Goal: Book appointment/travel/reservation

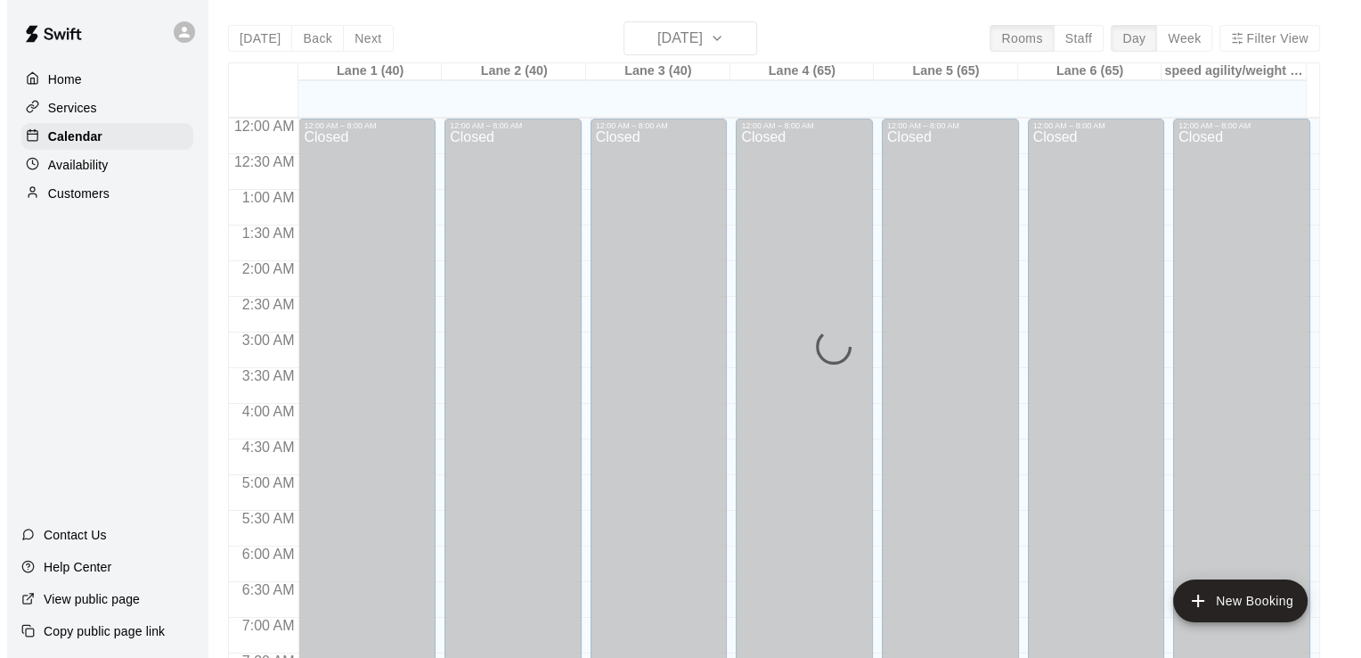
scroll to position [1096, 0]
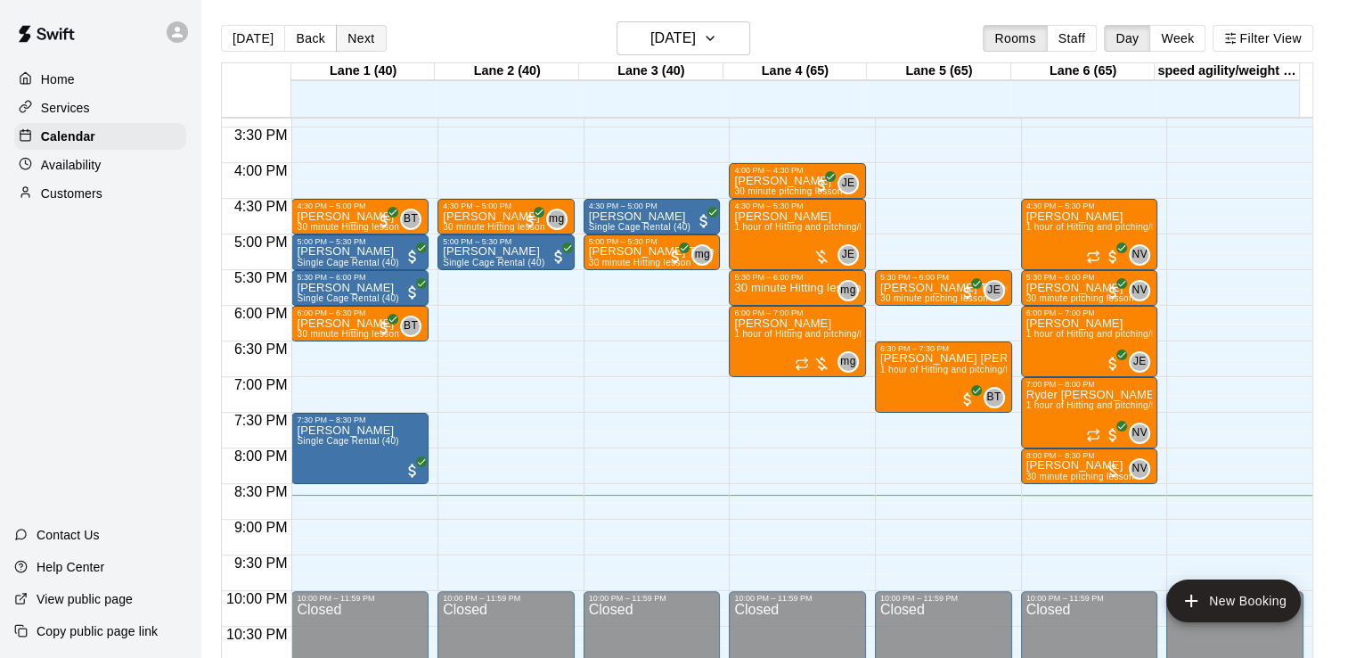
click at [356, 46] on button "Next" at bounding box center [361, 38] width 50 height 27
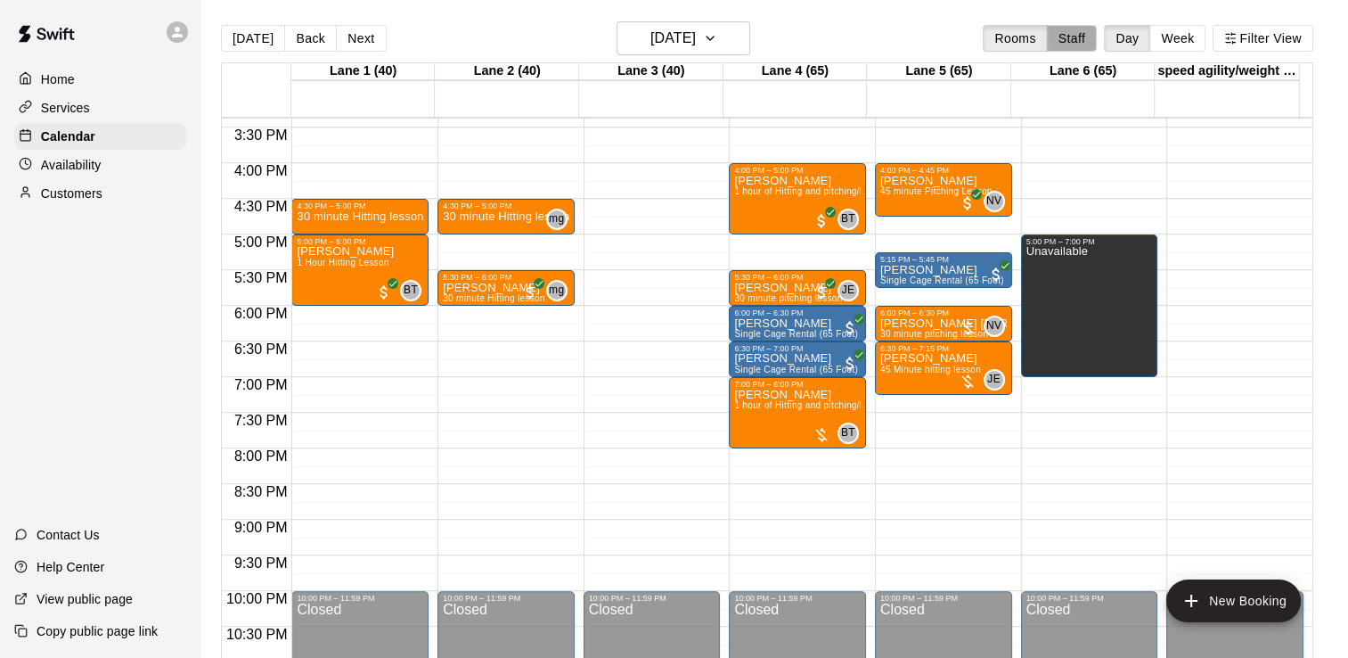
click at [1098, 44] on button "Staff" at bounding box center [1072, 38] width 51 height 27
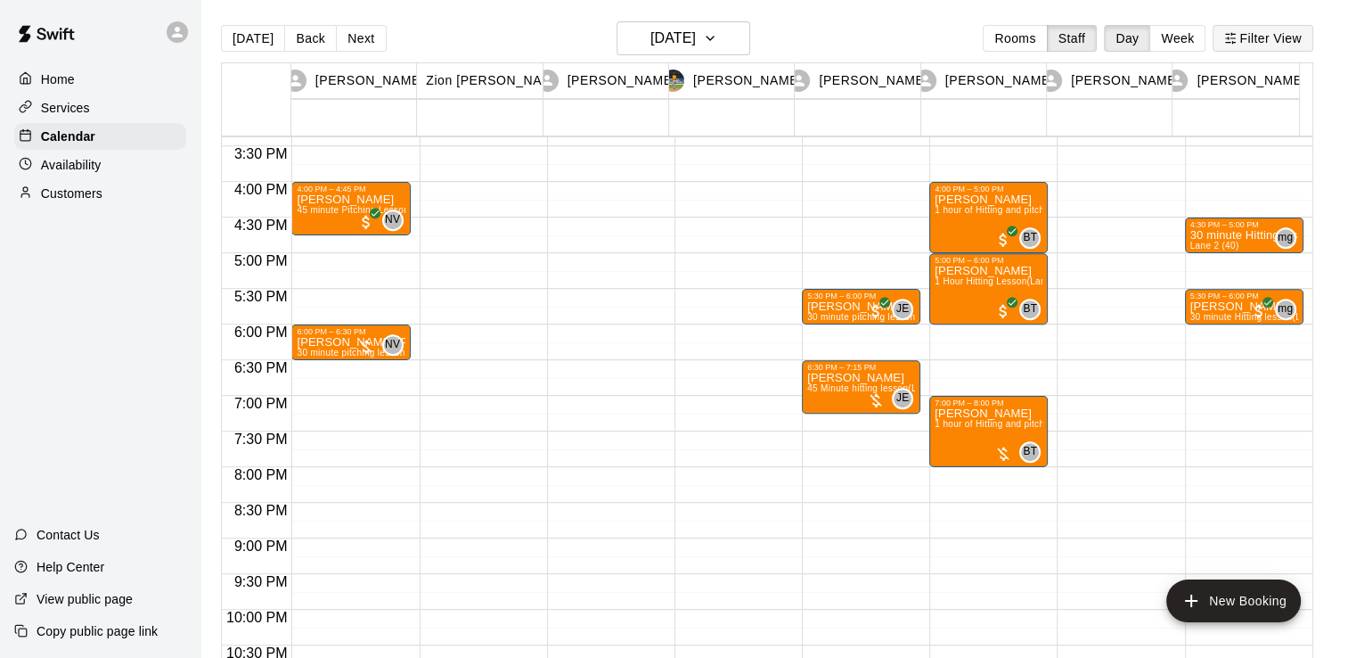
click at [1240, 51] on button "Filter View" at bounding box center [1263, 38] width 100 height 27
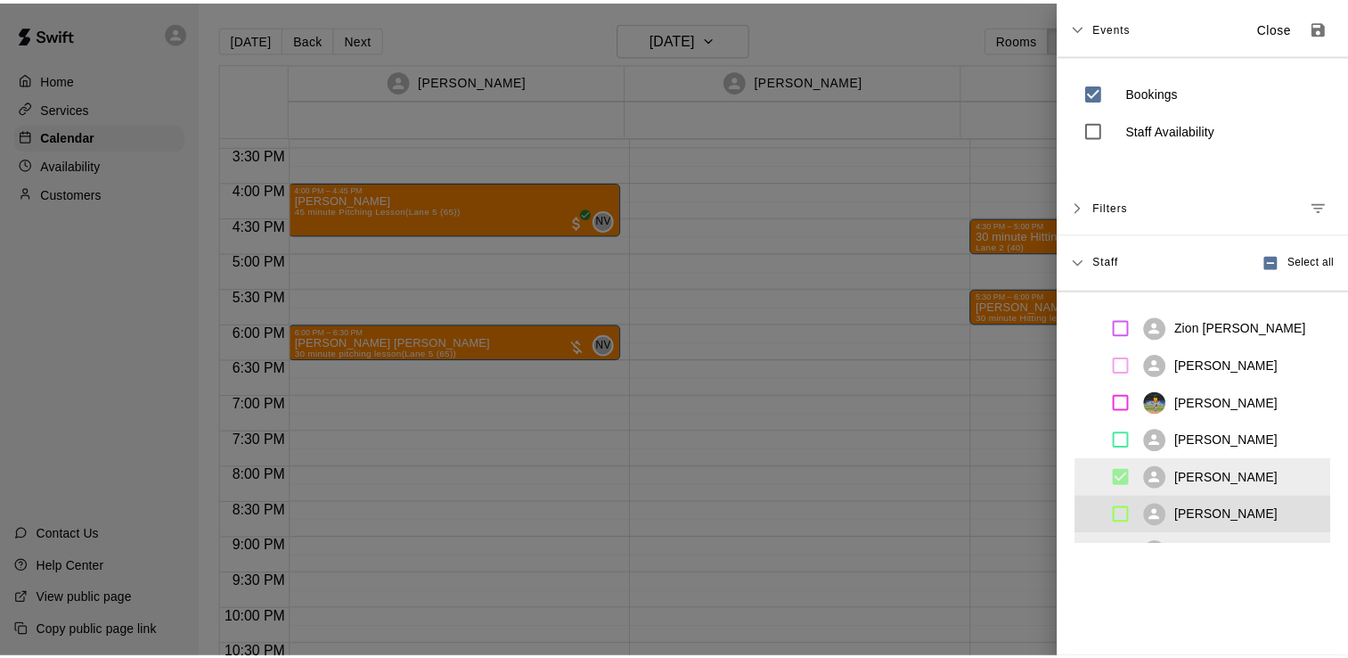
scroll to position [64, 0]
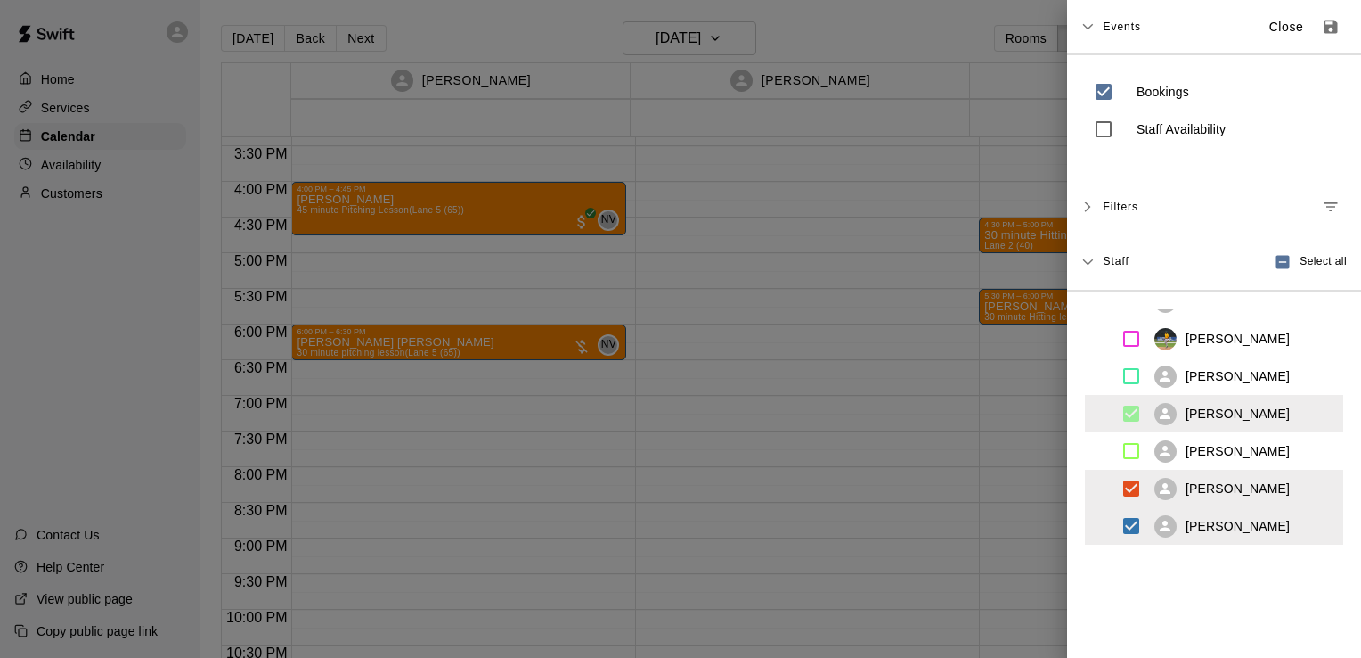
drag, startPoint x: 1130, startPoint y: 306, endPoint x: 1121, endPoint y: 576, distance: 269.2
click at [1121, 576] on div "Events Close Bookings Staff Availability Filters Add Filter Staff Select all Zi…" at bounding box center [1214, 329] width 294 height 658
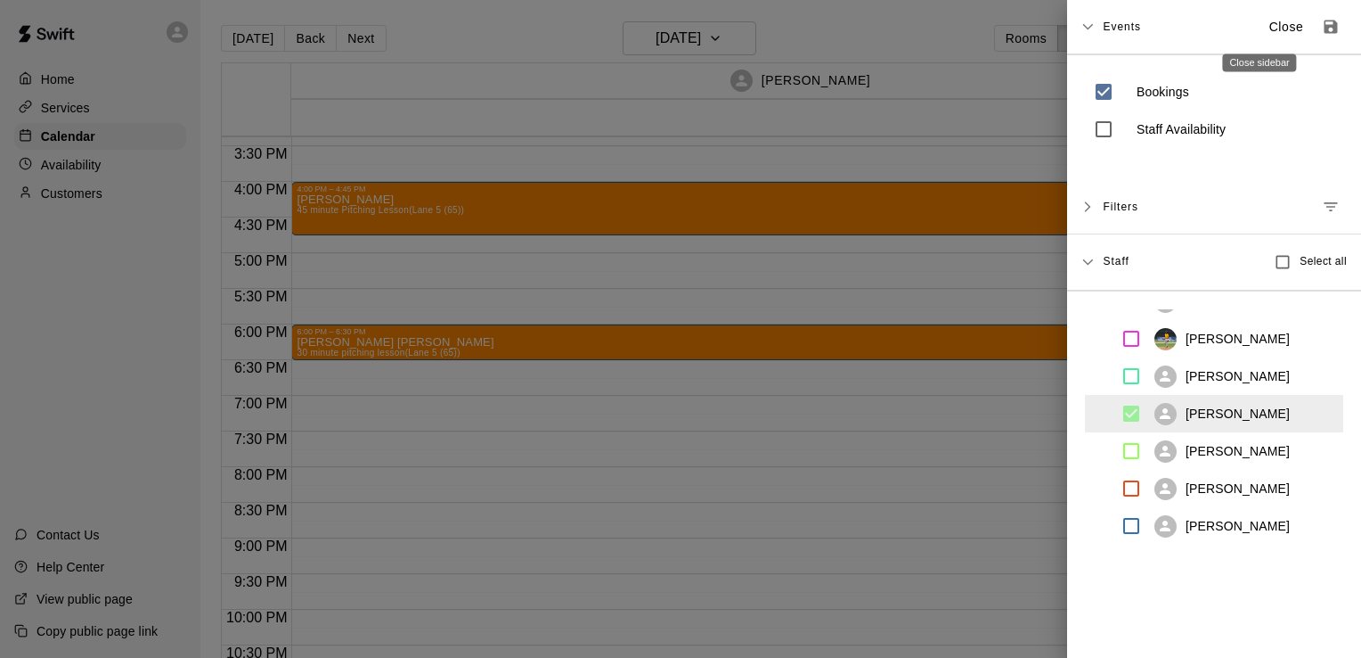
drag, startPoint x: 1254, startPoint y: 33, endPoint x: 1217, endPoint y: 23, distance: 37.8
click at [1217, 23] on div "Events Close" at bounding box center [1225, 27] width 244 height 32
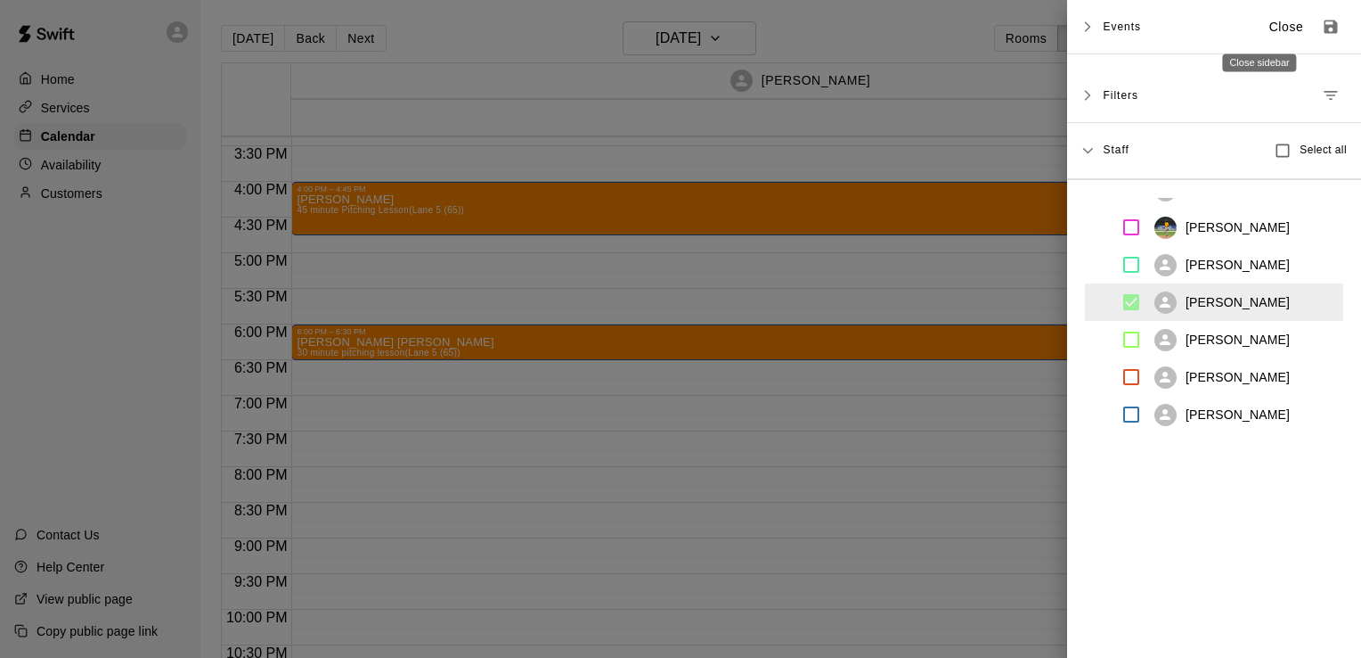
click at [1270, 19] on p "Close" at bounding box center [1287, 27] width 35 height 19
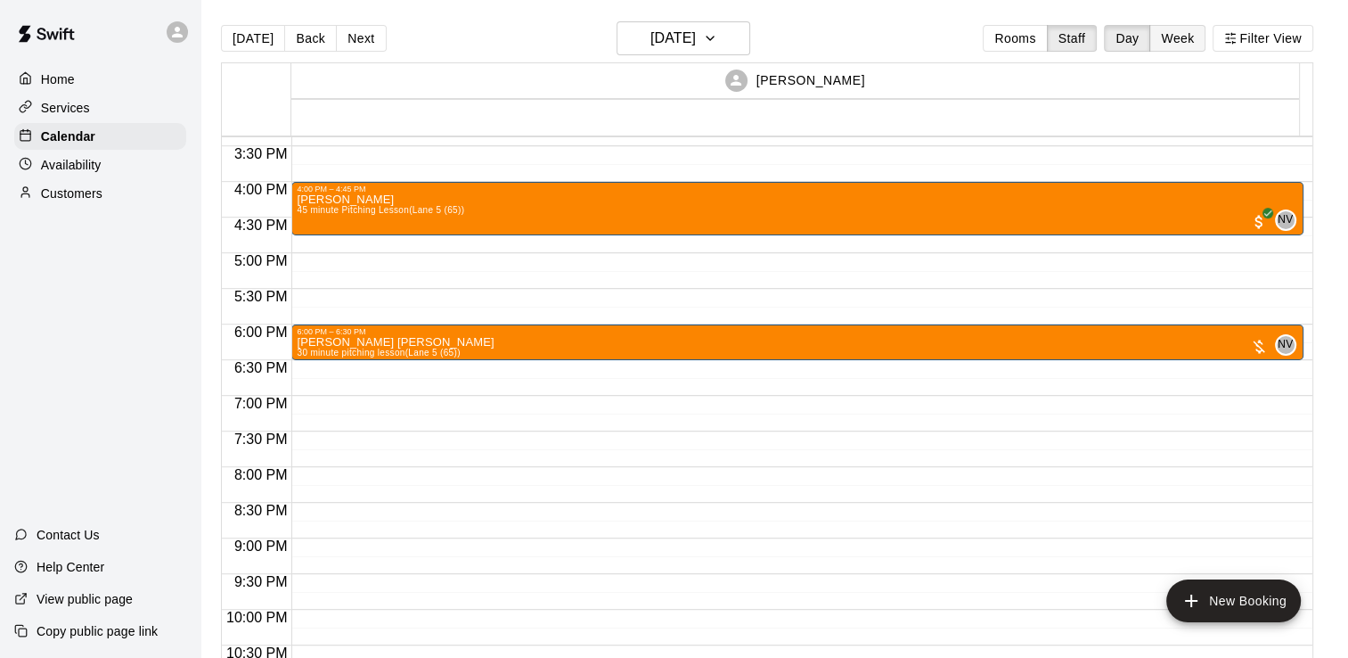
click at [1189, 49] on button "Week" at bounding box center [1177, 38] width 56 height 27
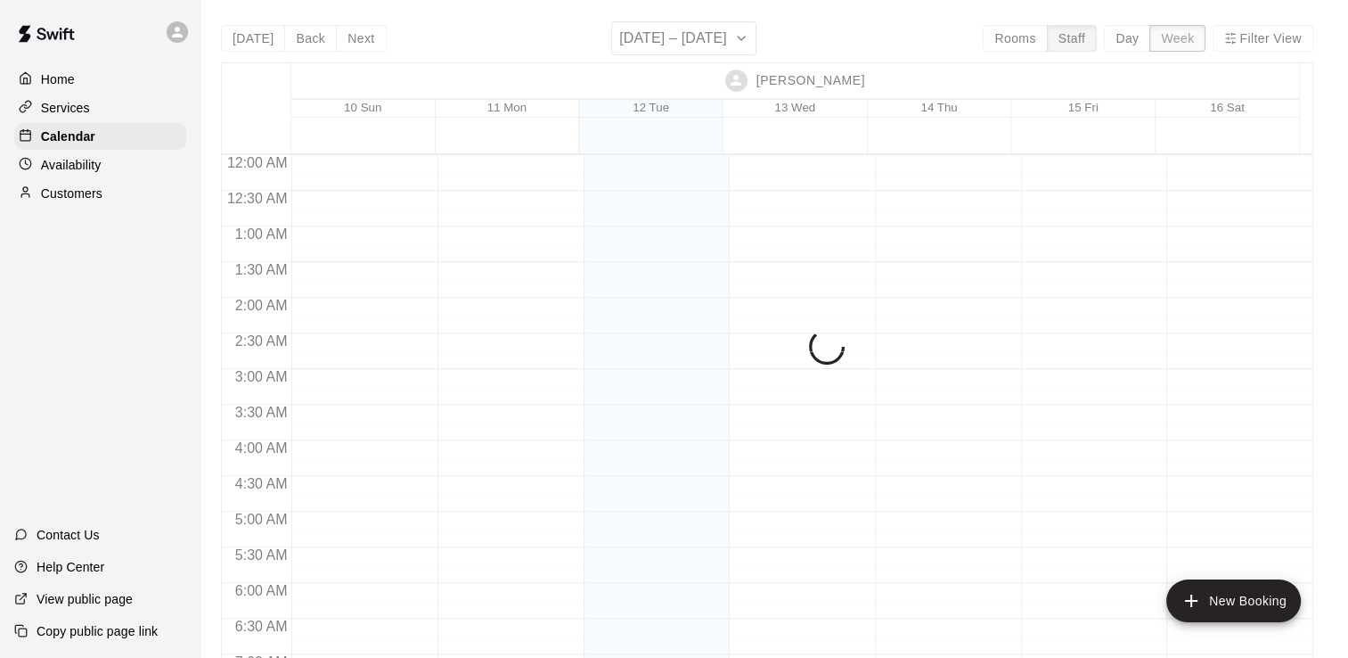
scroll to position [1186, 0]
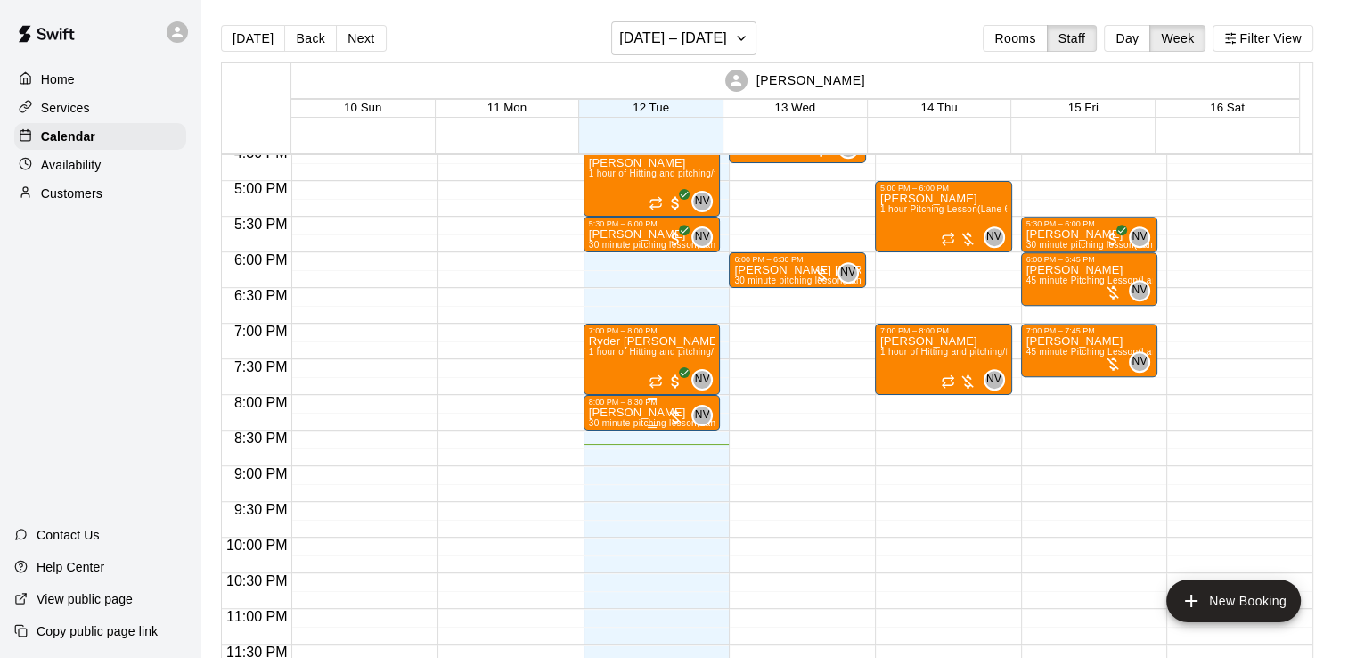
click at [661, 405] on div "8:00 PM – 8:30 PM" at bounding box center [652, 401] width 127 height 9
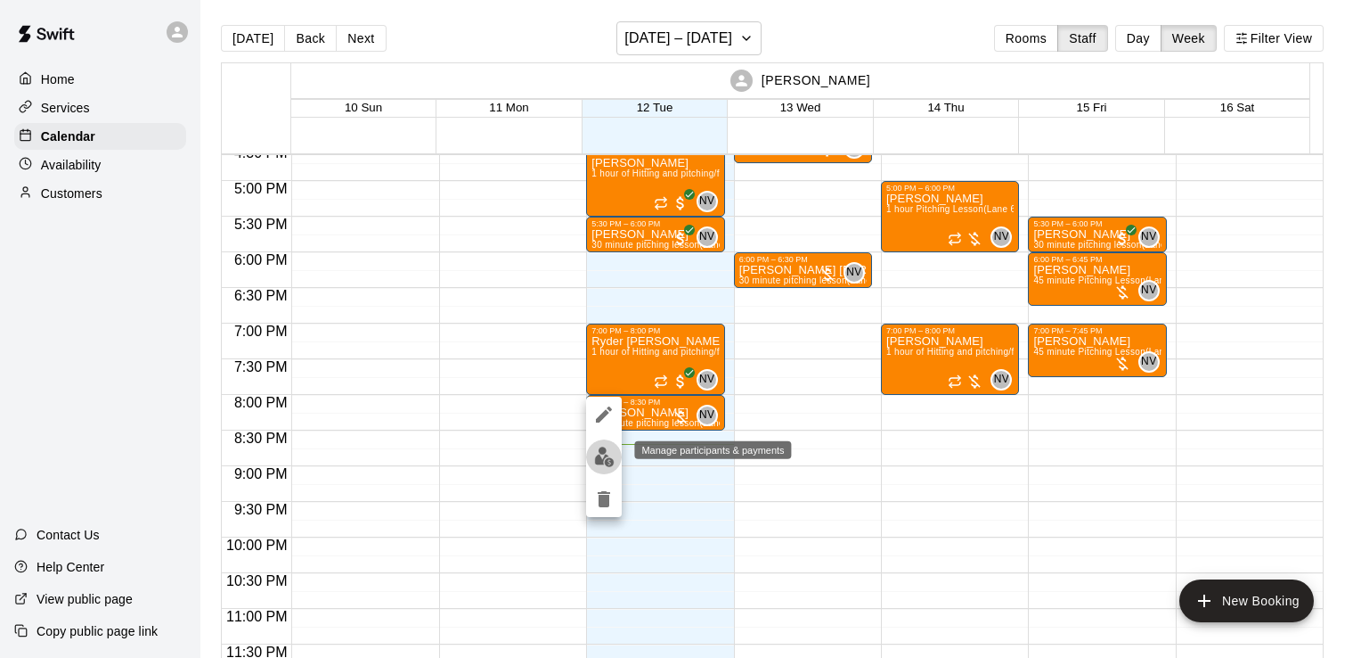
click at [592, 448] on button "edit" at bounding box center [604, 456] width 36 height 35
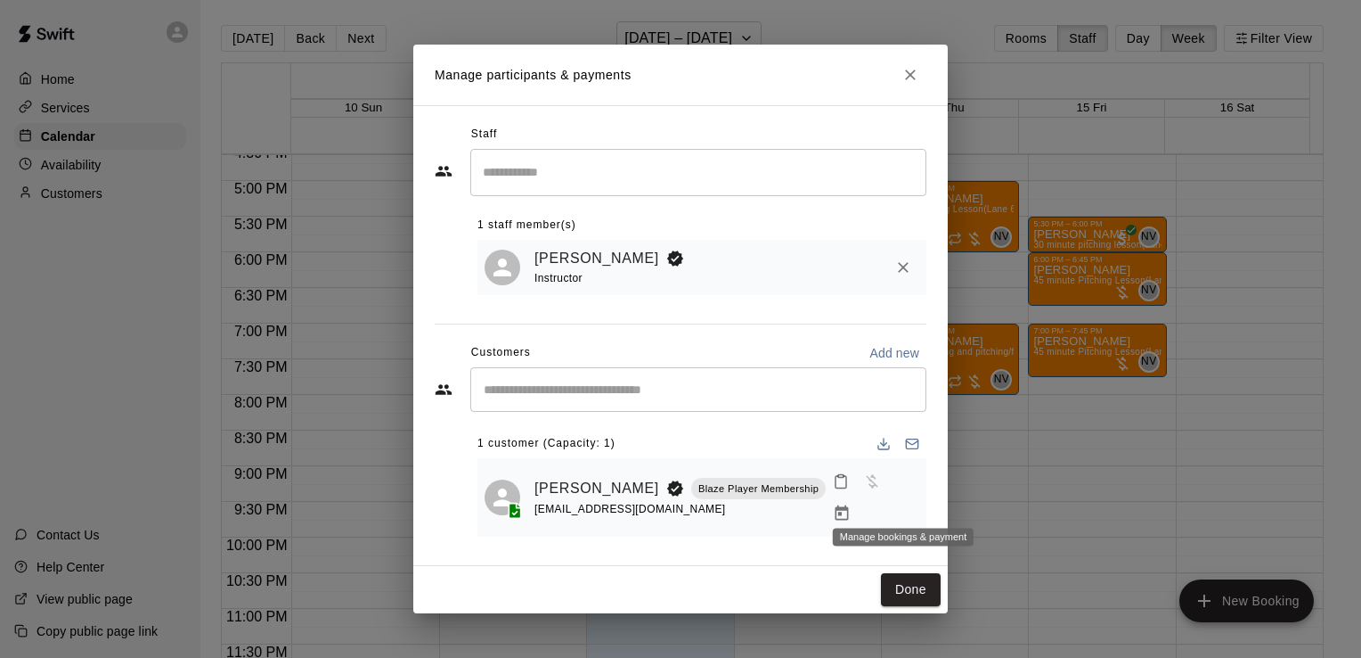
click at [851, 507] on icon "Manage bookings & payment" at bounding box center [842, 513] width 18 height 18
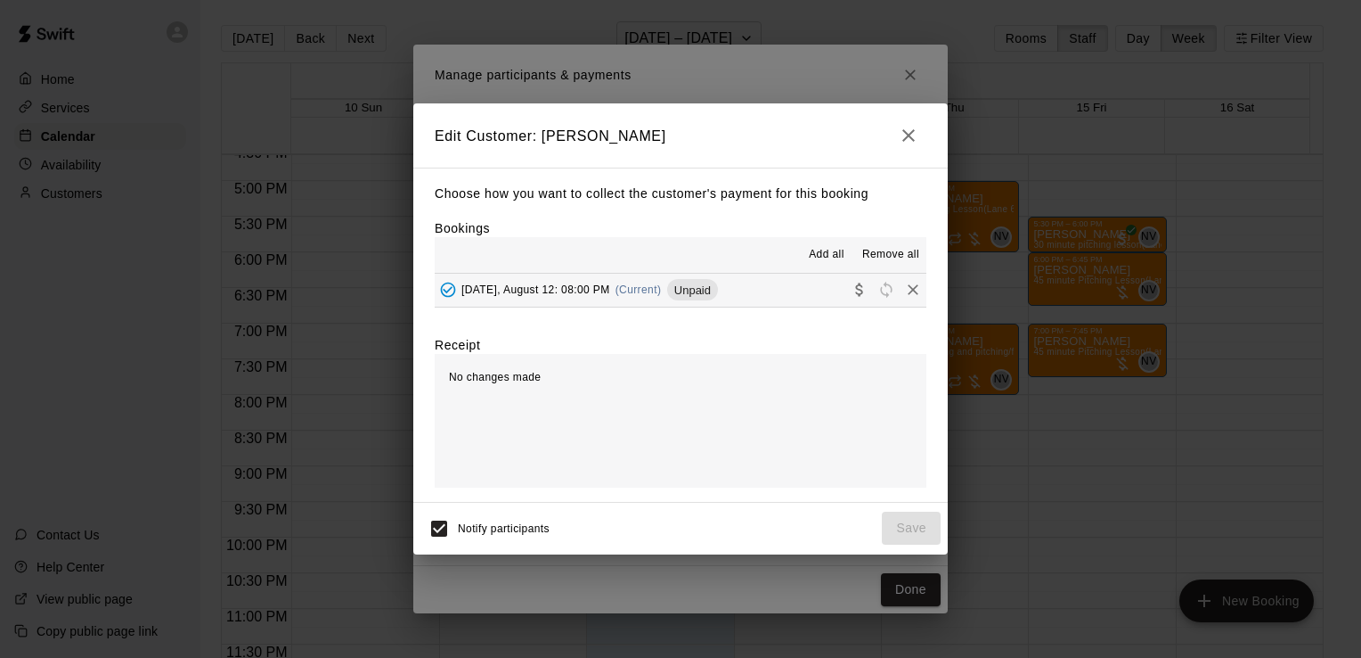
click at [771, 282] on button "[DATE], August 12: 08:00 PM (Current) Unpaid" at bounding box center [681, 290] width 492 height 33
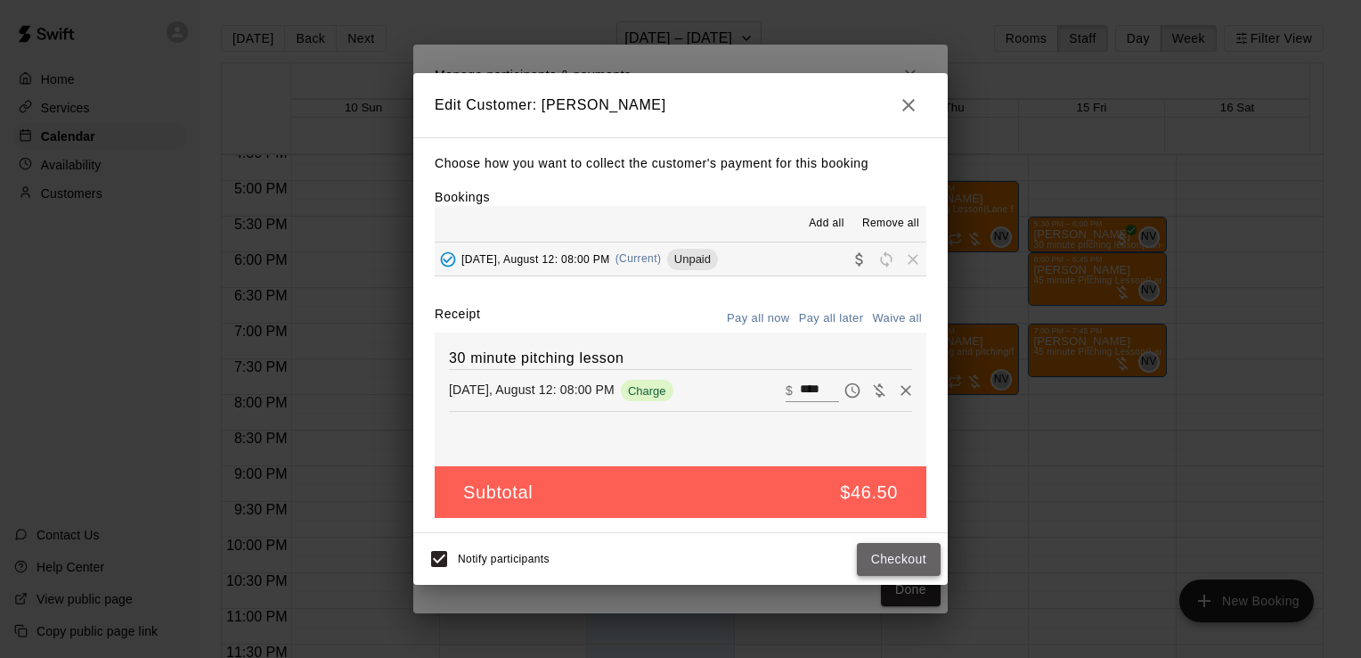
click at [902, 565] on button "Checkout" at bounding box center [899, 559] width 84 height 33
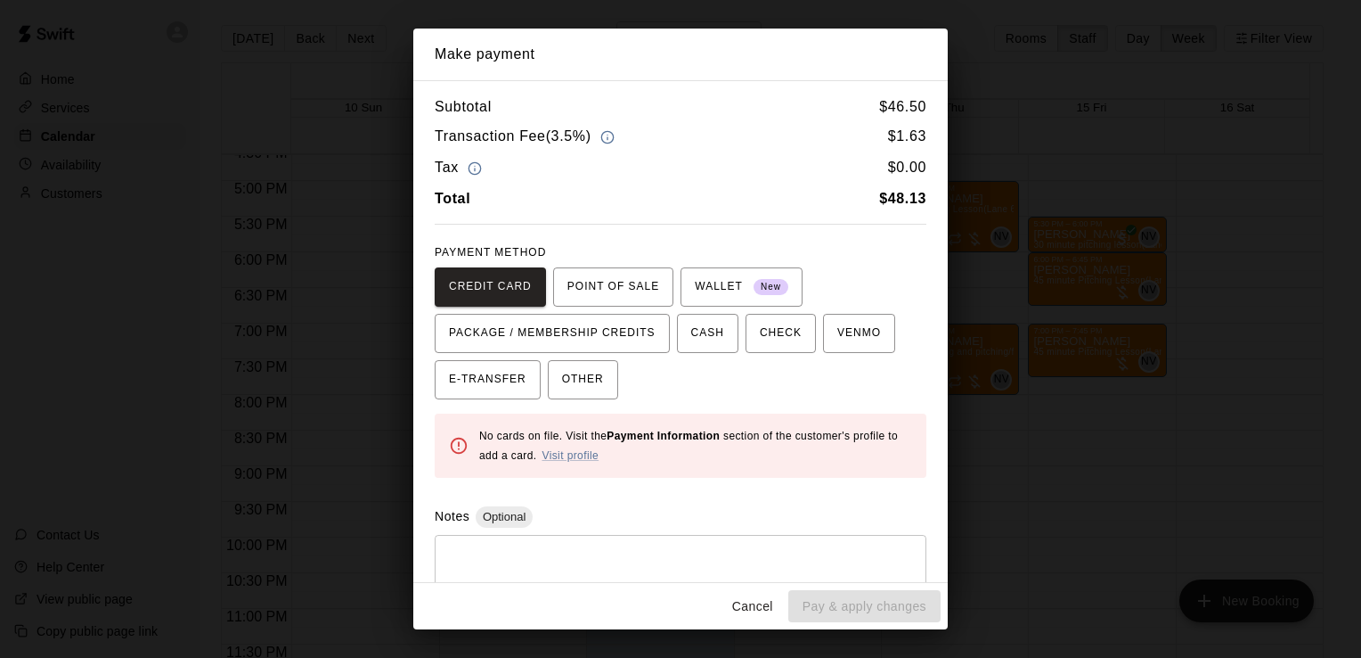
click at [765, 618] on button "Cancel" at bounding box center [752, 606] width 57 height 33
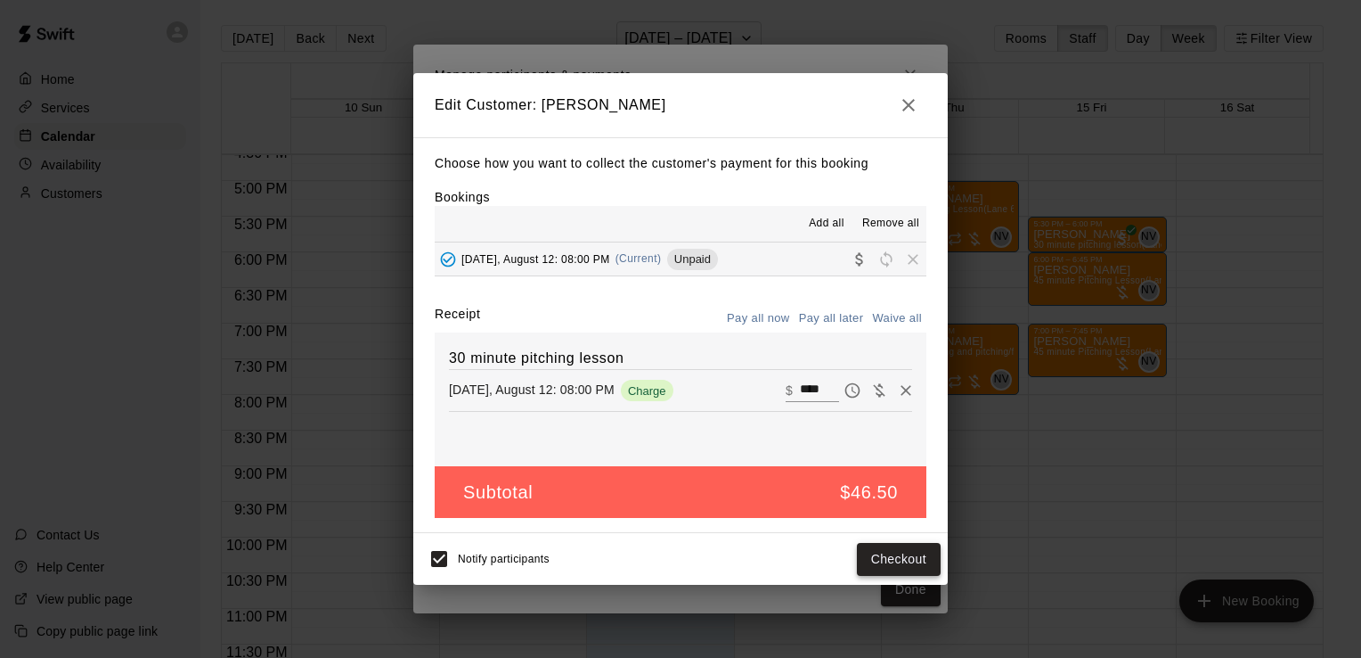
click at [898, 550] on button "Checkout" at bounding box center [899, 559] width 84 height 33
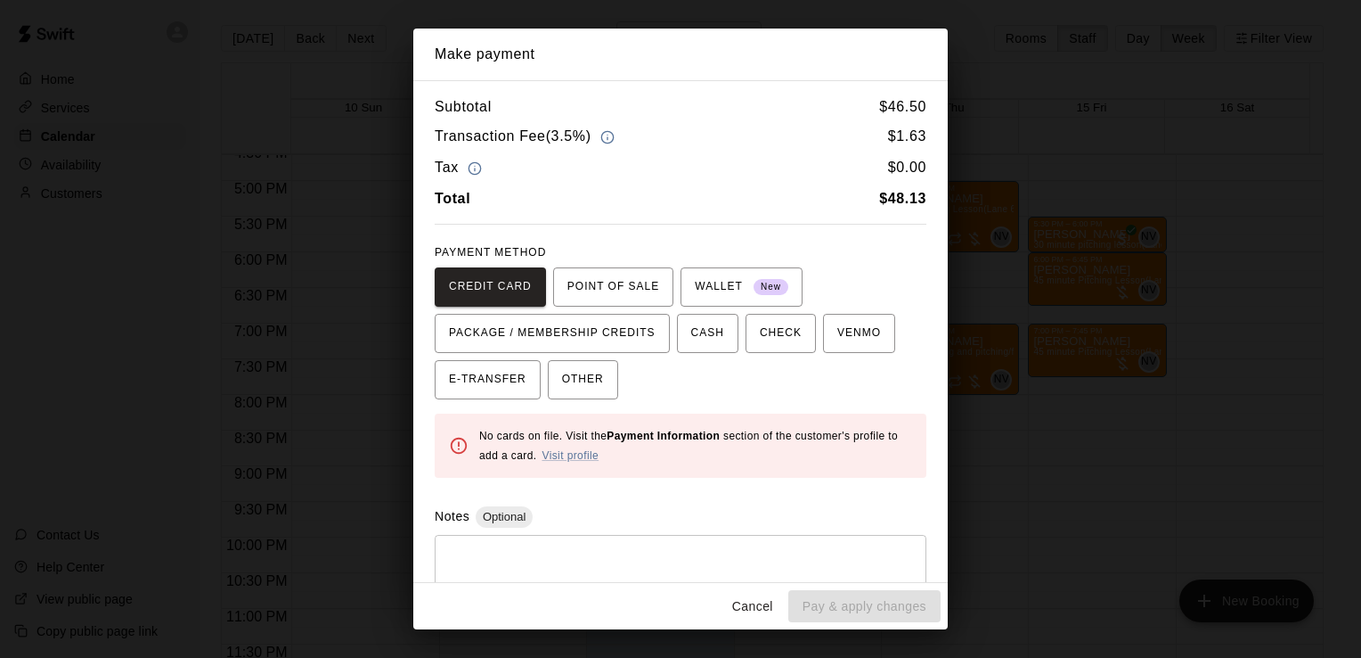
click at [1005, 93] on div "Make payment Subtotal $ 46.50 Transaction Fee ( 3.5% ) $ 1.63 Tax $ 0.00 Total …" at bounding box center [680, 329] width 1361 height 658
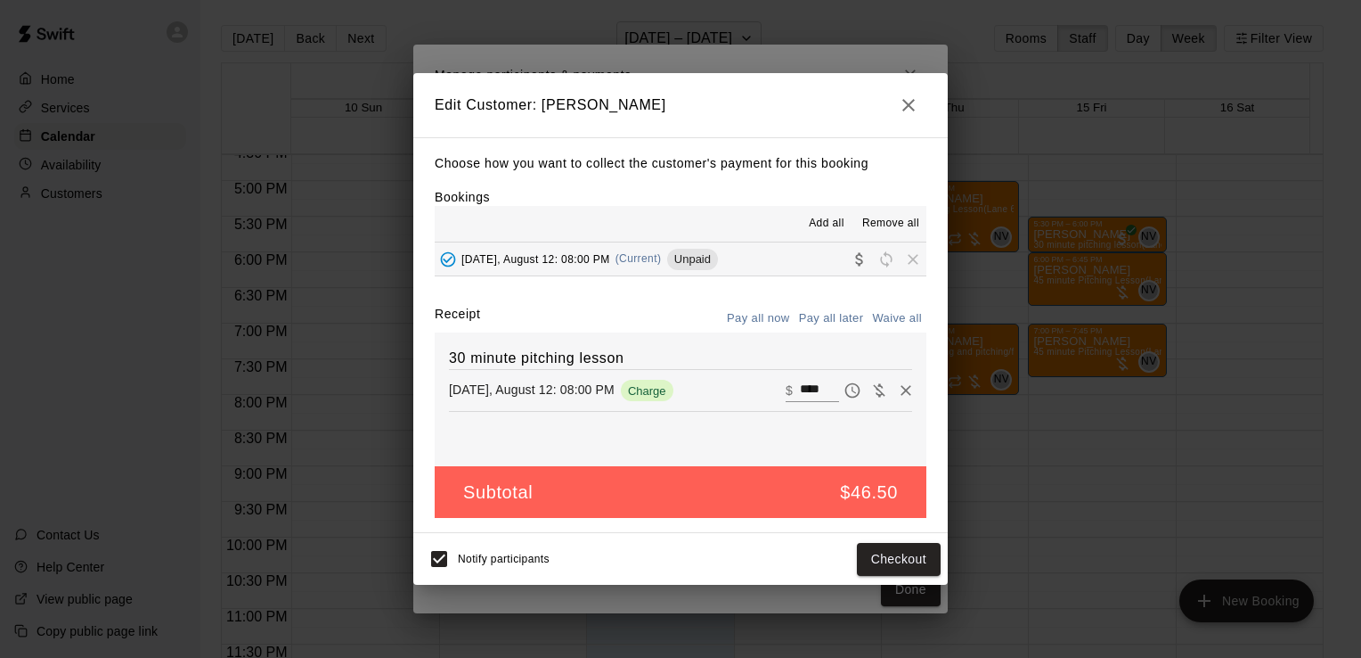
click at [904, 96] on icon "button" at bounding box center [908, 104] width 21 height 21
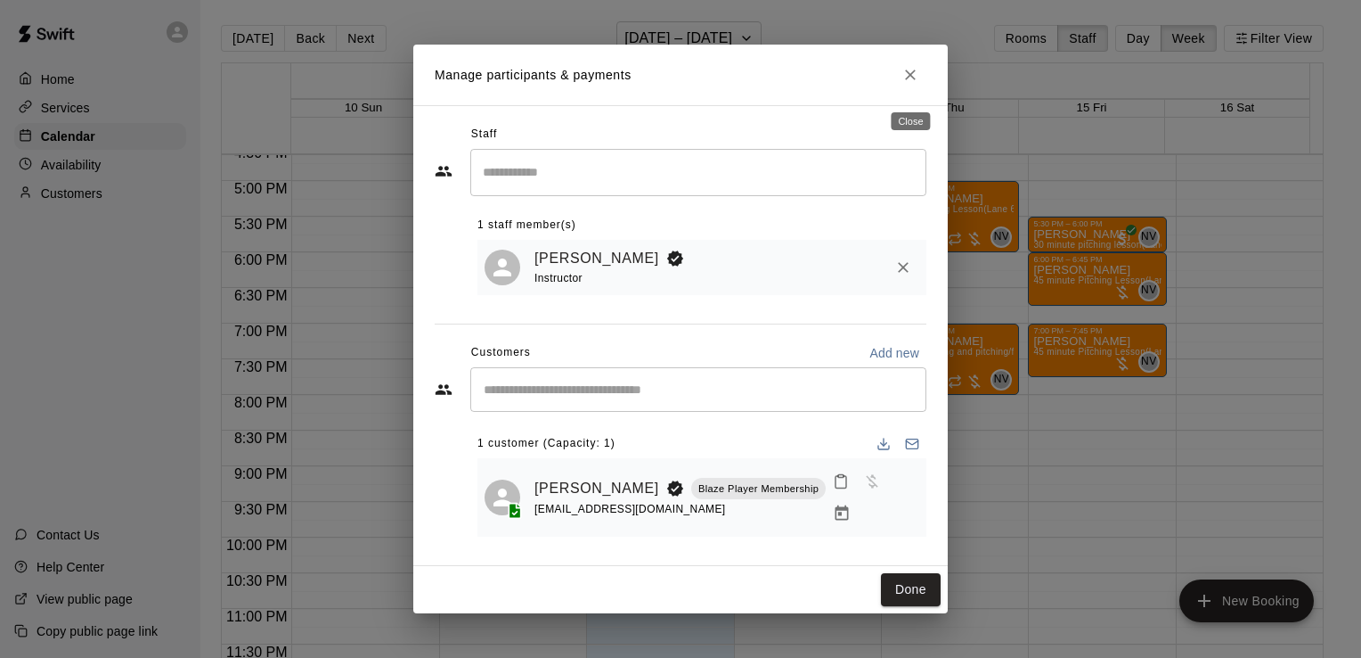
click at [912, 84] on icon "Close" at bounding box center [911, 75] width 18 height 18
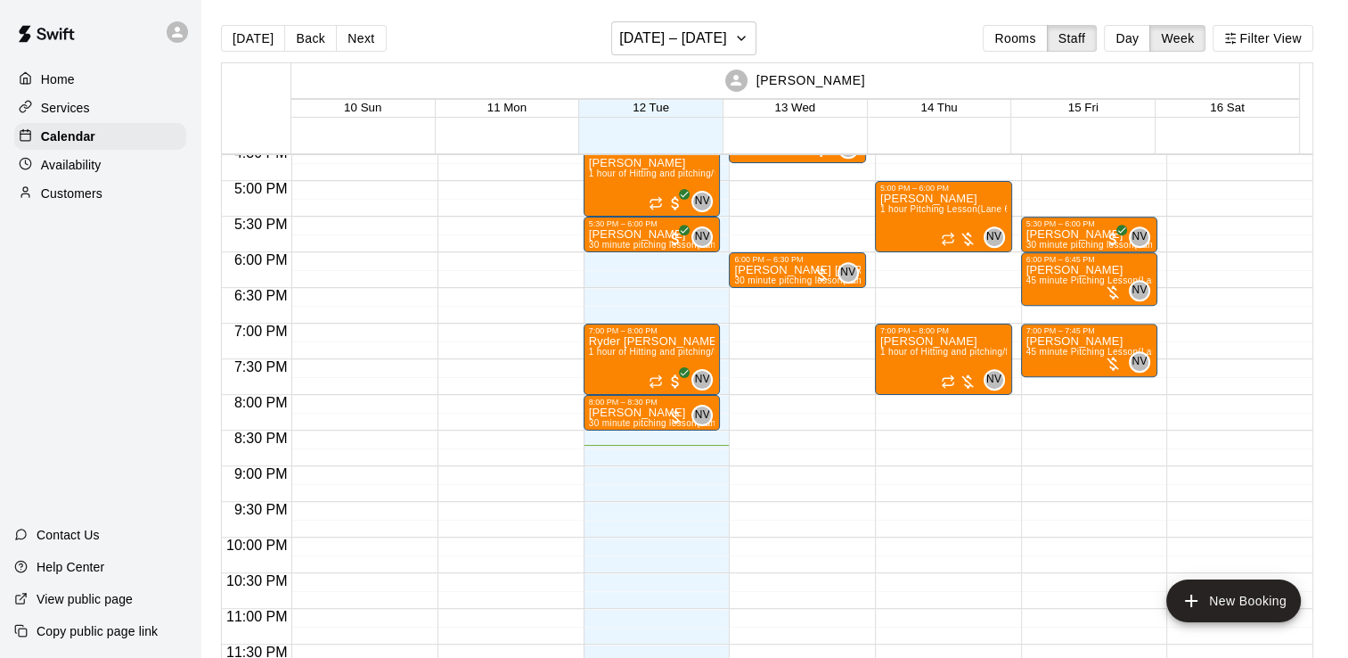
click at [113, 205] on div "Customers" at bounding box center [100, 193] width 172 height 27
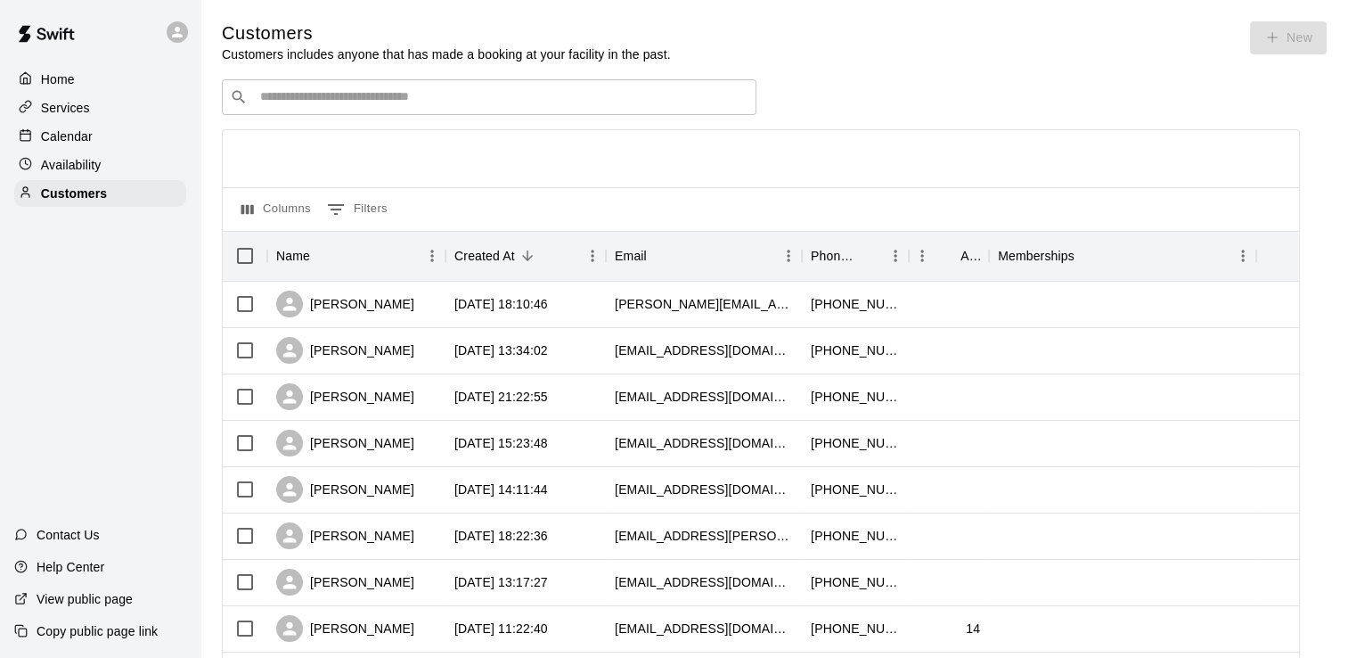
click at [404, 114] on div "​ ​" at bounding box center [489, 97] width 535 height 36
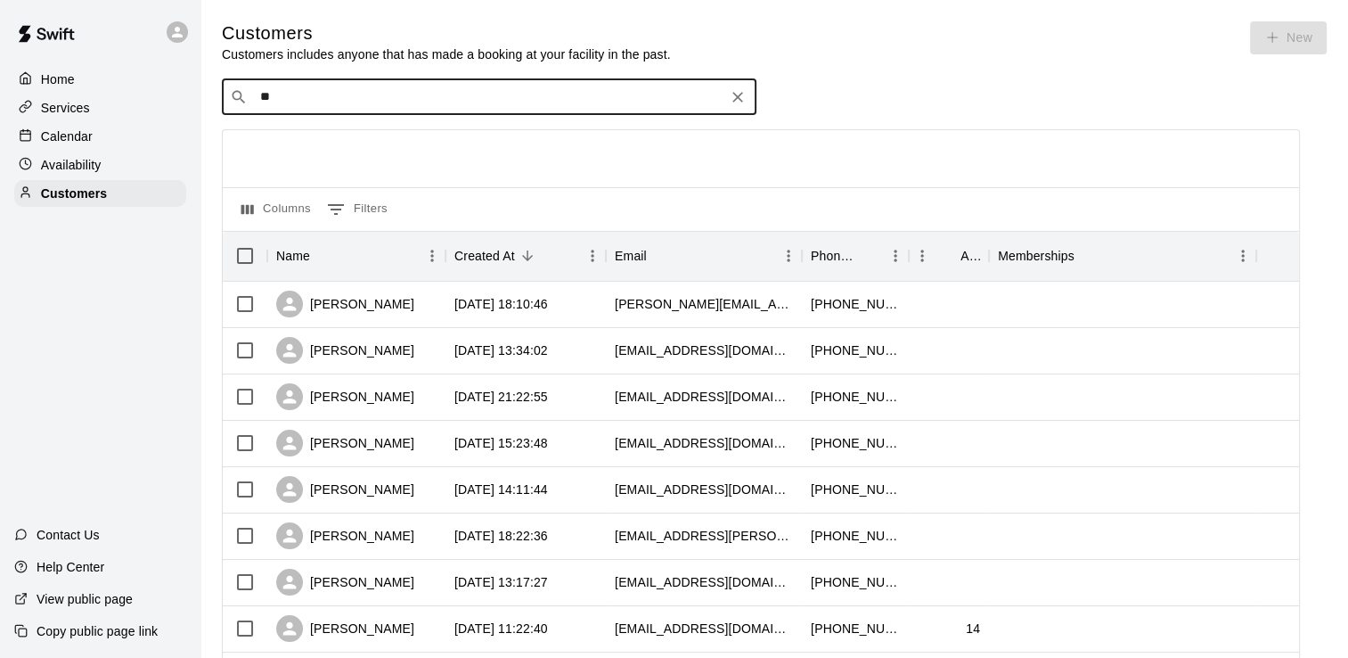
type input "***"
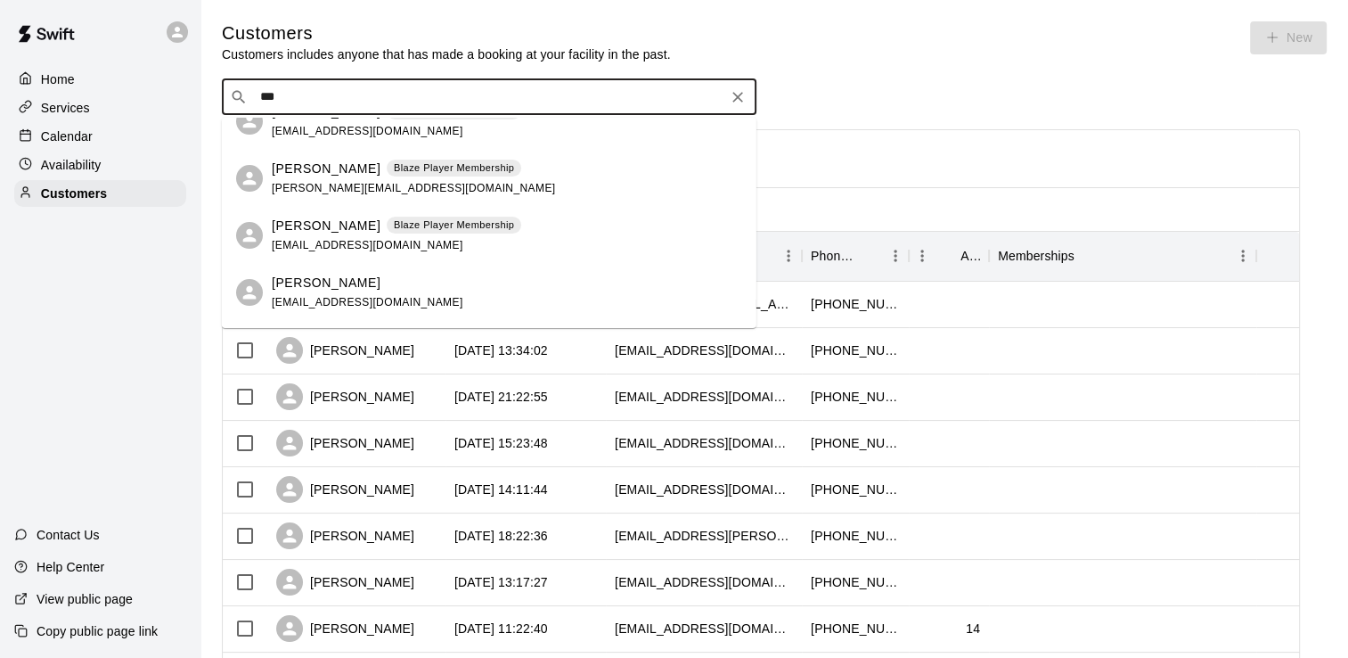
scroll to position [160, 0]
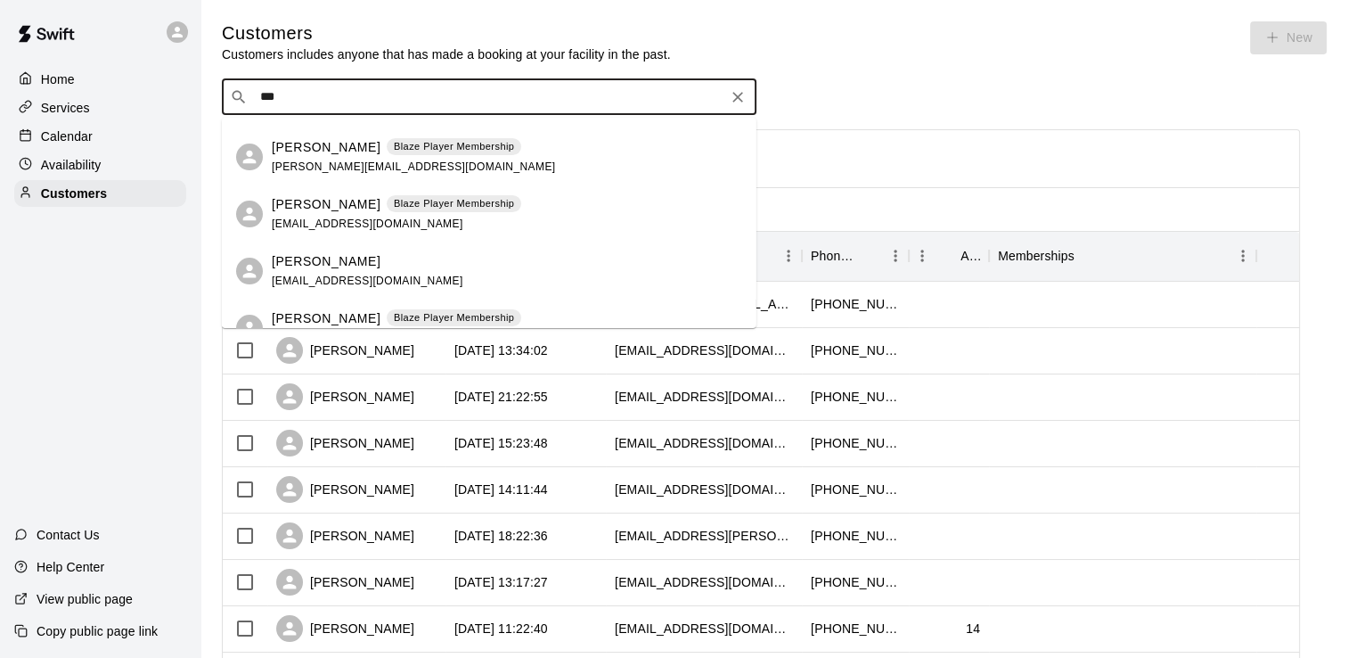
click at [325, 225] on span "[EMAIL_ADDRESS][DOMAIN_NAME]" at bounding box center [368, 223] width 192 height 12
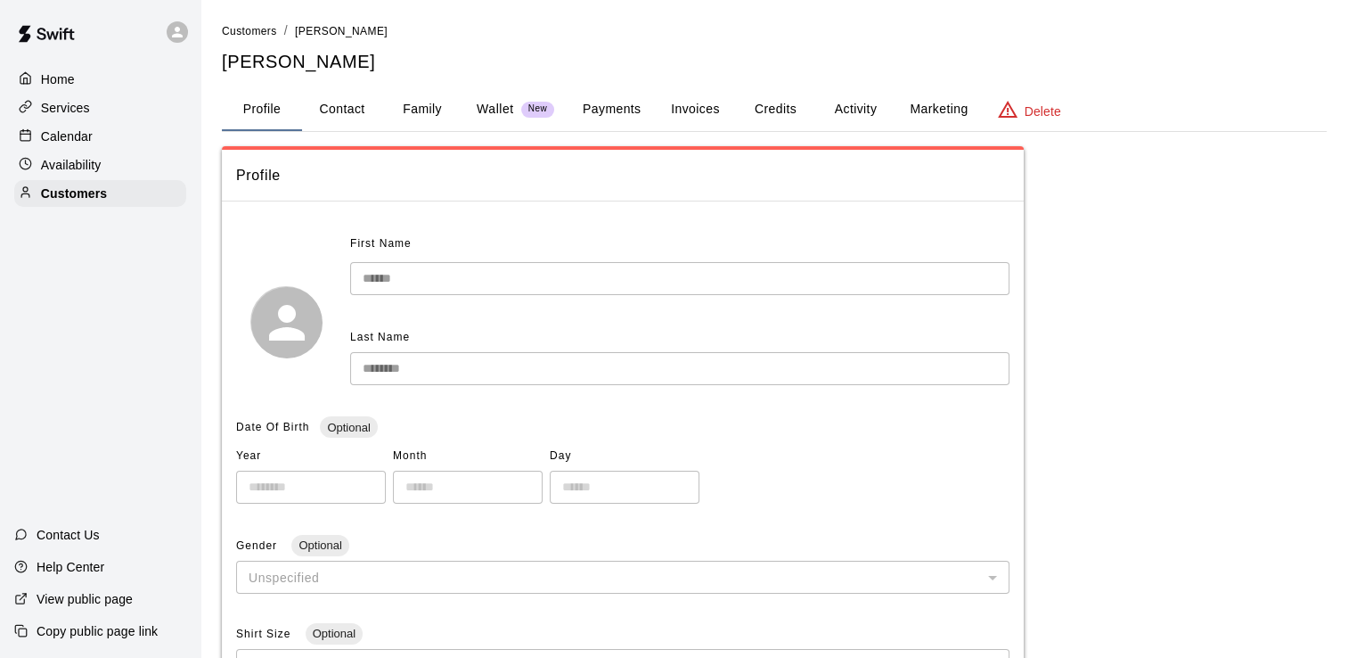
click at [610, 104] on button "Payments" at bounding box center [611, 109] width 86 height 43
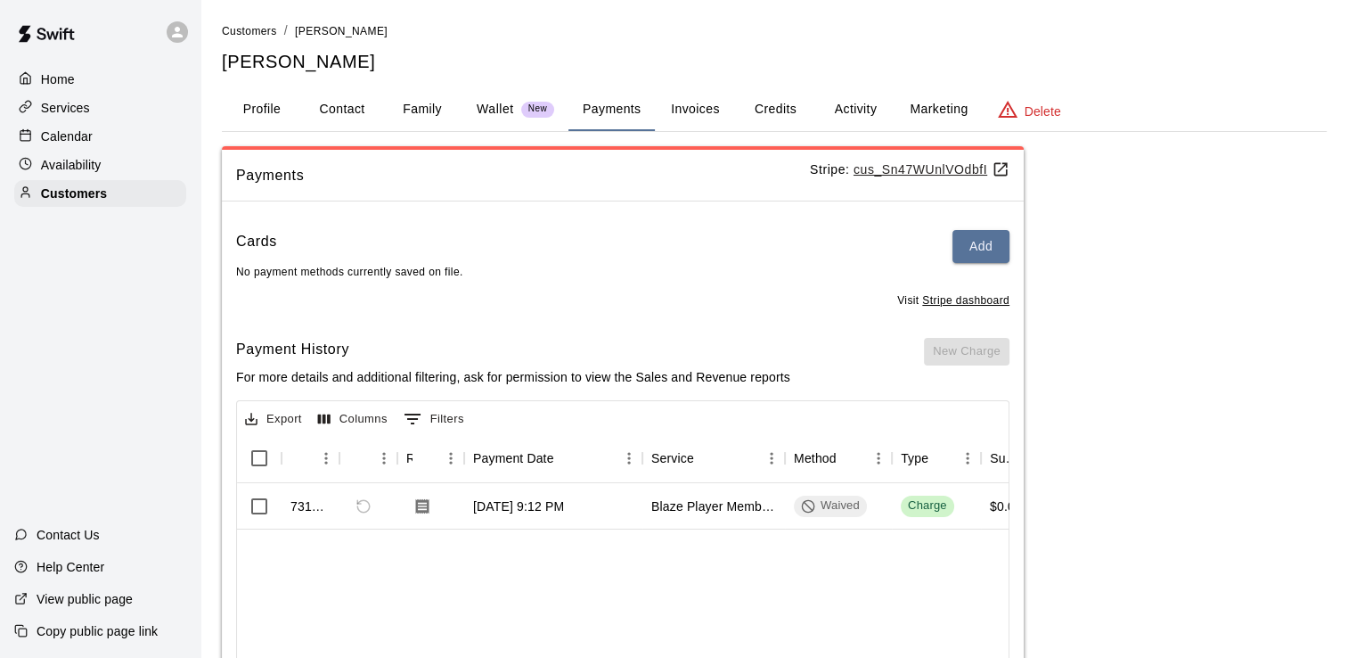
click at [489, 98] on button "Wallet New" at bounding box center [515, 109] width 106 height 43
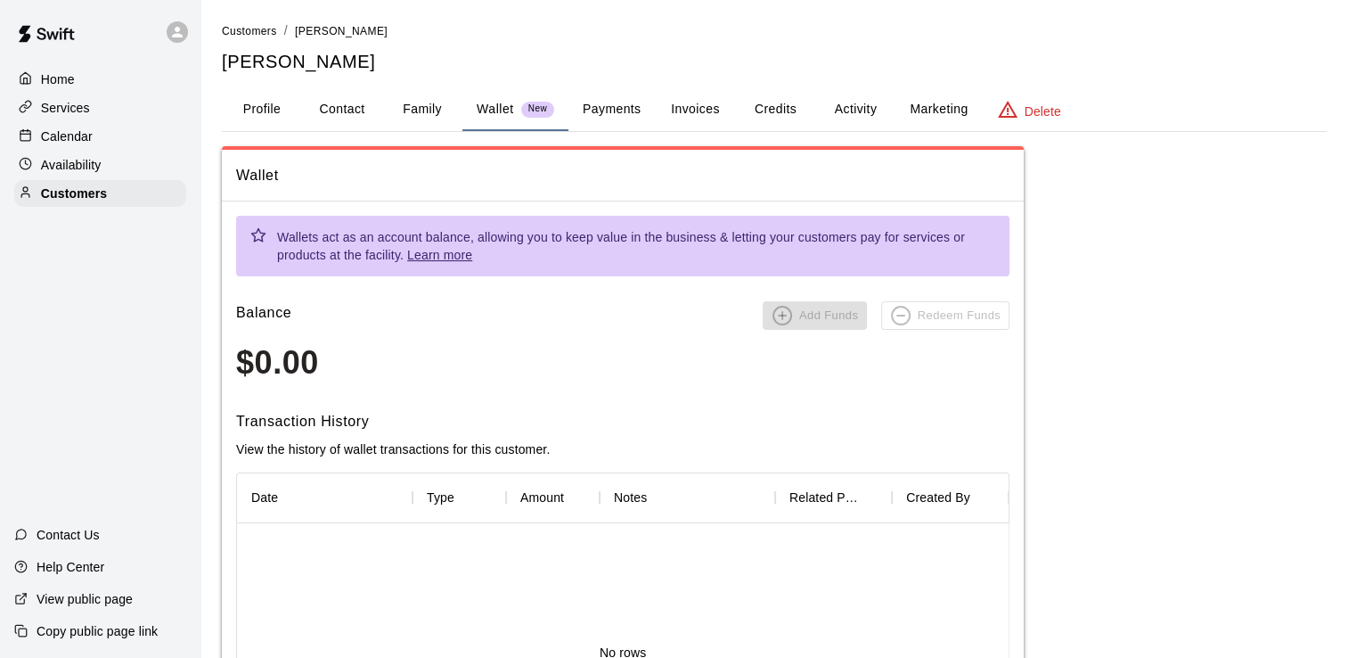
click at [862, 109] on button "Activity" at bounding box center [855, 109] width 80 height 43
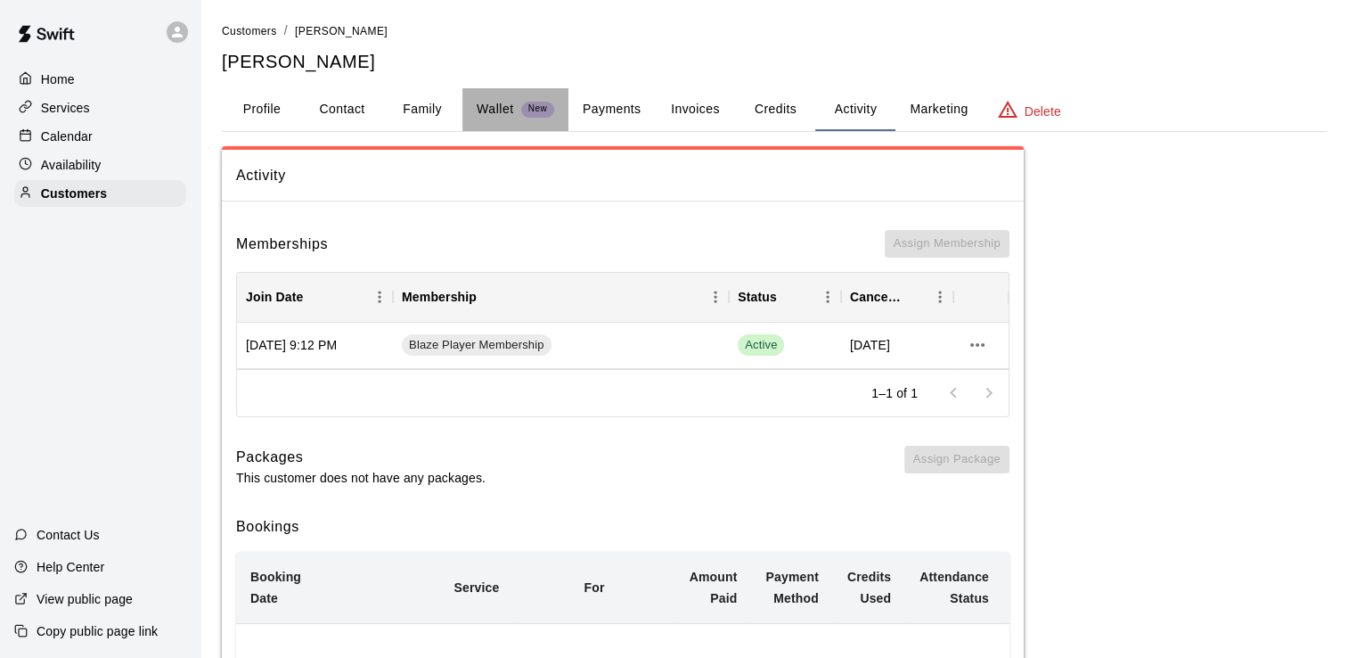
click at [494, 112] on p "Wallet" at bounding box center [495, 109] width 37 height 19
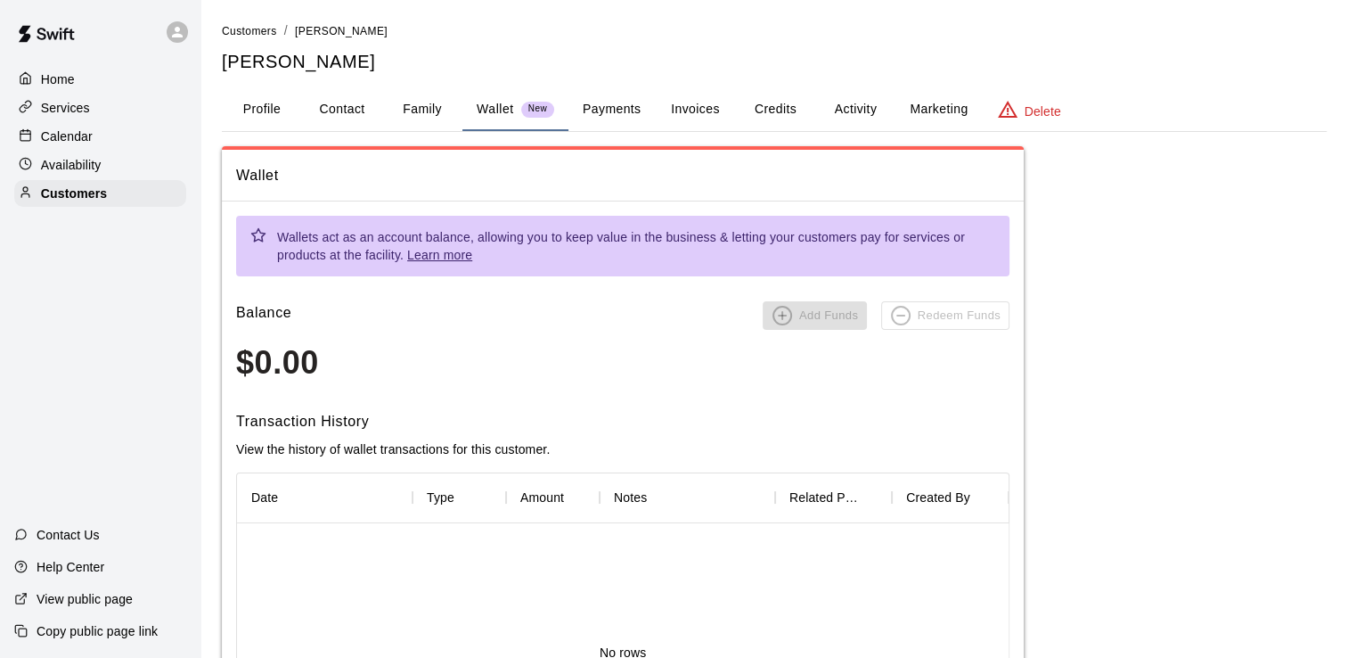
click at [600, 119] on button "Payments" at bounding box center [611, 109] width 86 height 43
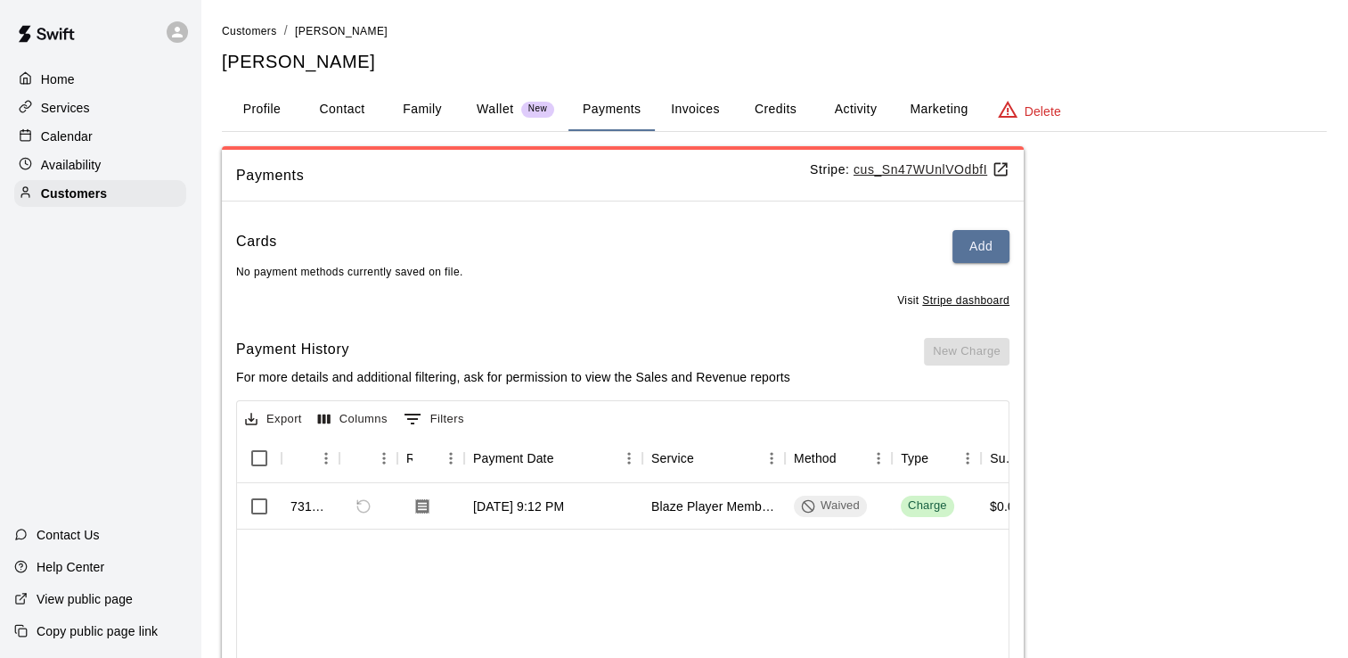
click at [688, 117] on button "Invoices" at bounding box center [695, 109] width 80 height 43
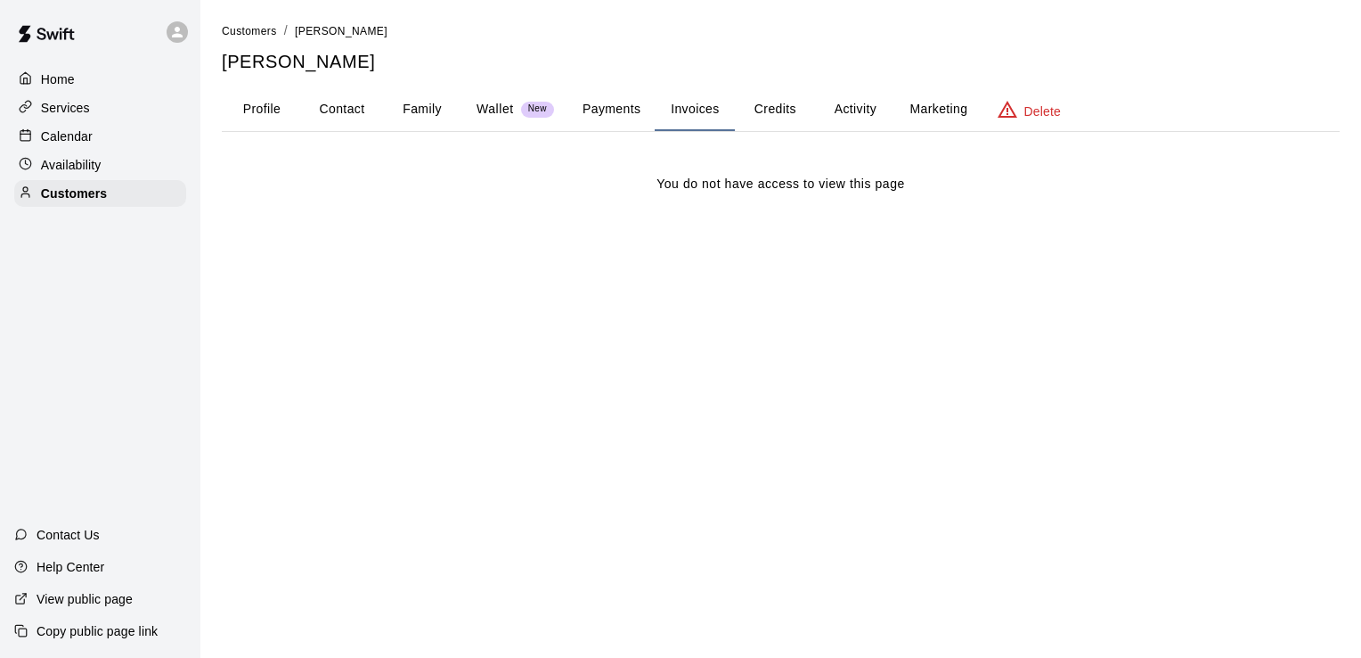
click at [614, 111] on button "Payments" at bounding box center [611, 109] width 86 height 43
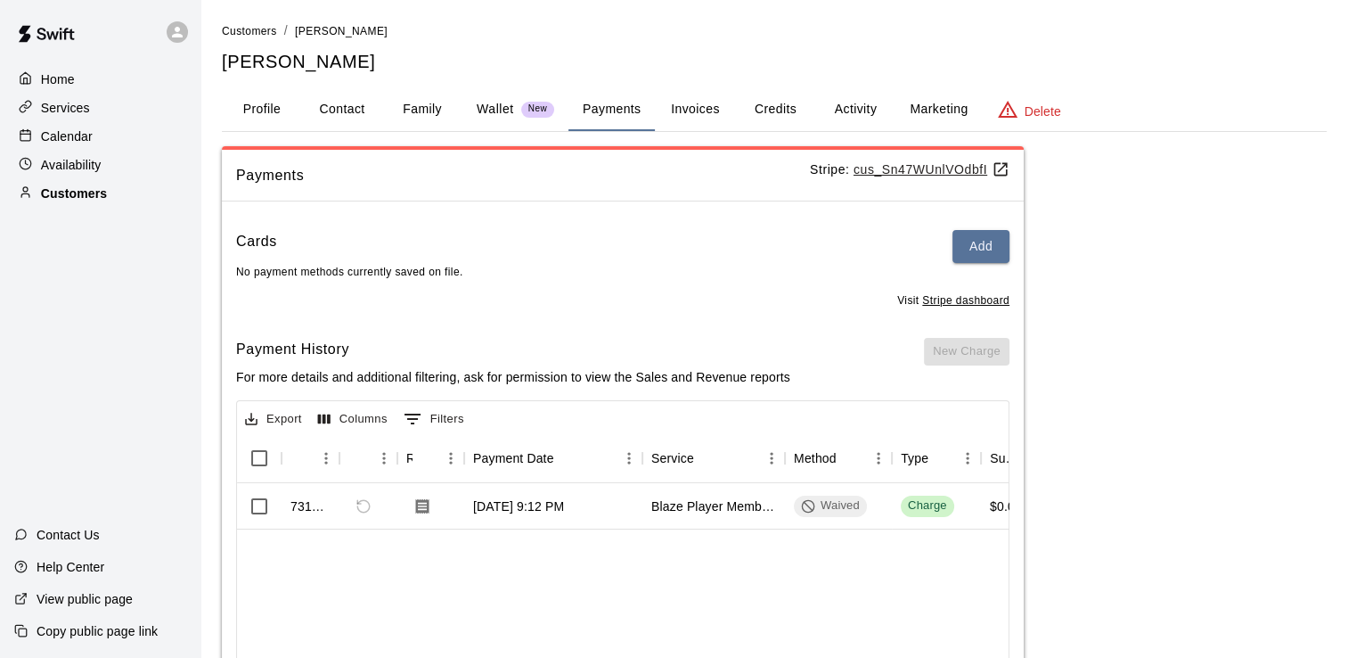
click at [118, 192] on div "Customers" at bounding box center [100, 193] width 172 height 27
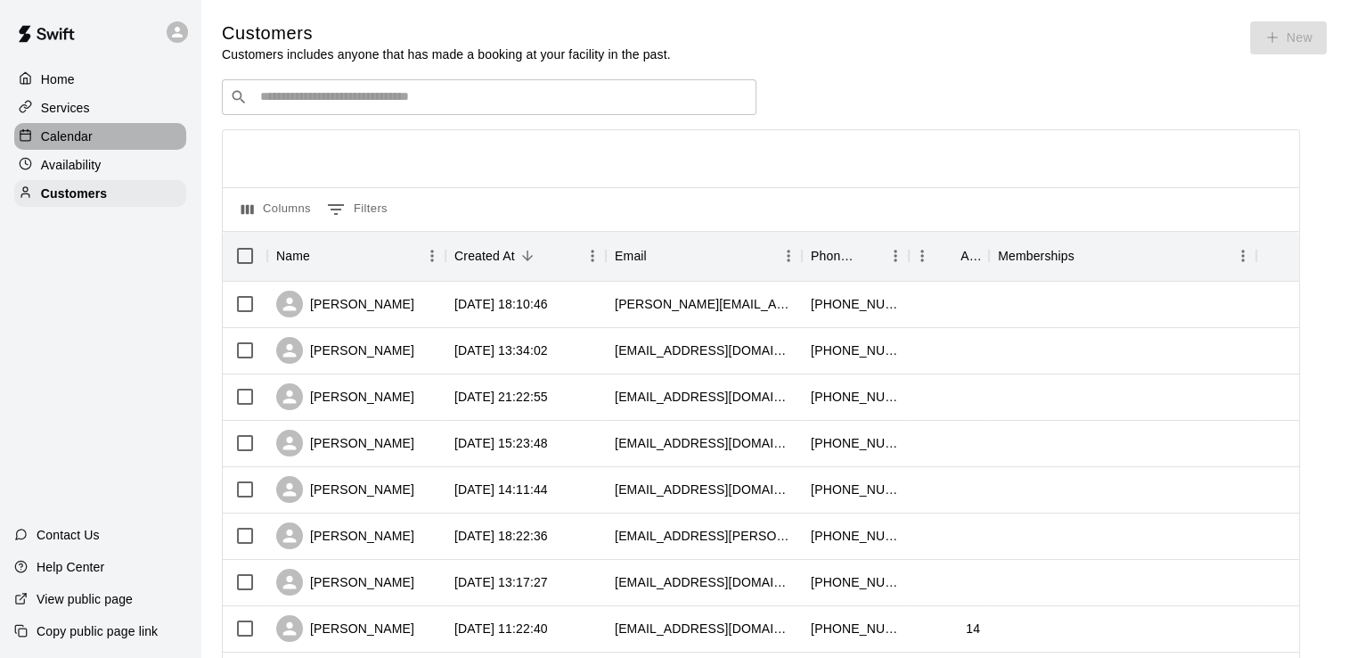
click at [85, 143] on p "Calendar" at bounding box center [67, 136] width 52 height 18
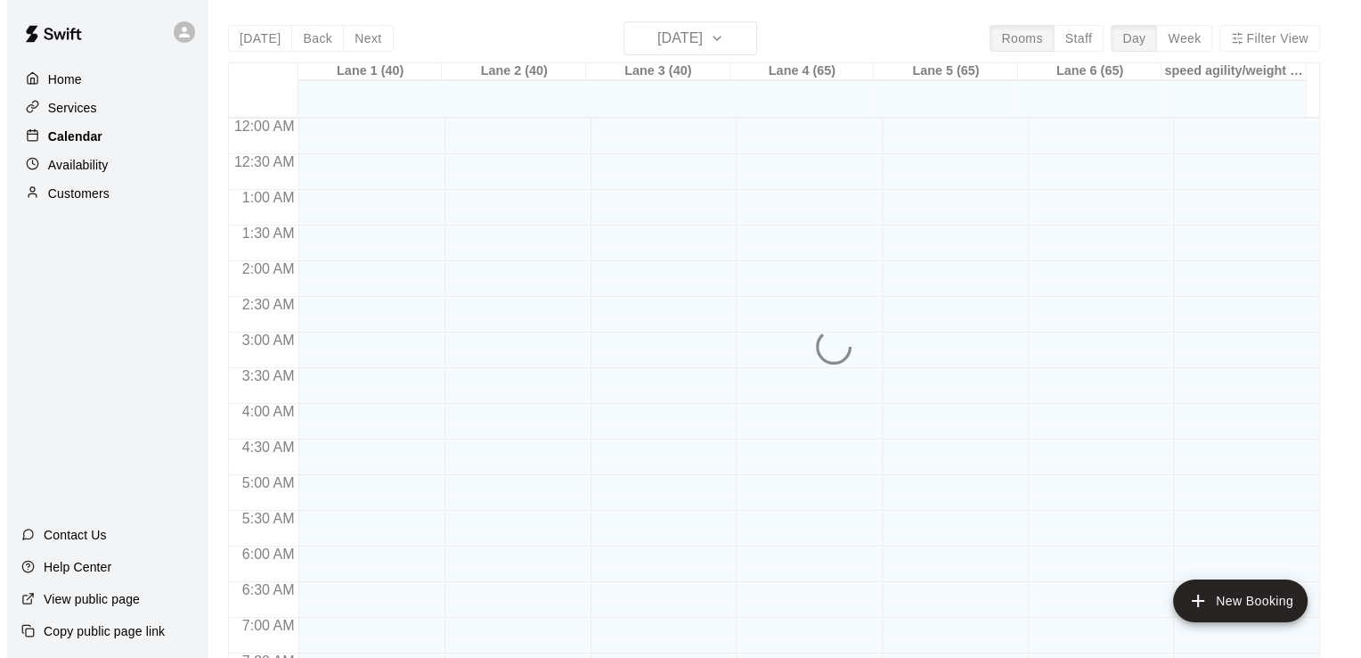
scroll to position [1096, 0]
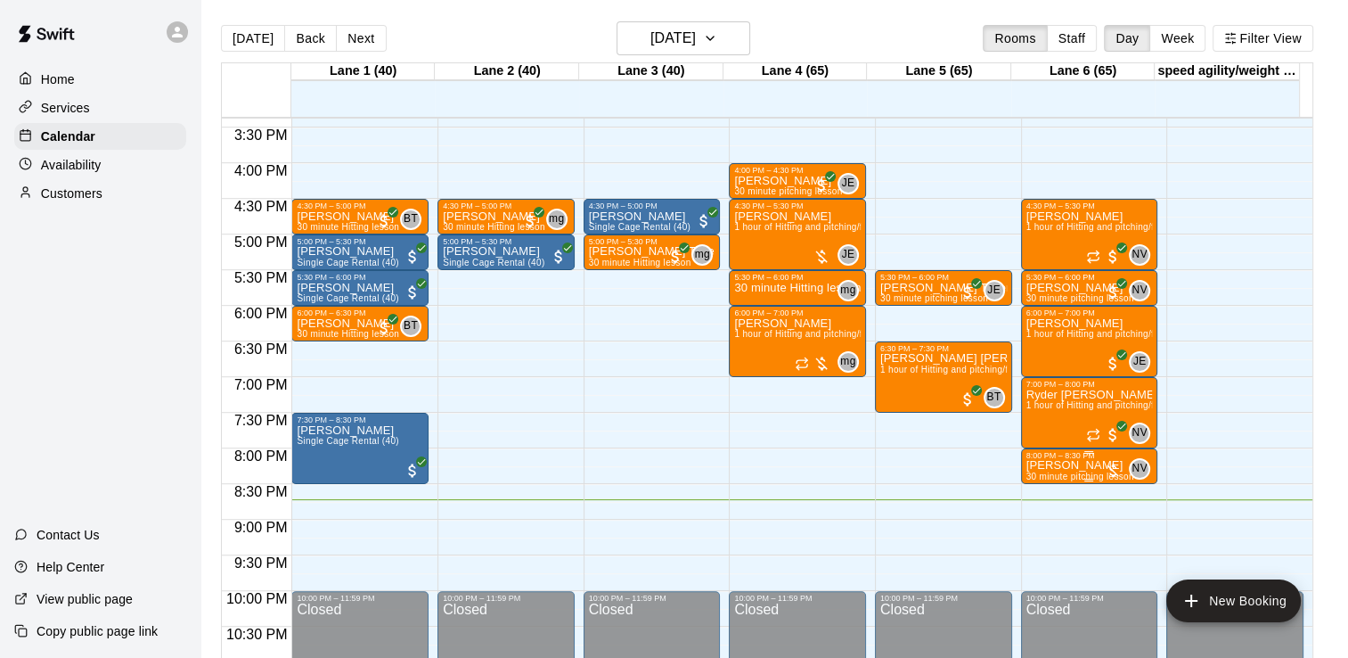
click at [1054, 465] on p "[PERSON_NAME]" at bounding box center [1080, 465] width 108 height 0
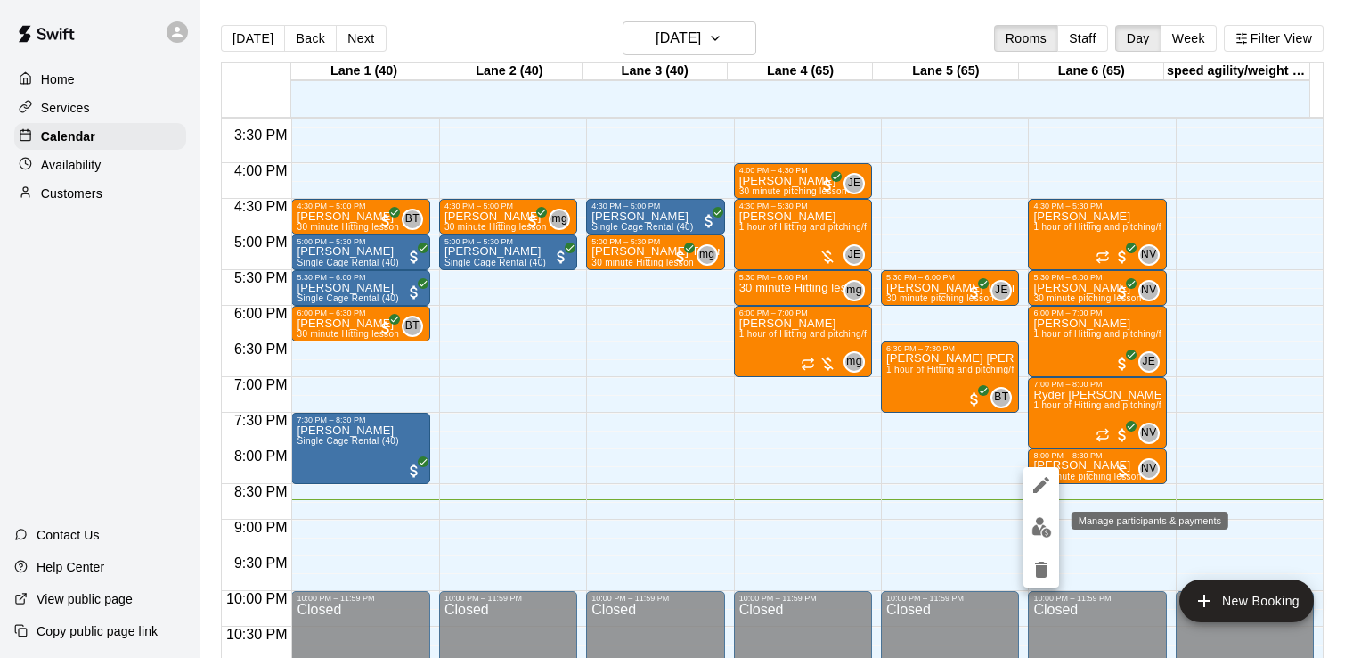
click at [1033, 536] on img "edit" at bounding box center [1042, 527] width 20 height 20
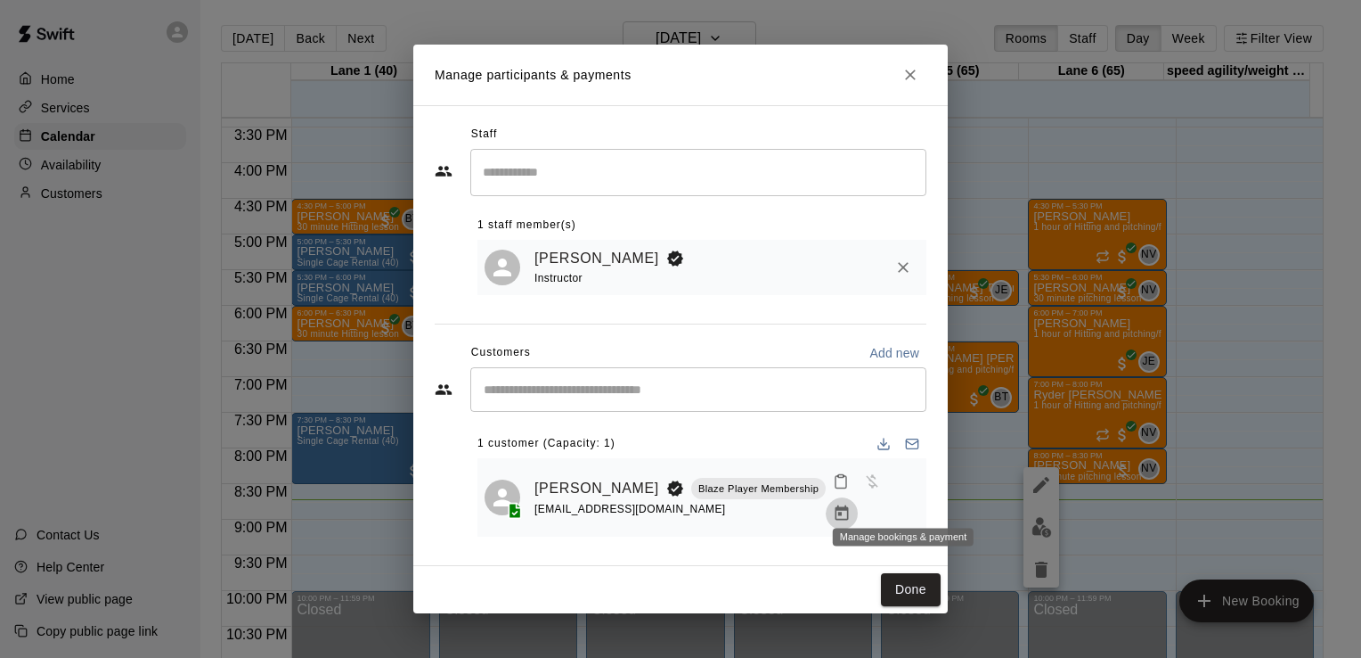
click at [858, 509] on button "Manage bookings & payment" at bounding box center [842, 513] width 32 height 32
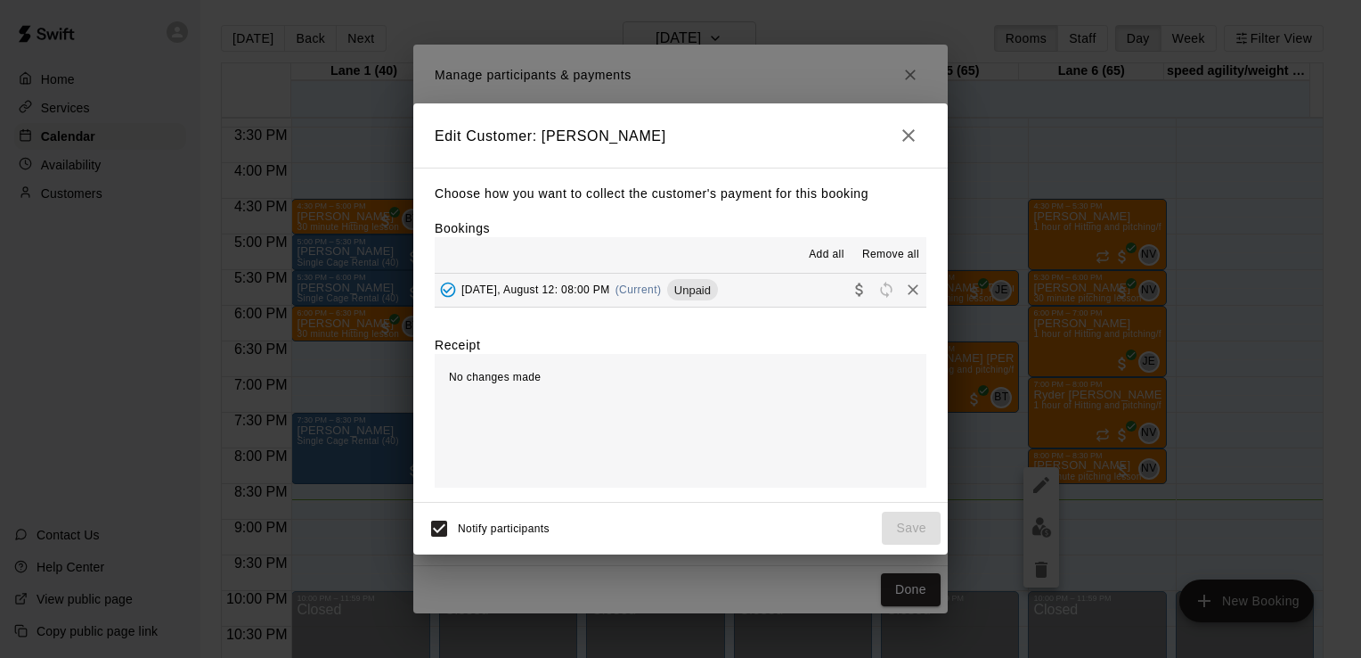
click at [816, 248] on span "Add all" at bounding box center [827, 255] width 36 height 18
click at [822, 260] on span "Add all" at bounding box center [827, 255] width 36 height 18
click at [760, 283] on button "[DATE], August 12: 08:00 PM (Current) Unpaid" at bounding box center [681, 290] width 492 height 33
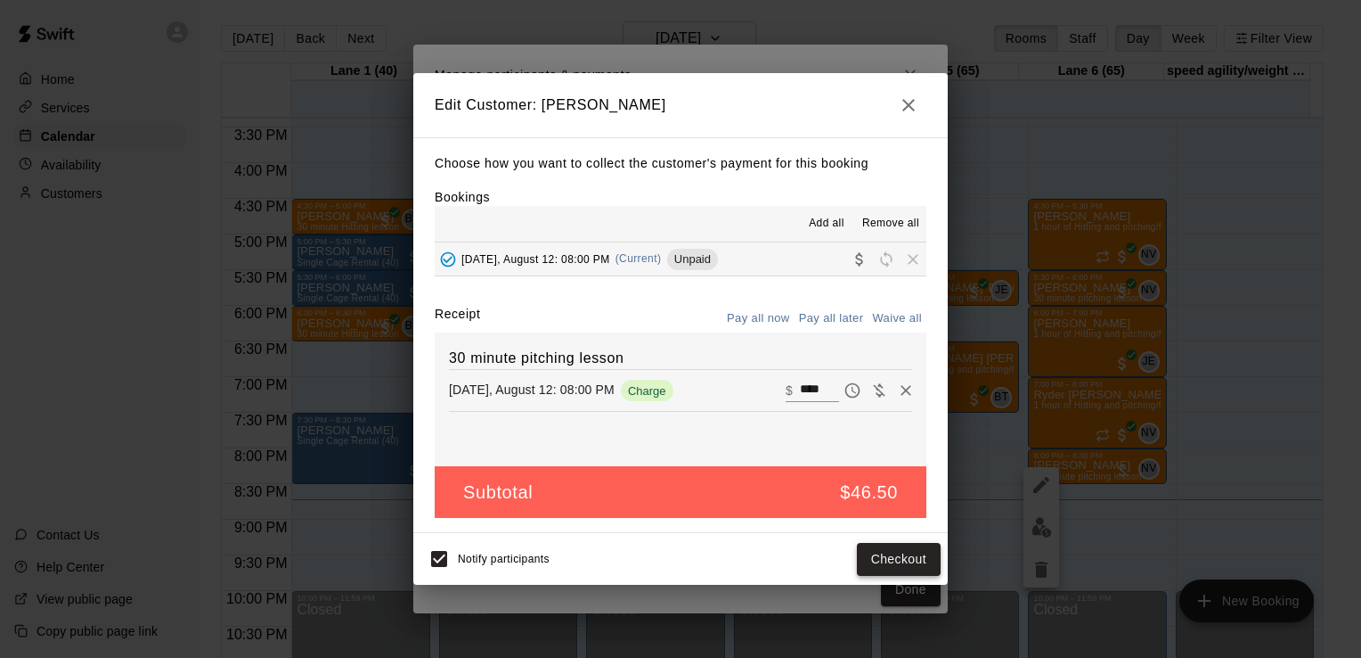
click at [871, 562] on button "Checkout" at bounding box center [899, 559] width 84 height 33
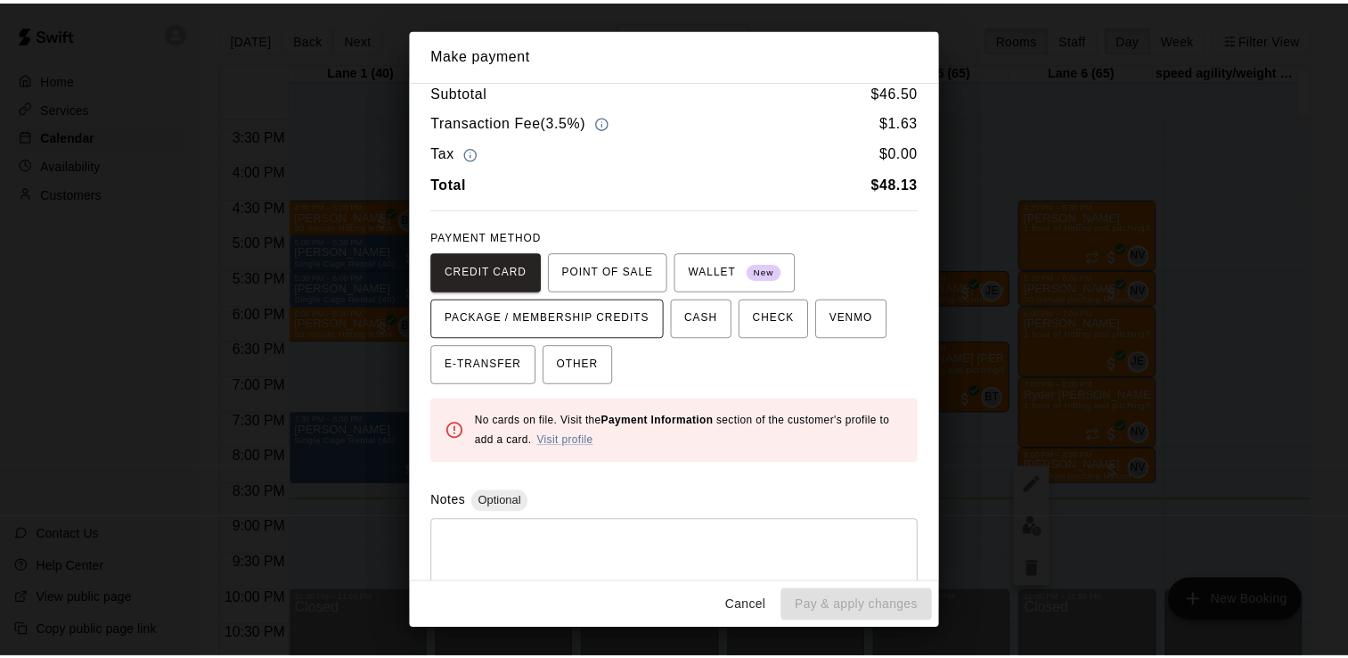
scroll to position [0, 0]
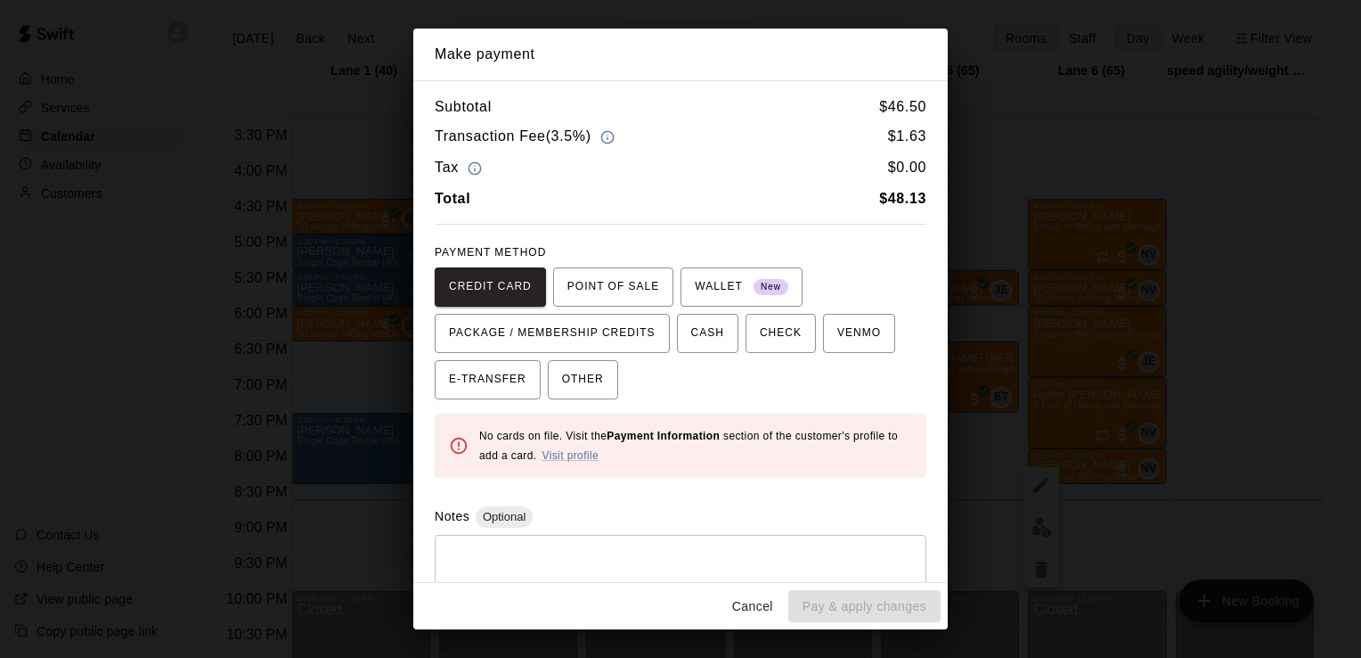
click at [756, 609] on button "Cancel" at bounding box center [752, 606] width 57 height 33
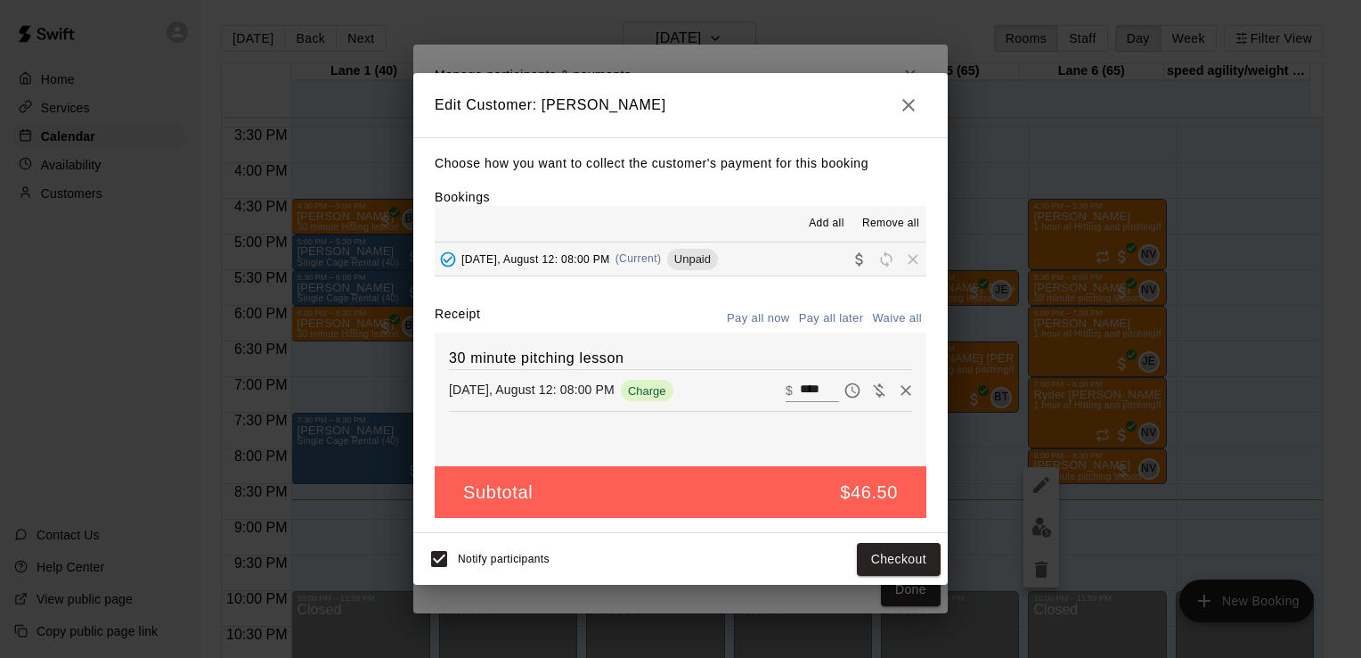
click at [898, 97] on icon "button" at bounding box center [908, 104] width 21 height 21
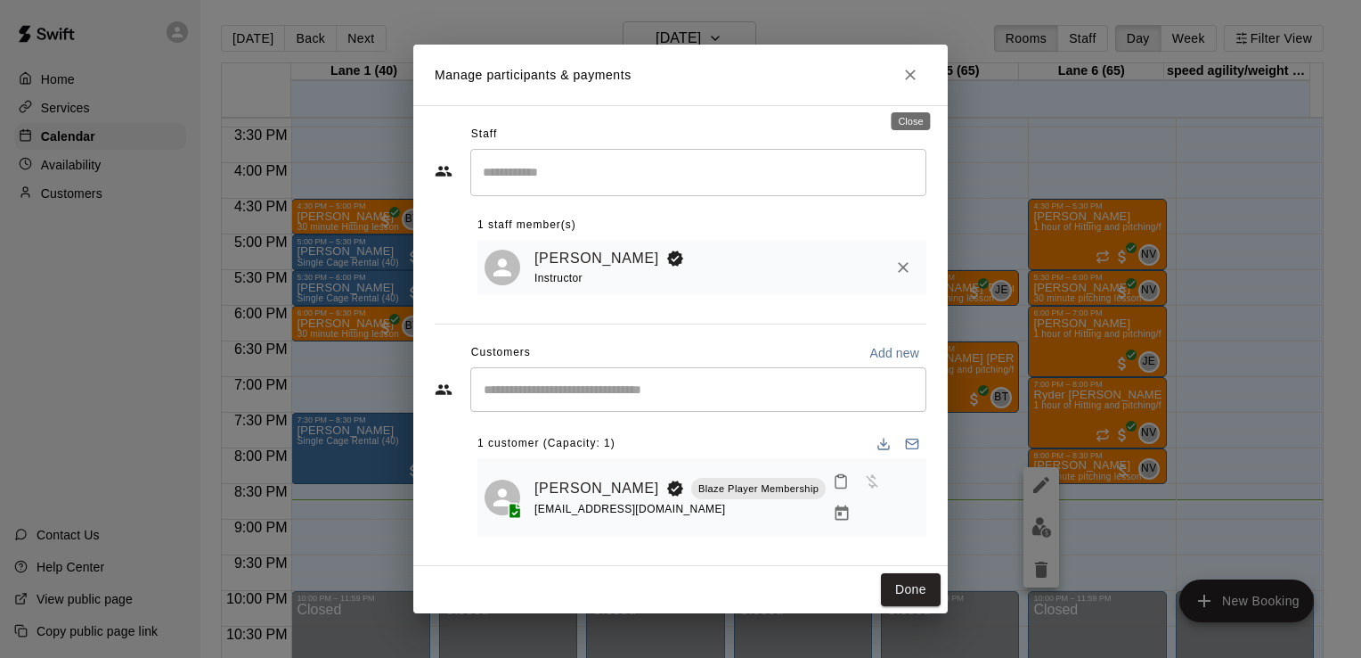
click at [914, 80] on icon "Close" at bounding box center [910, 74] width 11 height 11
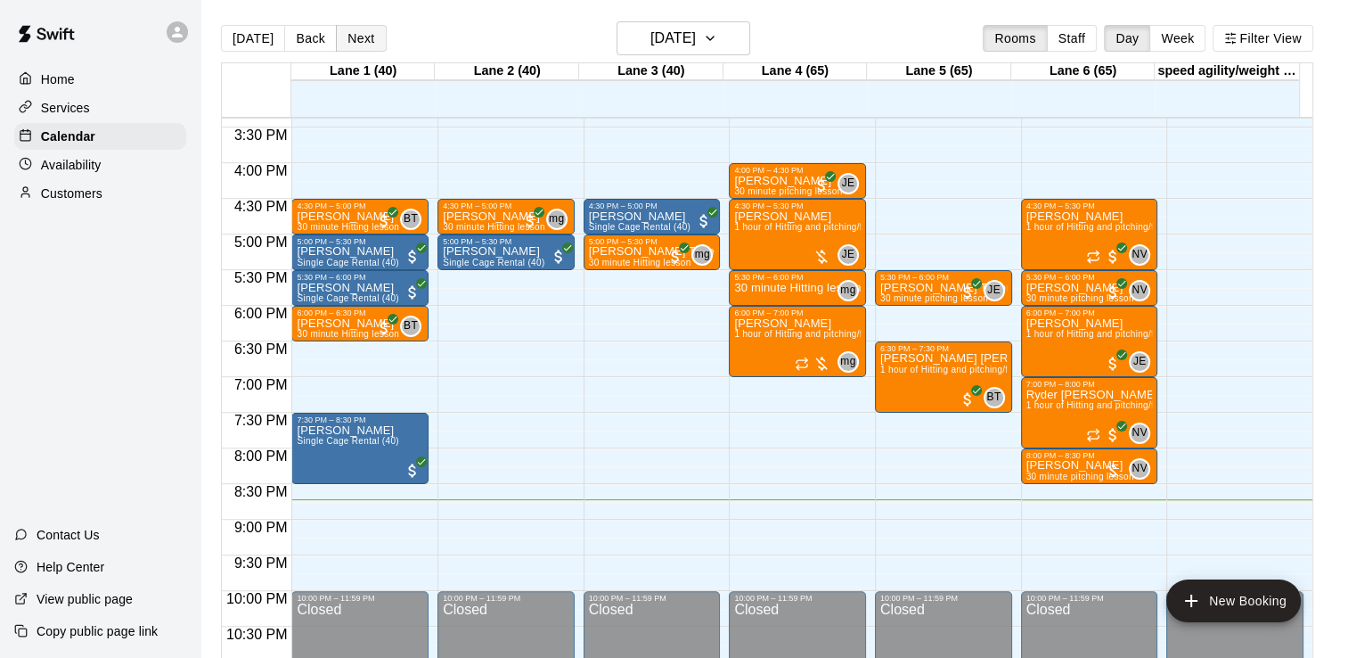
click at [348, 39] on button "Next" at bounding box center [361, 38] width 50 height 27
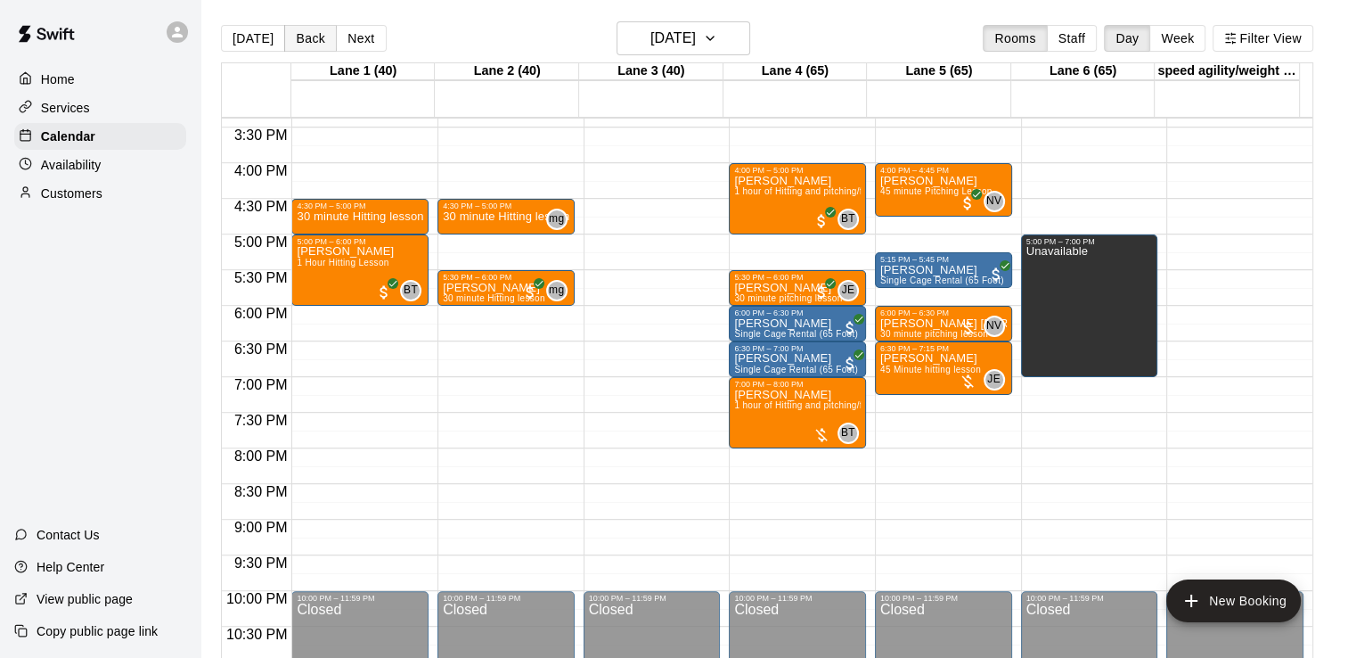
click at [305, 29] on button "Back" at bounding box center [310, 38] width 53 height 27
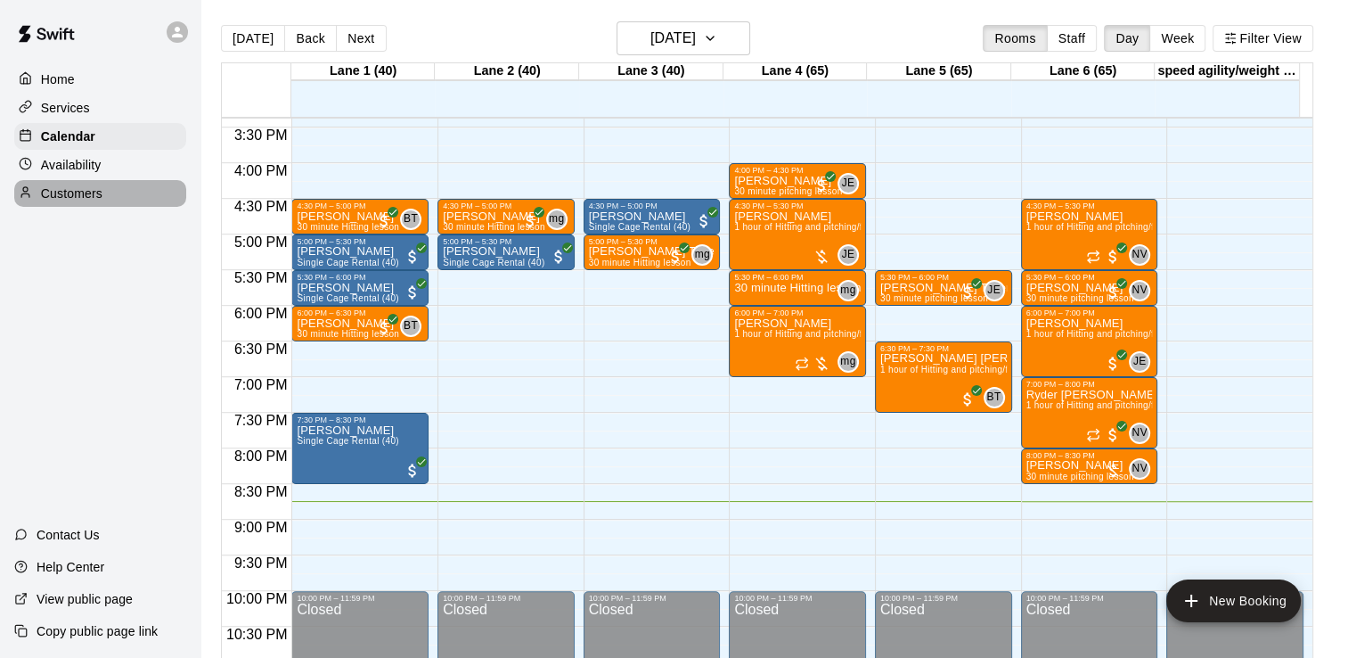
click at [71, 207] on div "Customers" at bounding box center [100, 193] width 172 height 27
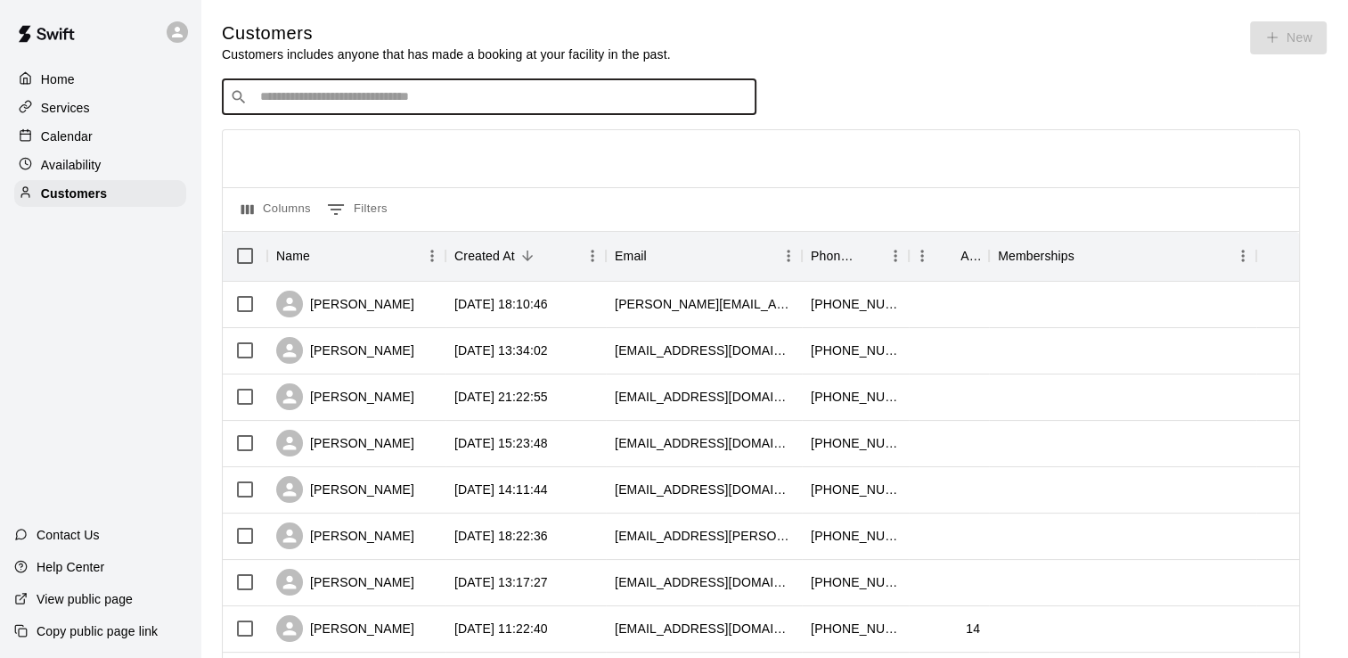
click at [289, 102] on input "Search customers by name or email" at bounding box center [502, 97] width 494 height 18
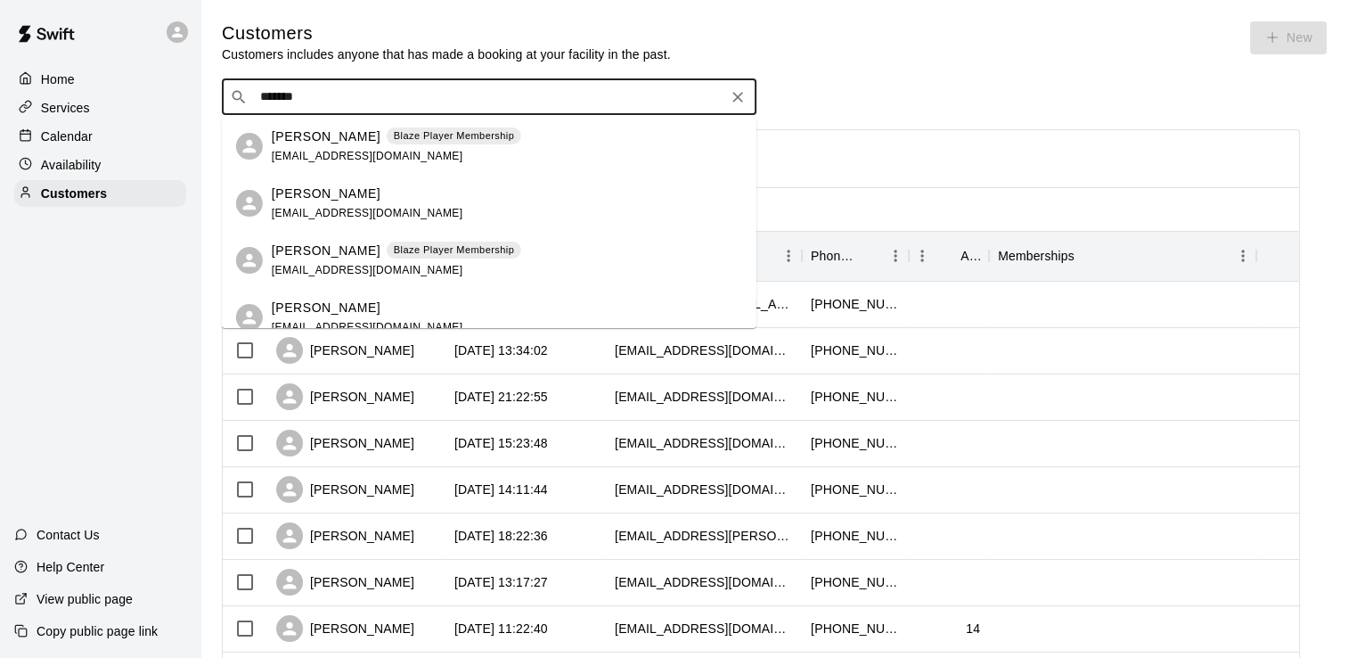
type input "********"
click at [307, 195] on p "[PERSON_NAME]" at bounding box center [326, 193] width 109 height 19
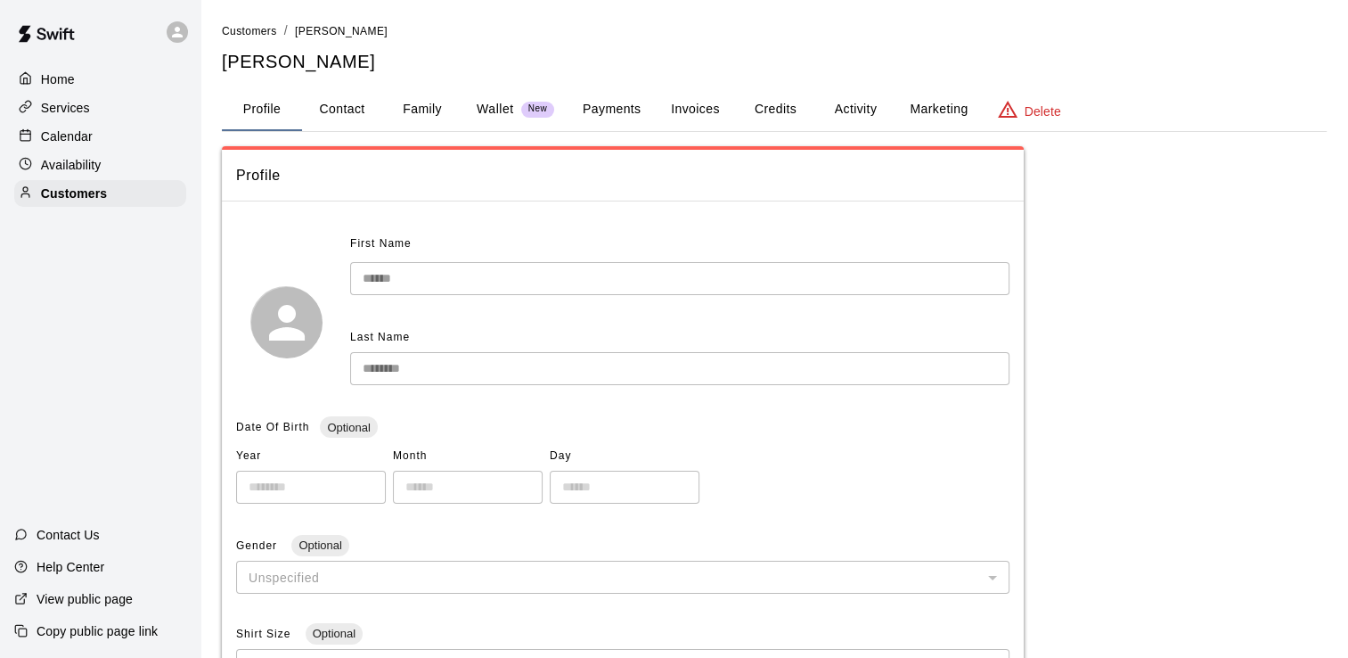
click at [638, 112] on button "Payments" at bounding box center [611, 109] width 86 height 43
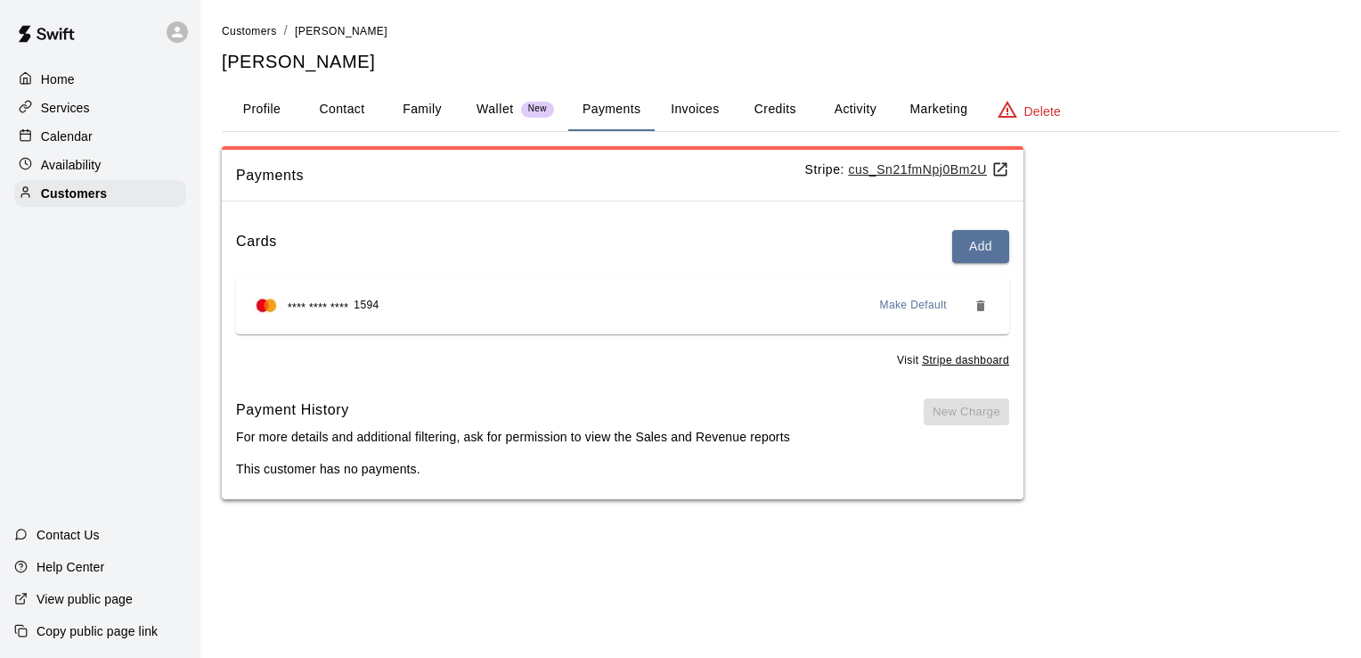
click at [425, 110] on button "Family" at bounding box center [422, 109] width 80 height 43
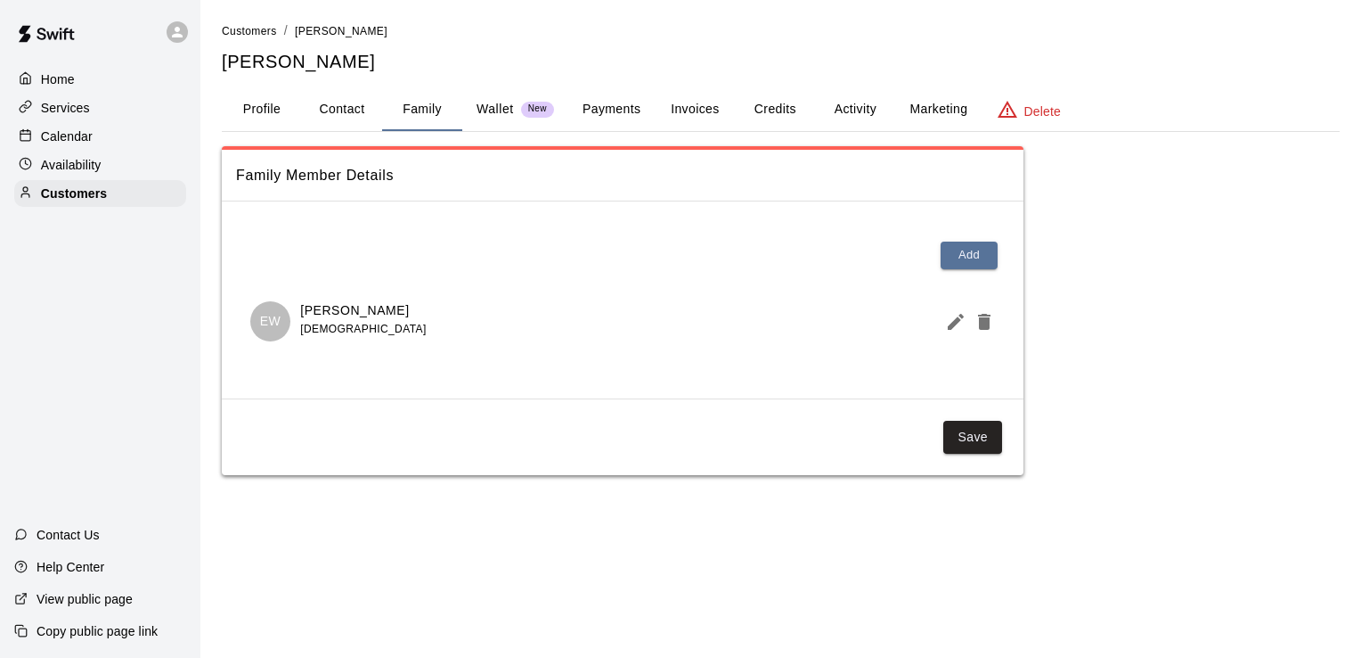
click at [37, 140] on div at bounding box center [30, 136] width 22 height 17
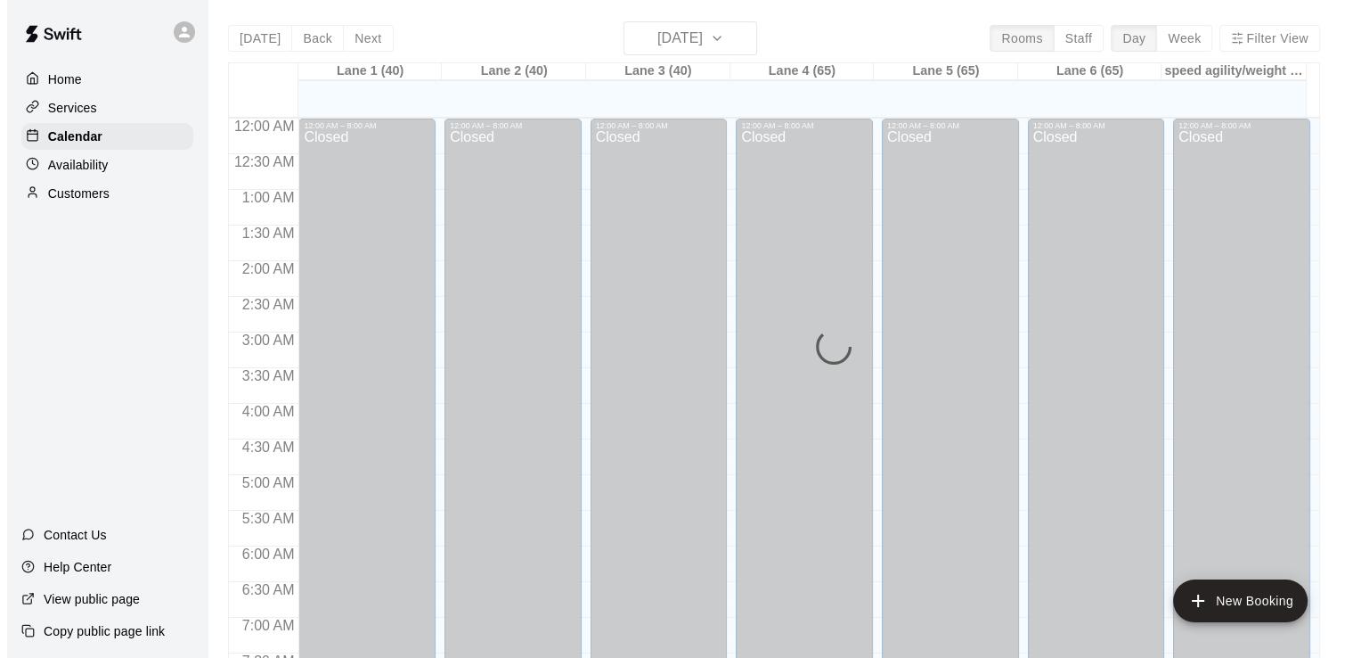
scroll to position [1096, 0]
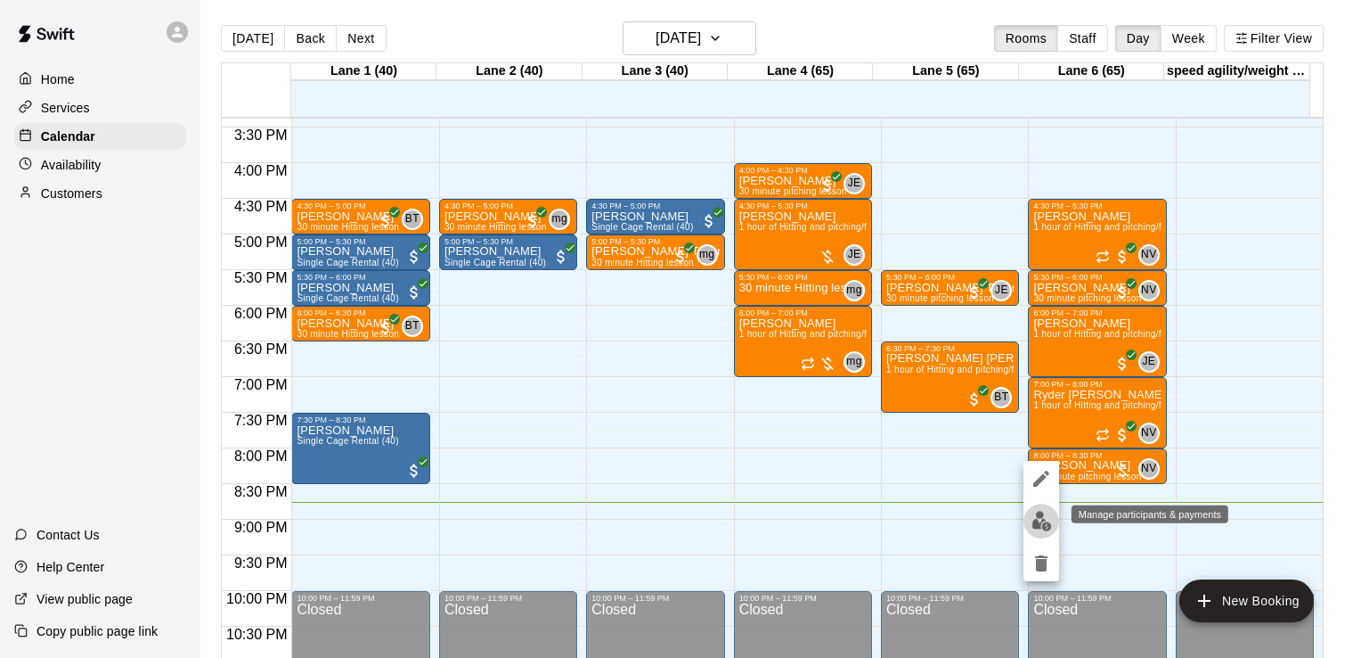
click at [1040, 526] on img "edit" at bounding box center [1042, 521] width 20 height 20
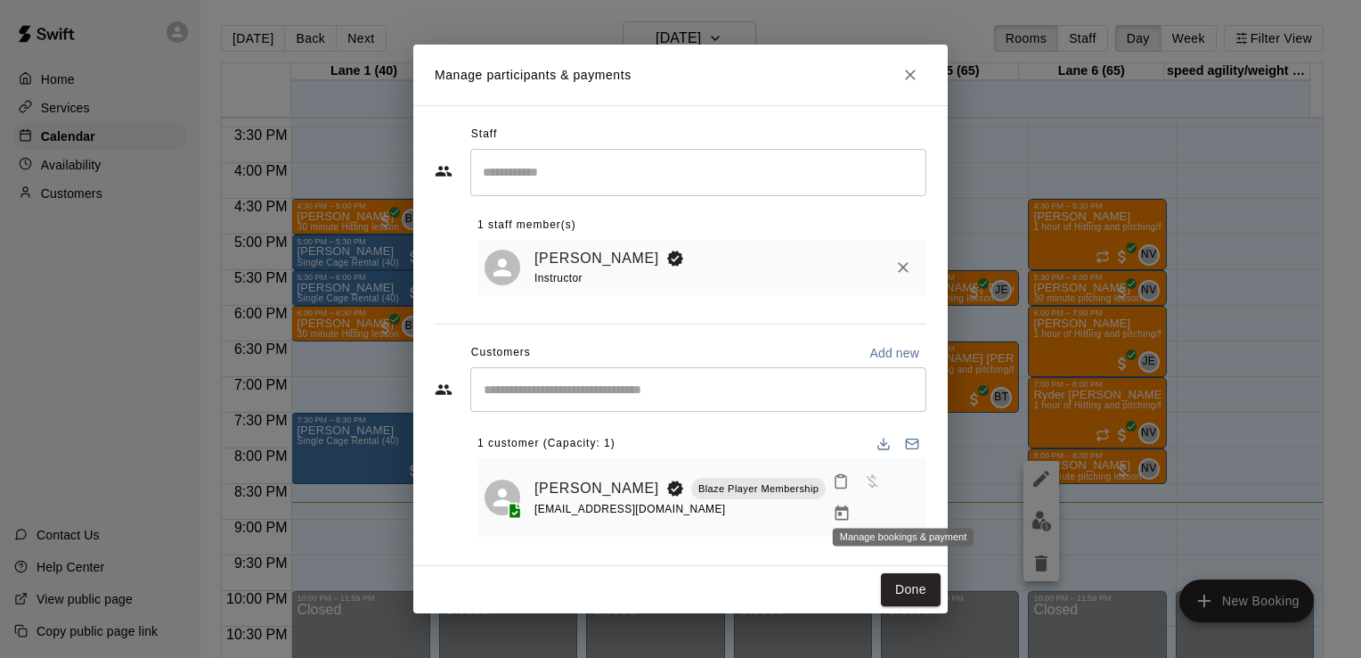
click at [851, 504] on icon "Manage bookings & payment" at bounding box center [842, 513] width 18 height 18
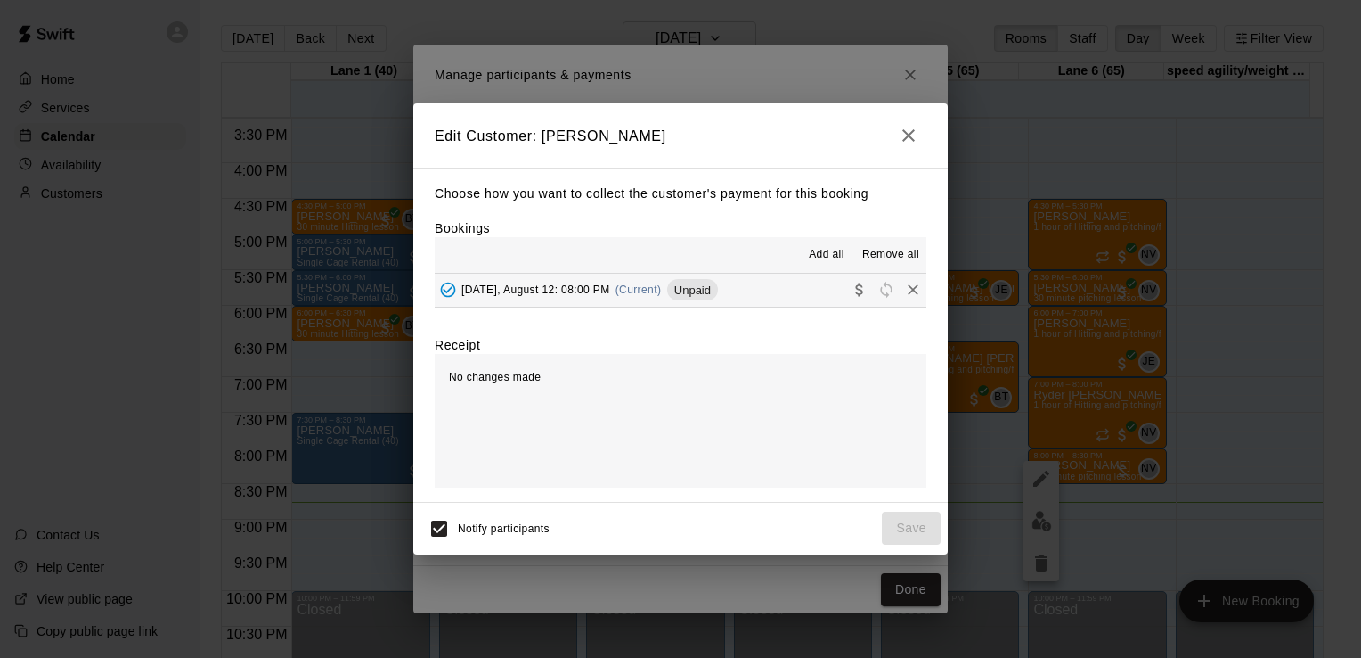
click at [741, 300] on button "[DATE], August 12: 08:00 PM (Current) Unpaid" at bounding box center [681, 290] width 492 height 33
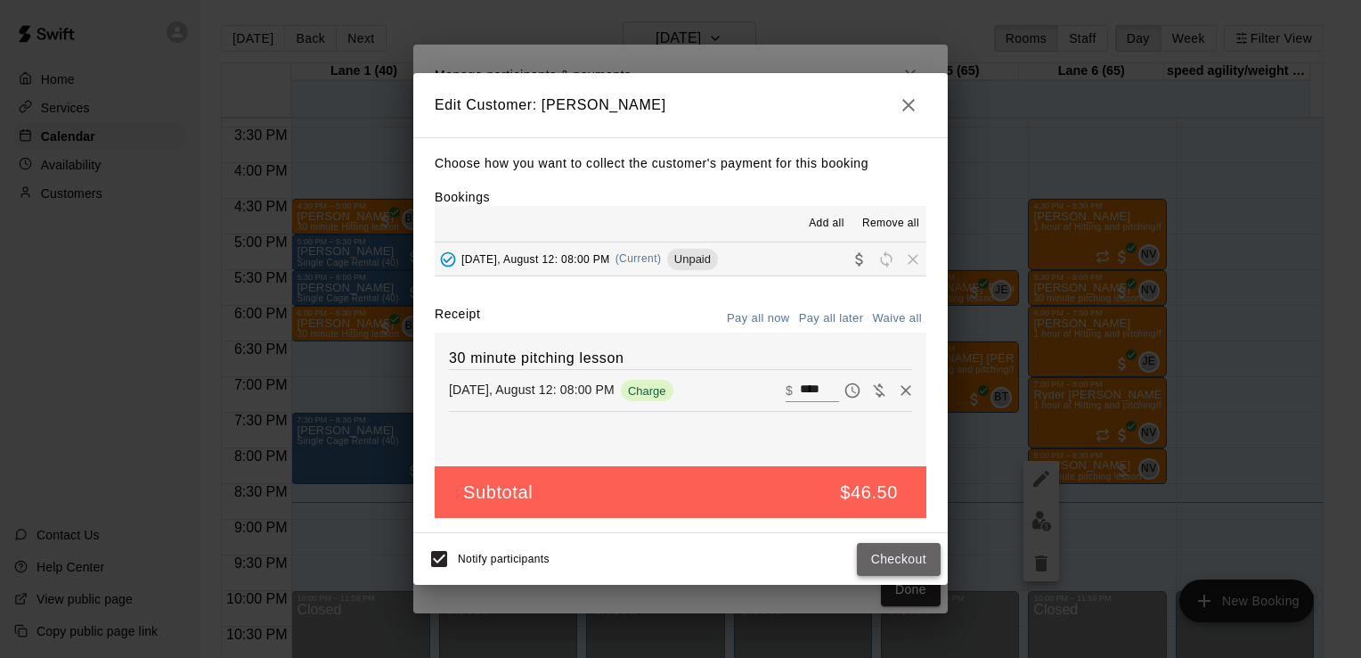
click at [884, 556] on button "Checkout" at bounding box center [899, 559] width 84 height 33
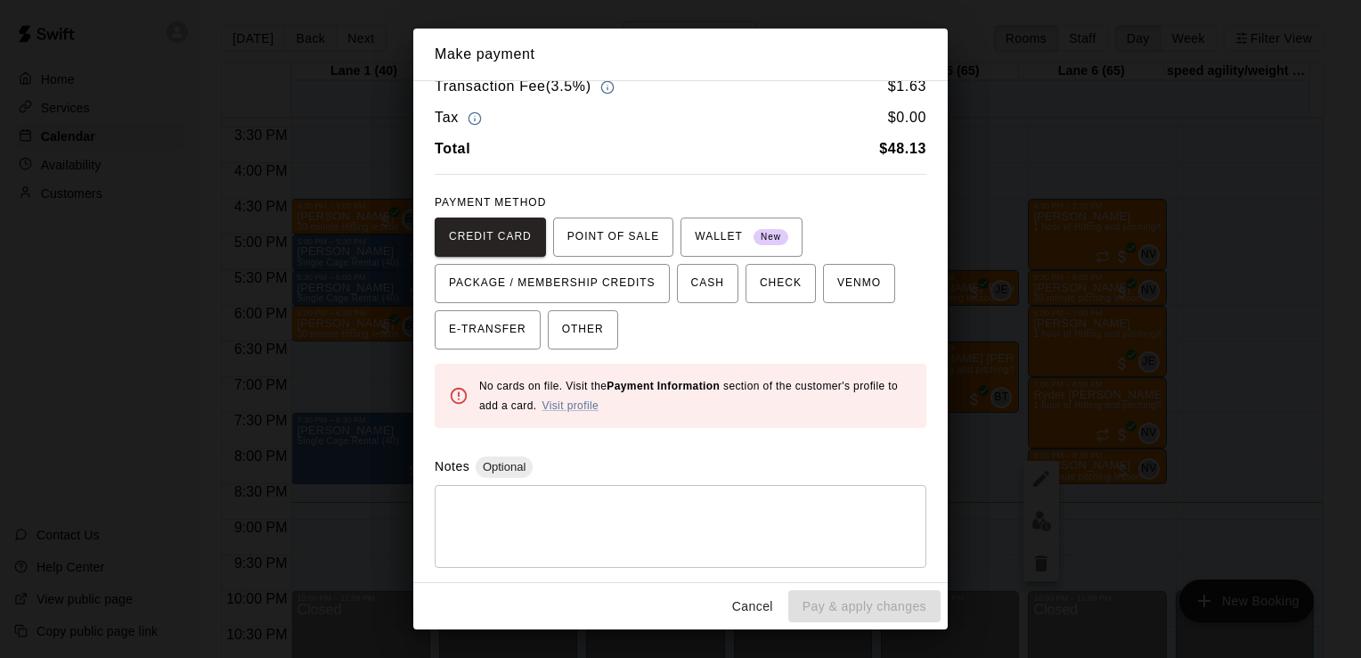
scroll to position [0, 0]
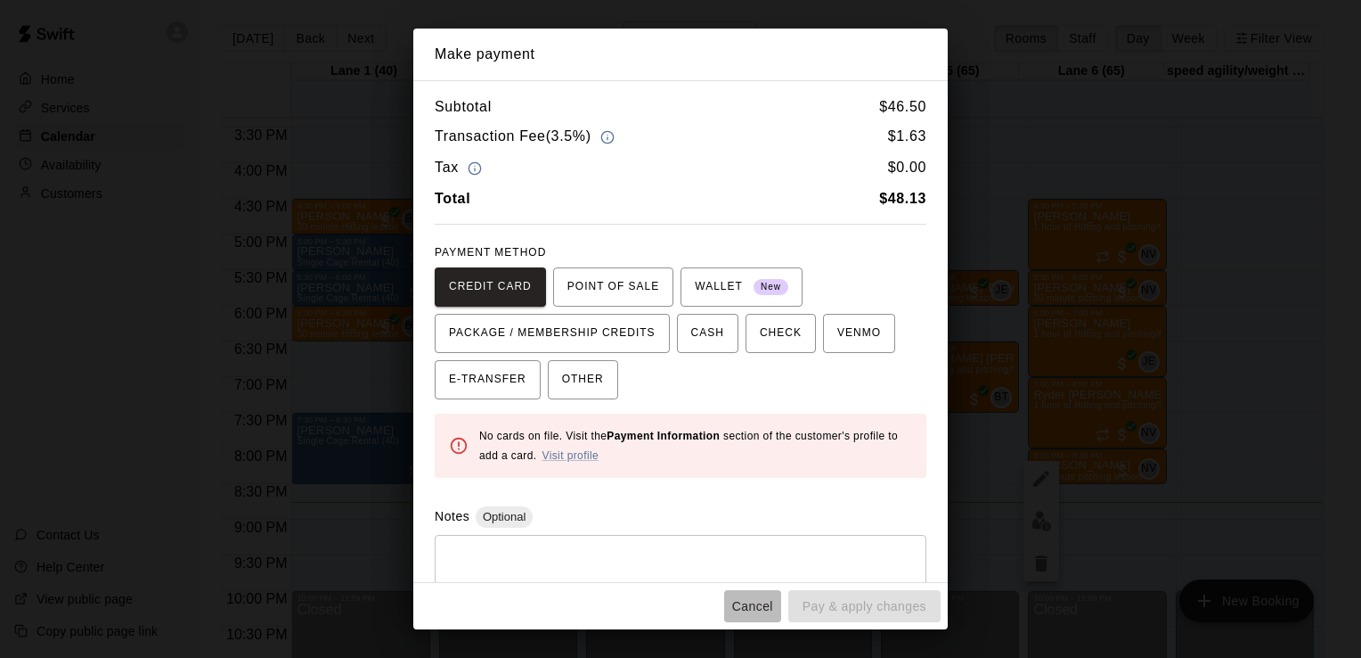
click at [766, 608] on button "Cancel" at bounding box center [752, 606] width 57 height 33
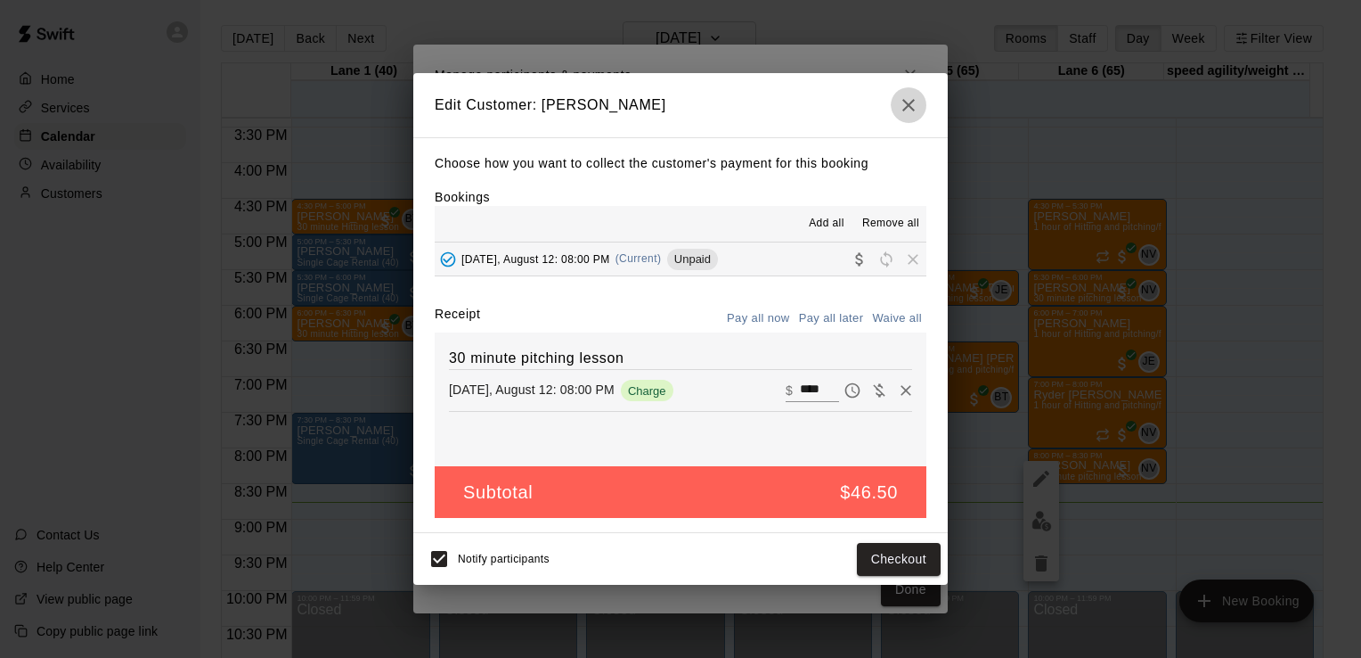
click at [912, 87] on button "button" at bounding box center [909, 105] width 36 height 36
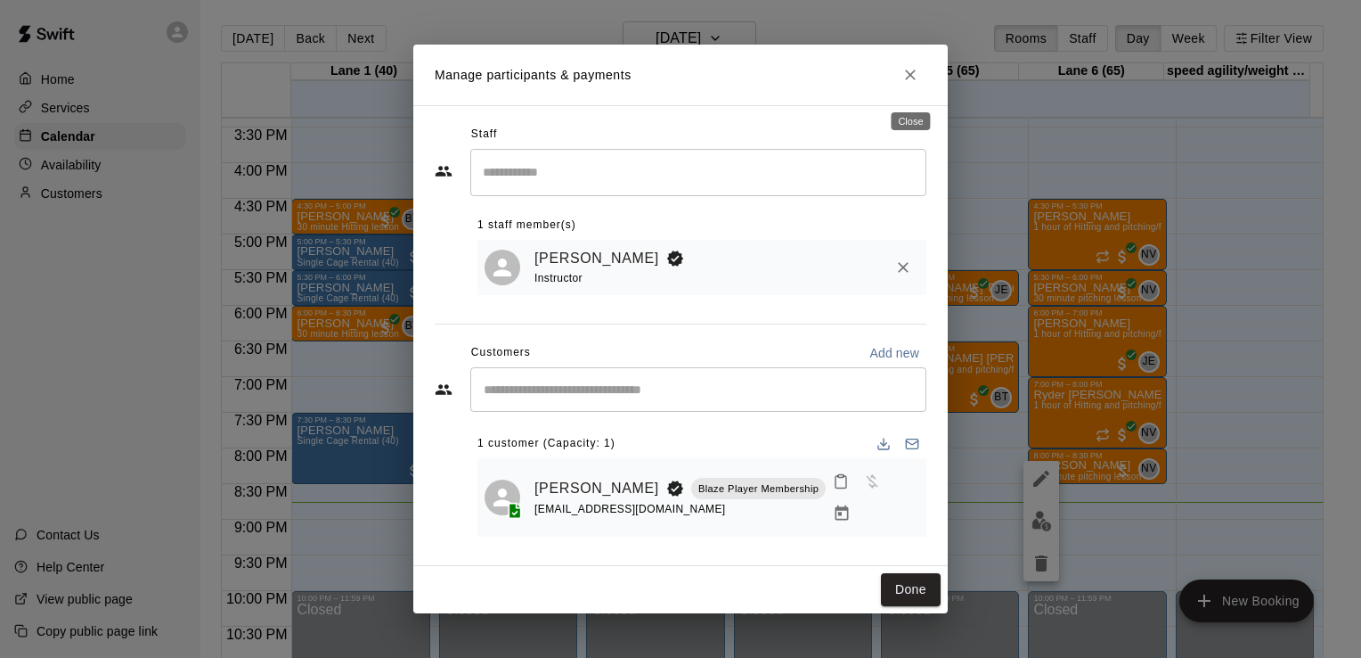
click at [912, 80] on icon "Close" at bounding box center [910, 74] width 11 height 11
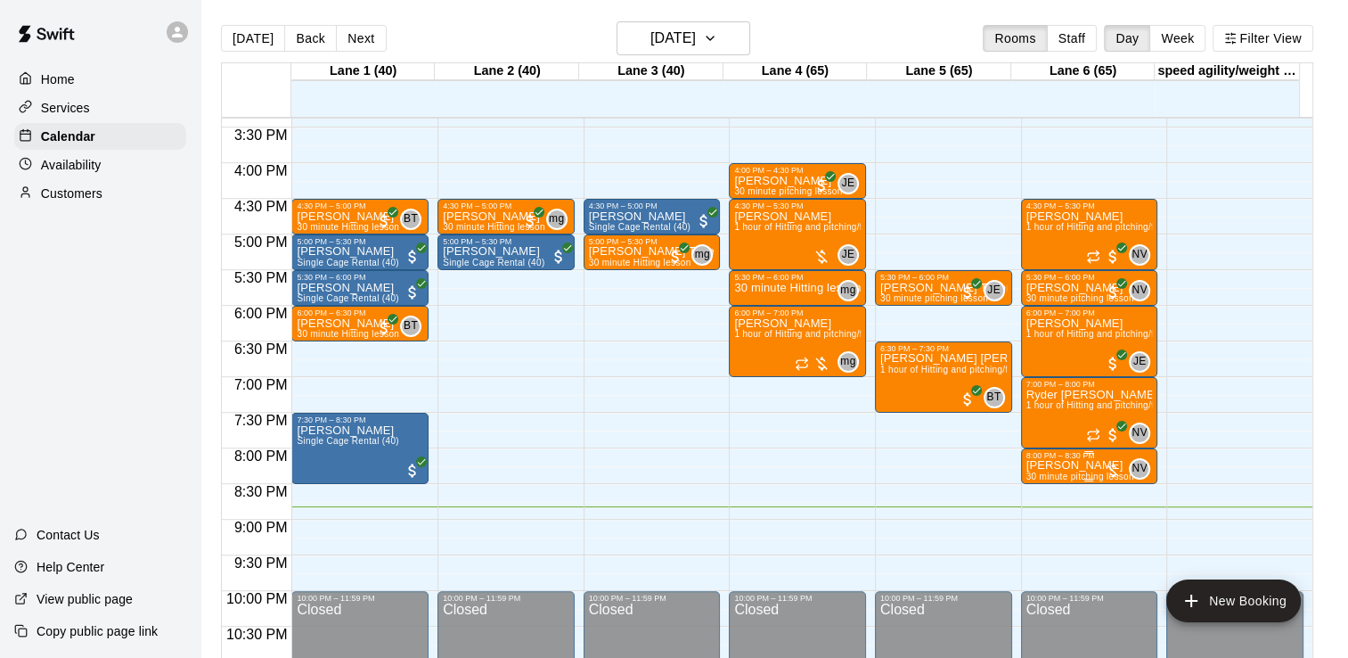
click at [1071, 454] on div "8:00 PM – 8:30 PM" at bounding box center [1089, 455] width 127 height 9
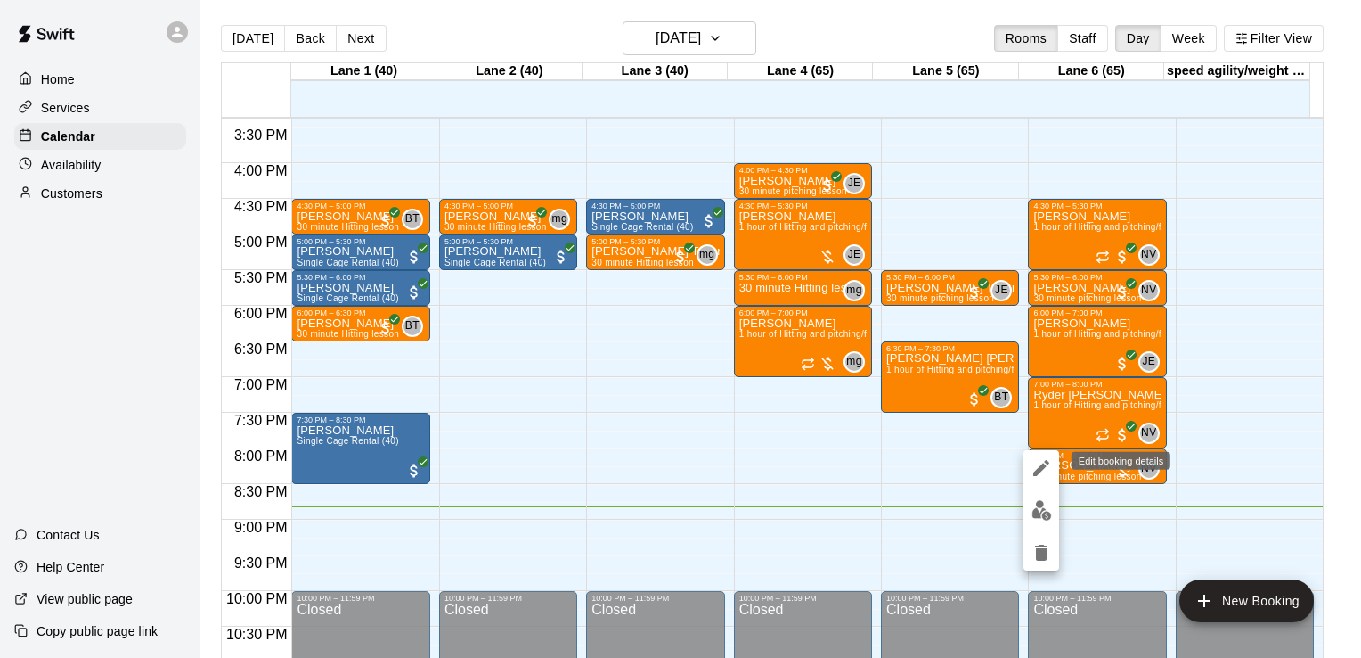
click at [1051, 475] on icon "edit" at bounding box center [1041, 467] width 21 height 21
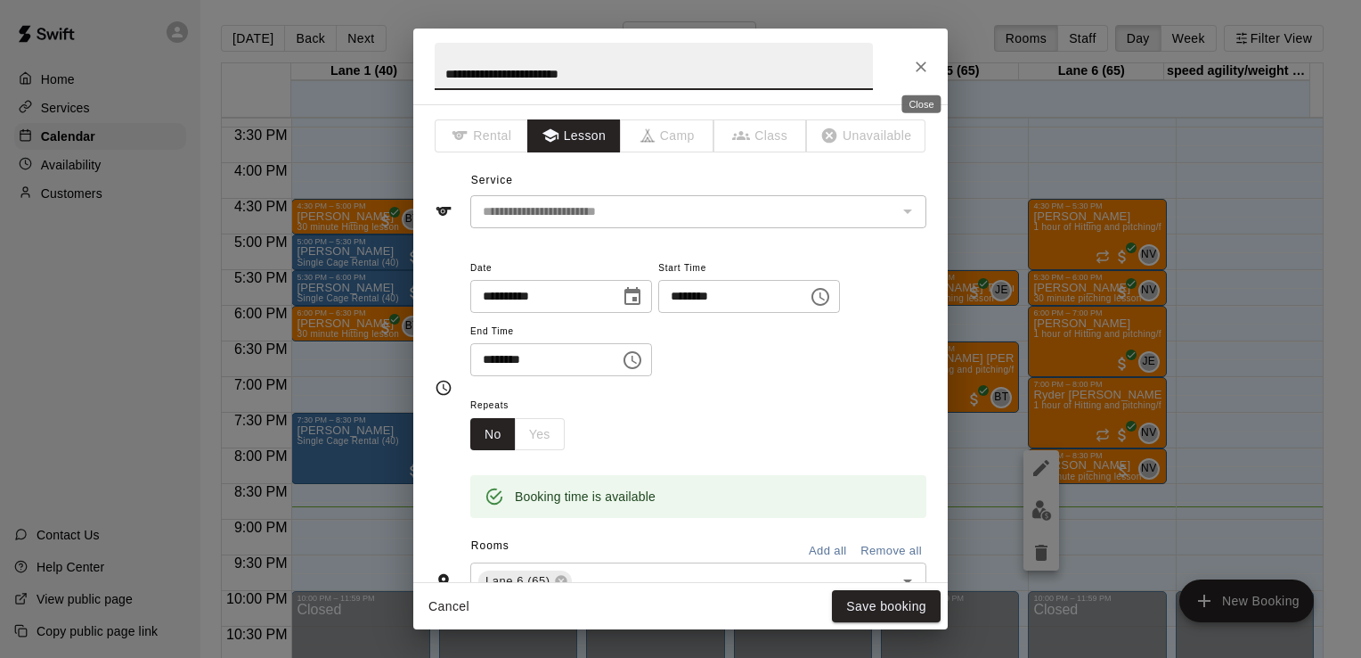
click at [919, 62] on icon "Close" at bounding box center [921, 67] width 18 height 18
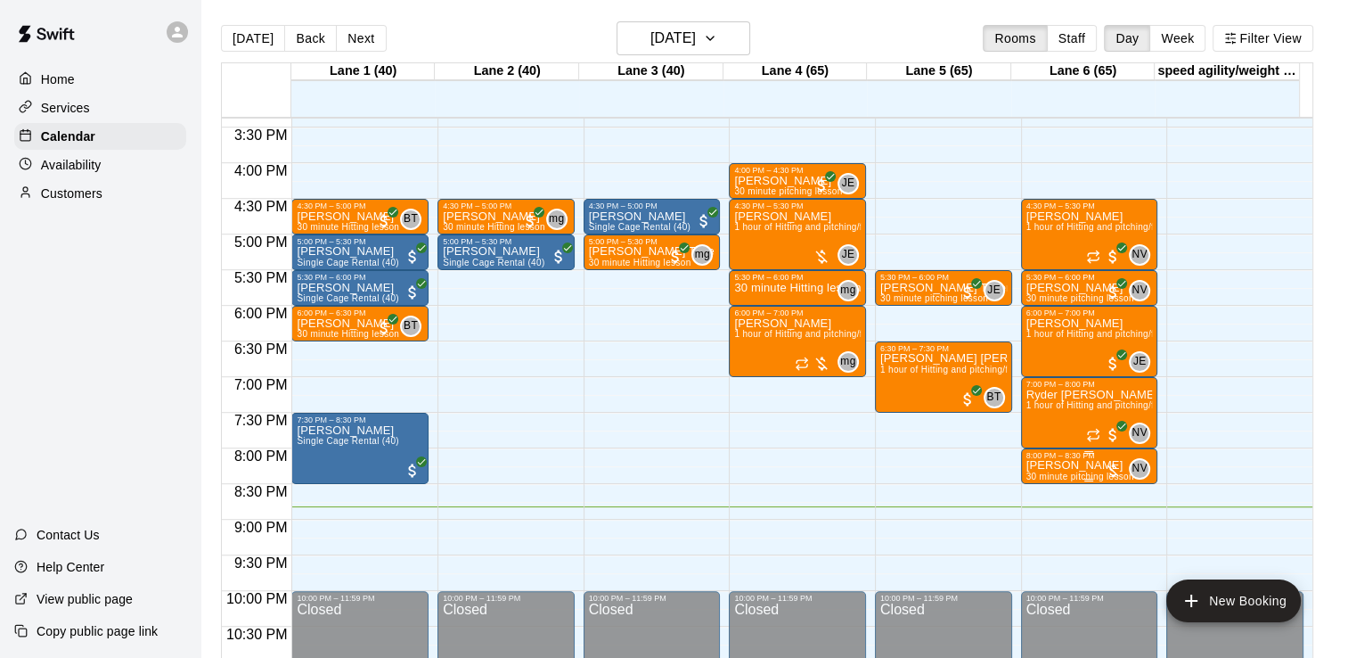
click at [1052, 459] on div "8:00 PM – 8:30 PM" at bounding box center [1089, 455] width 127 height 9
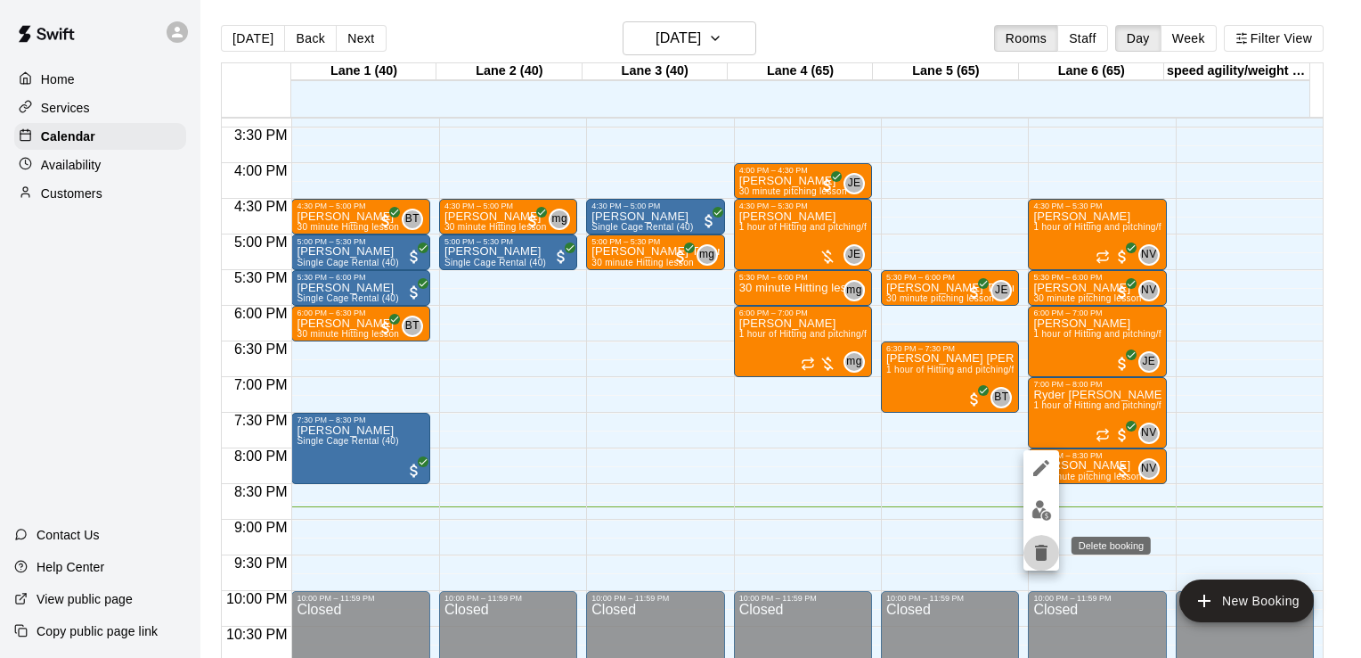
click at [1036, 547] on icon "delete" at bounding box center [1041, 552] width 21 height 21
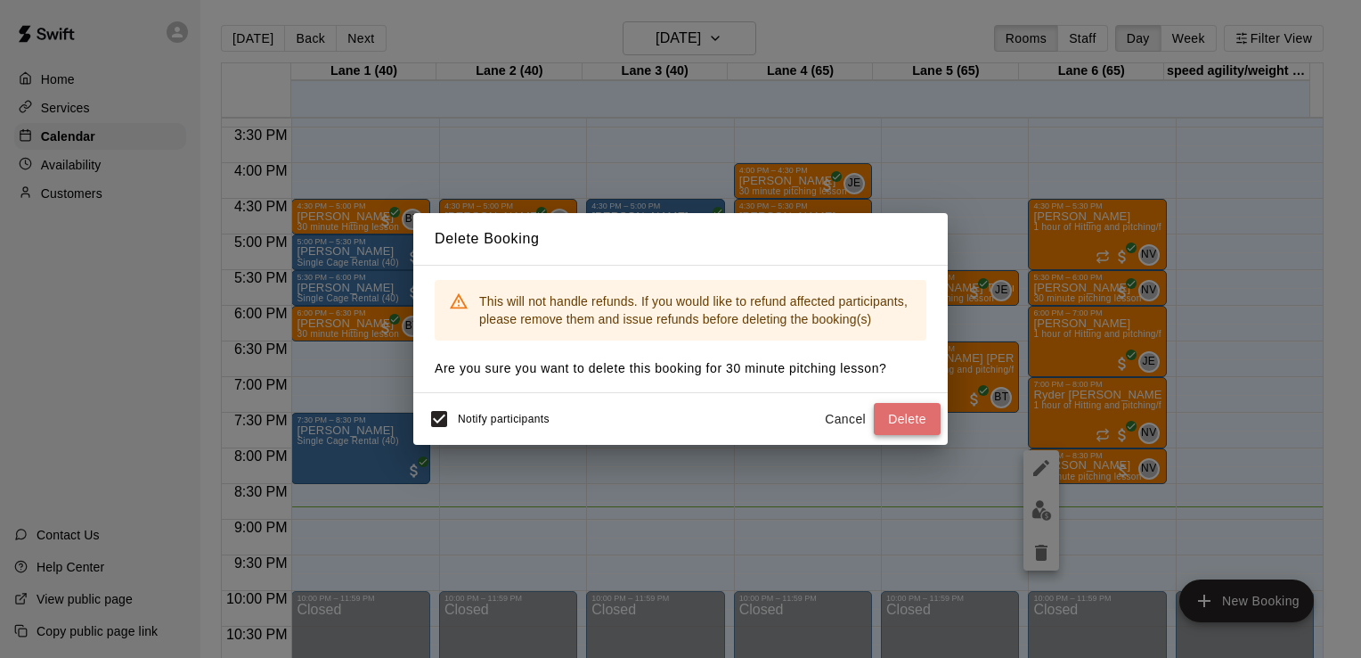
click at [919, 421] on button "Delete" at bounding box center [907, 419] width 67 height 33
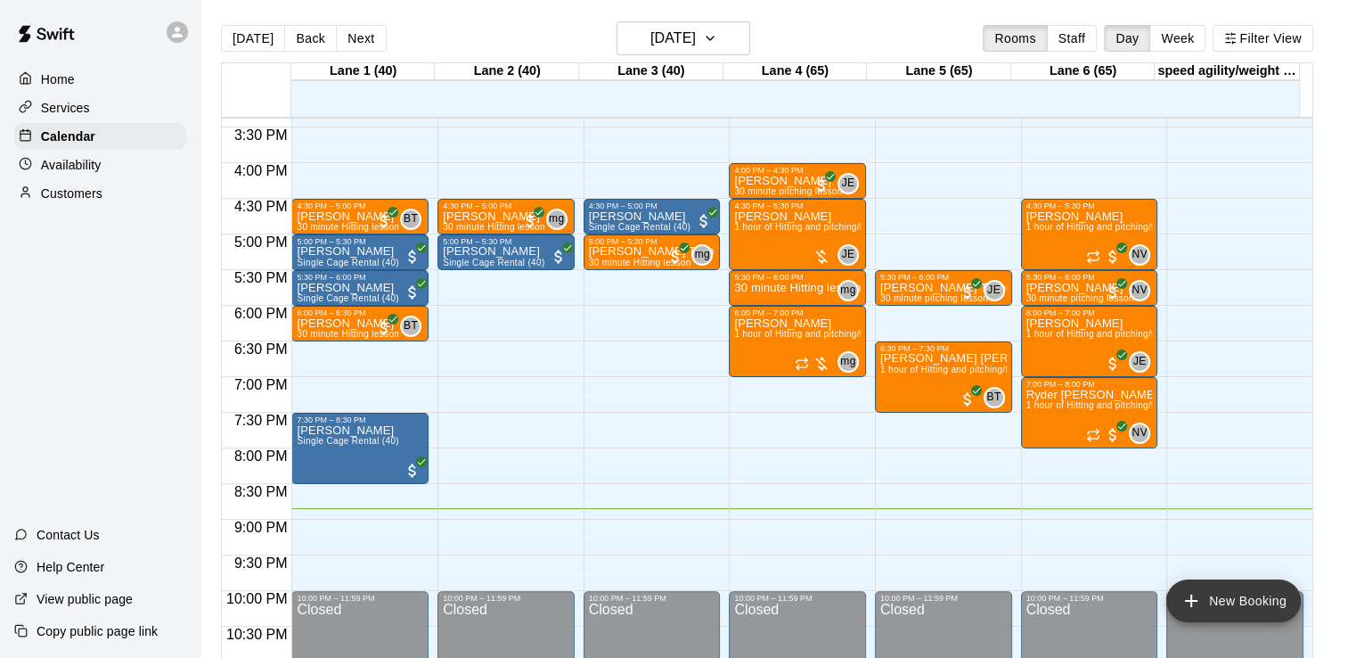
click at [1212, 604] on button "New Booking" at bounding box center [1233, 600] width 135 height 43
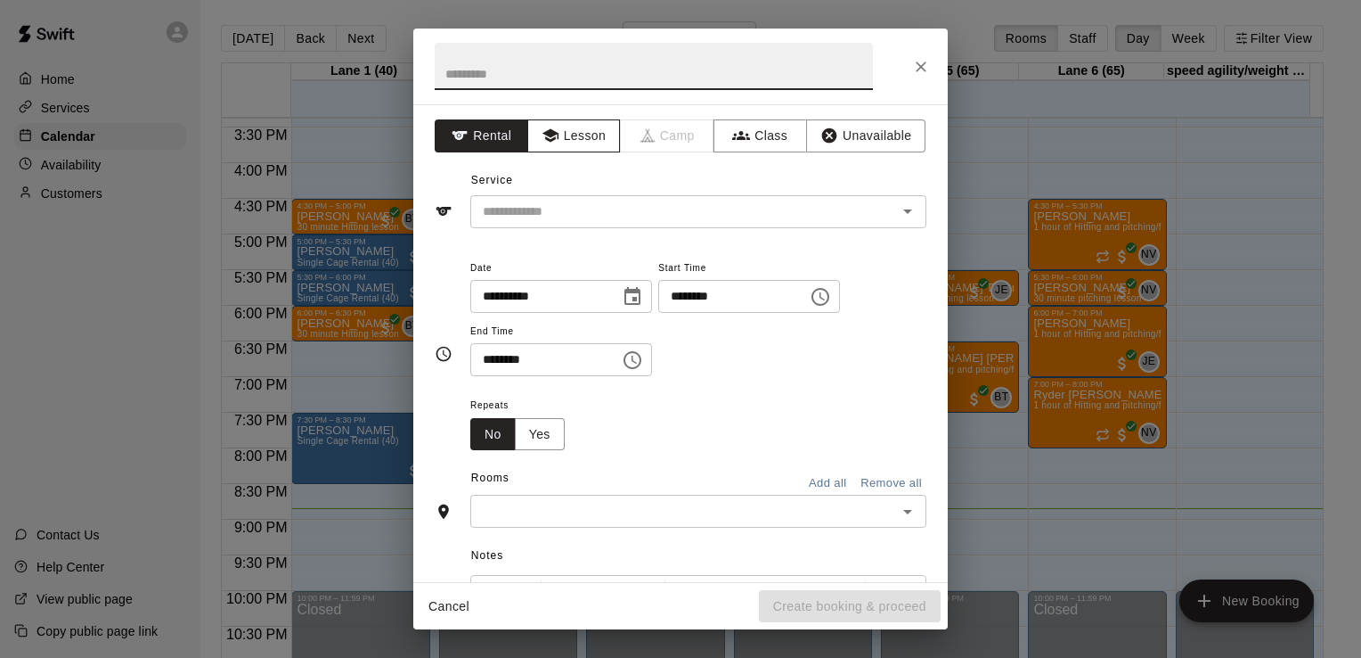
click at [600, 140] on button "Lesson" at bounding box center [574, 135] width 94 height 33
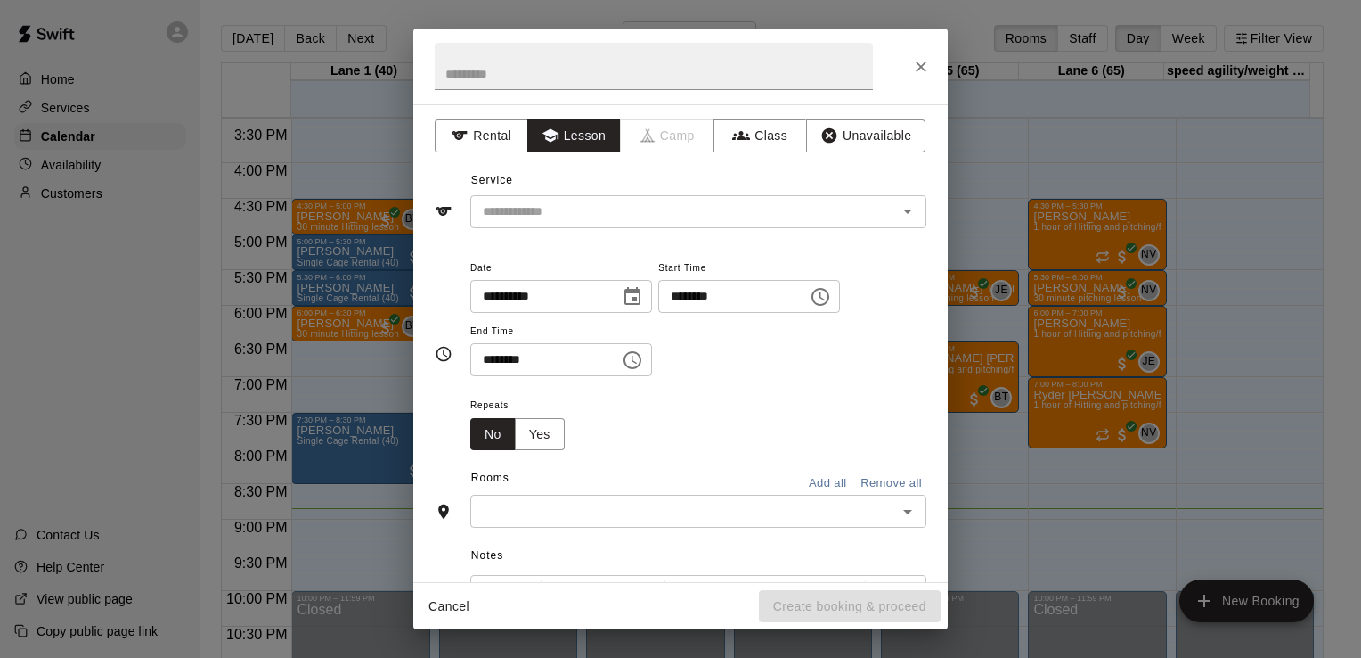
click at [683, 230] on div "**********" at bounding box center [680, 343] width 535 height 478
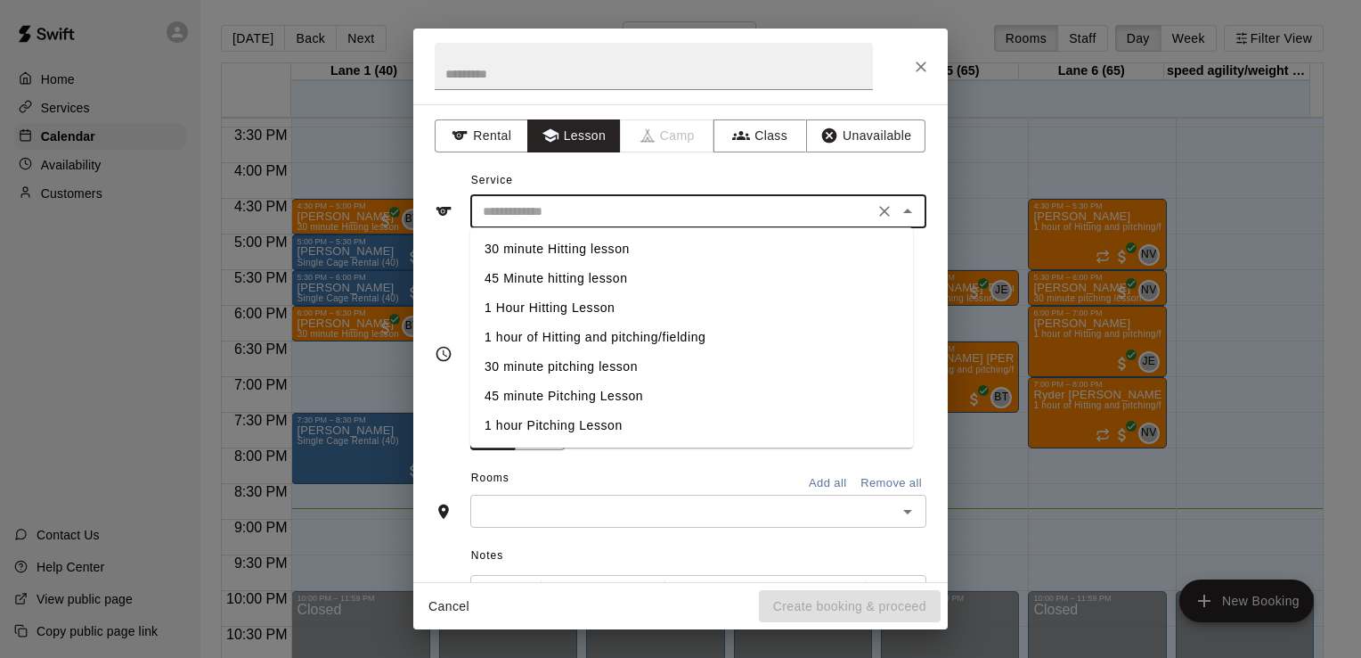
click at [690, 206] on input "text" at bounding box center [672, 211] width 393 height 22
click at [600, 369] on li "30 minute pitching lesson" at bounding box center [691, 366] width 443 height 29
type input "**********"
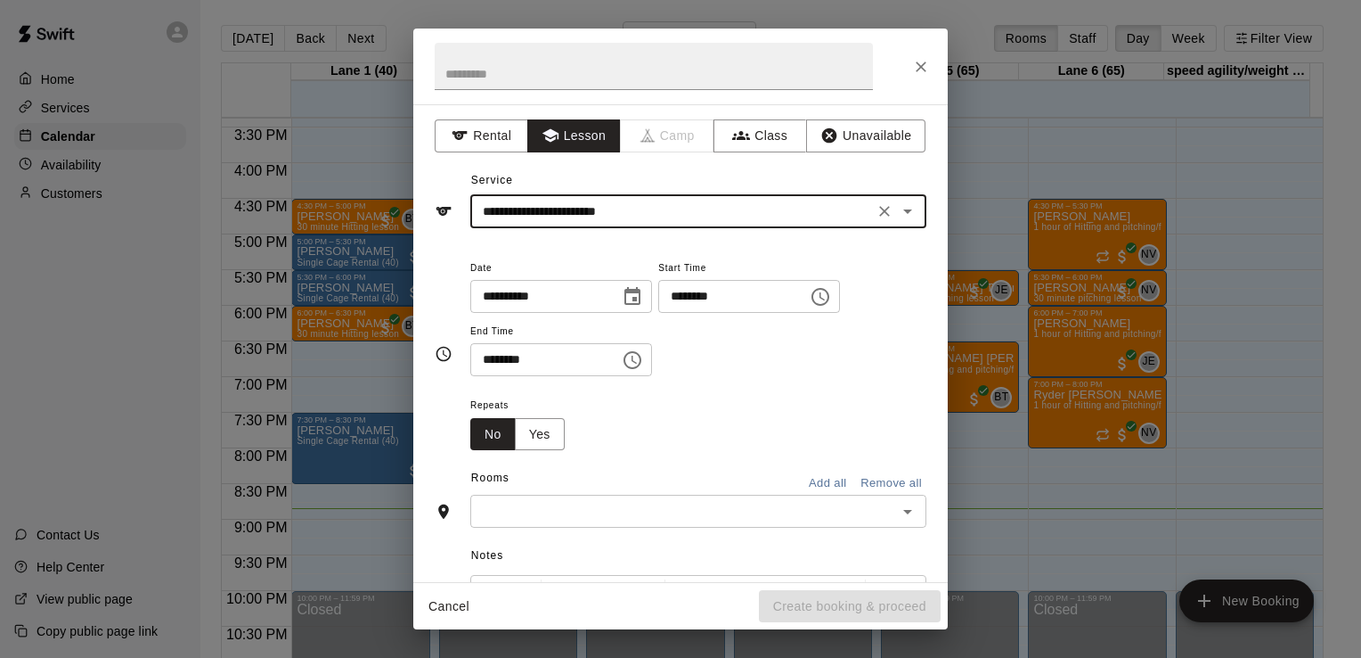
scroll to position [185, 0]
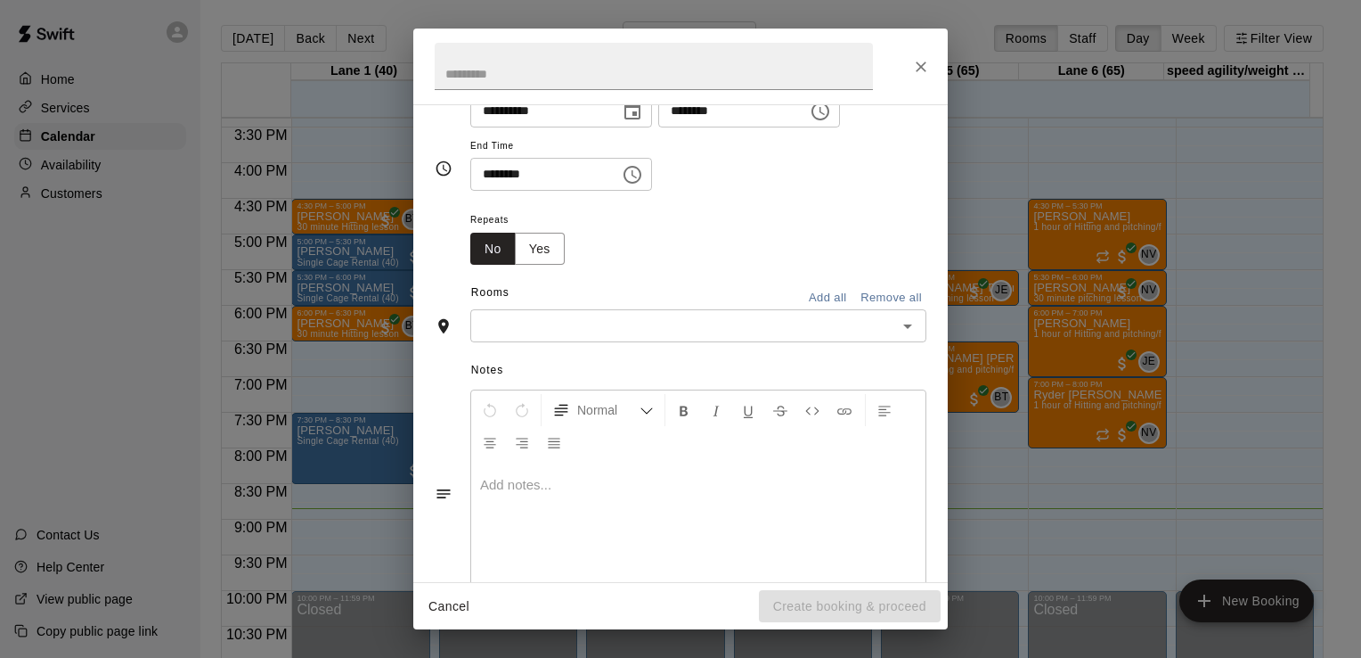
click at [813, 309] on div "​" at bounding box center [698, 325] width 456 height 33
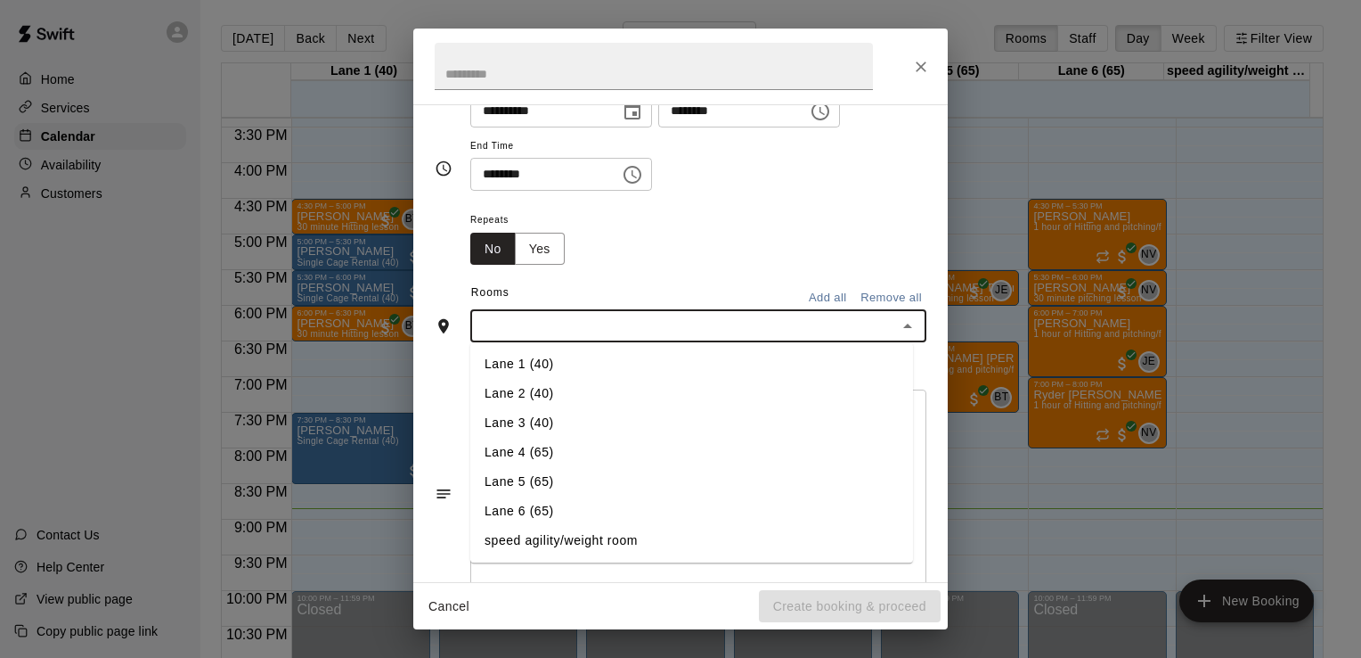
click at [584, 502] on li "Lane 6 (65)" at bounding box center [691, 511] width 443 height 29
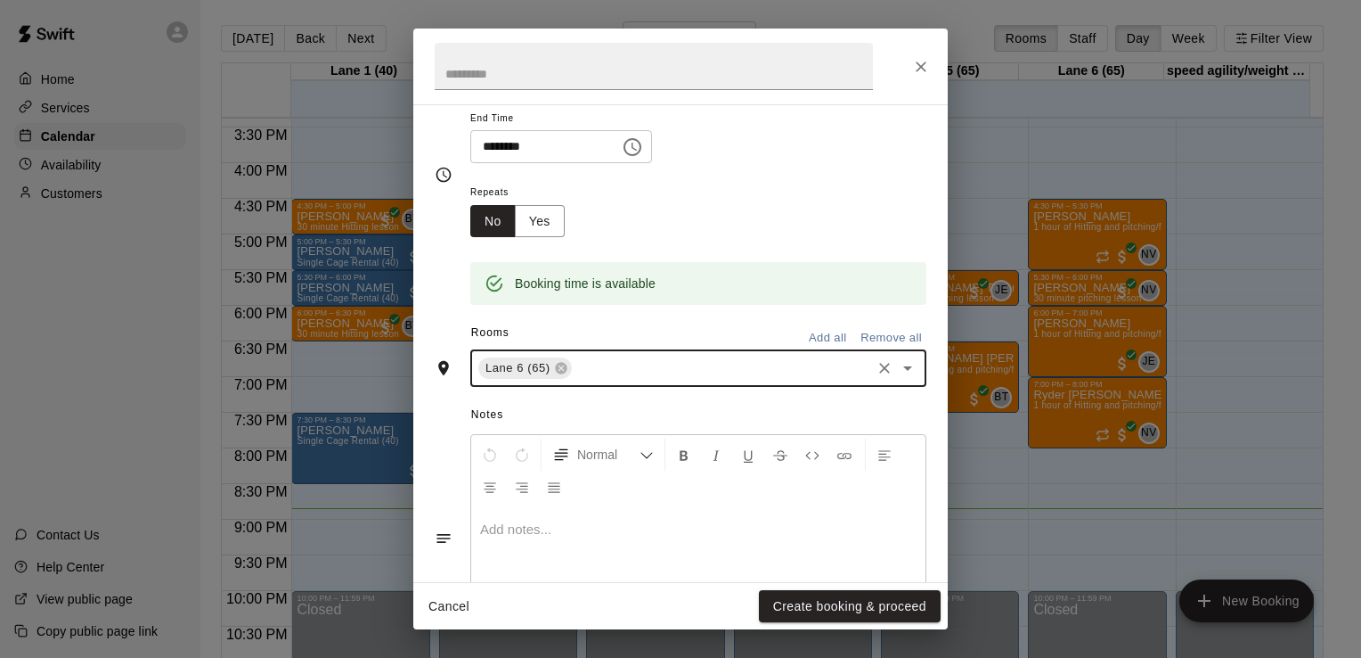
scroll to position [241, 0]
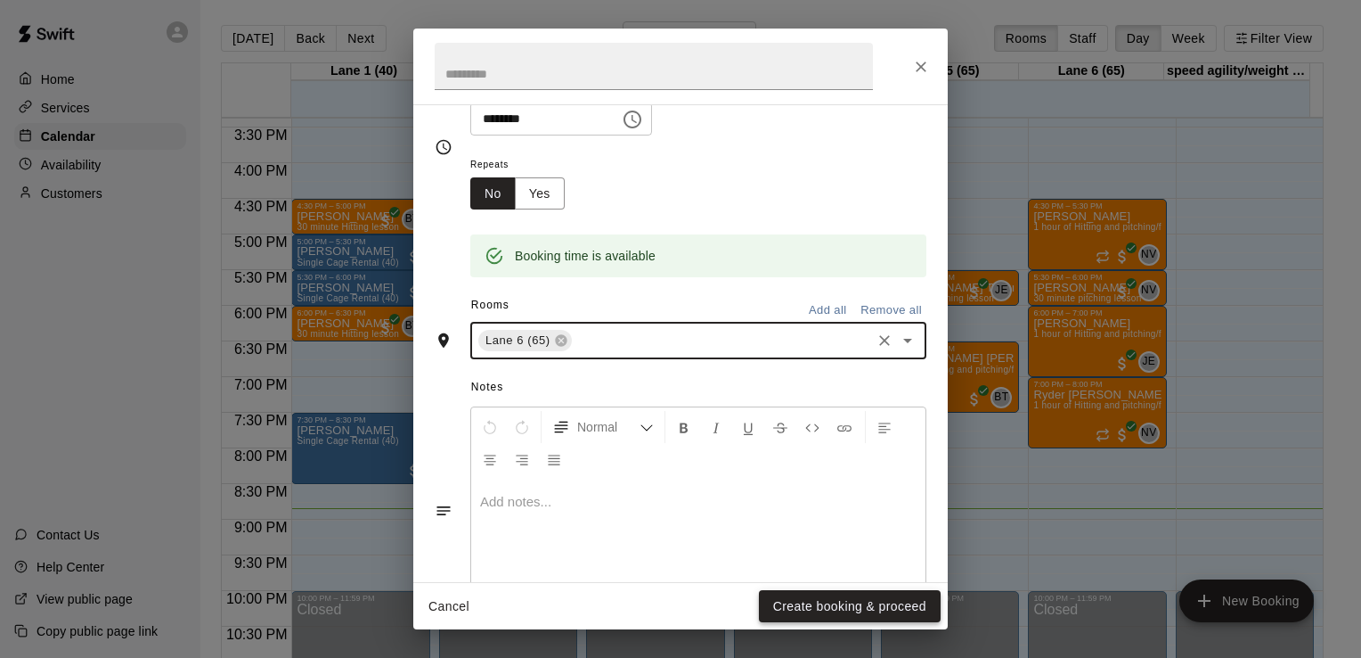
click at [823, 615] on button "Create booking & proceed" at bounding box center [850, 606] width 182 height 33
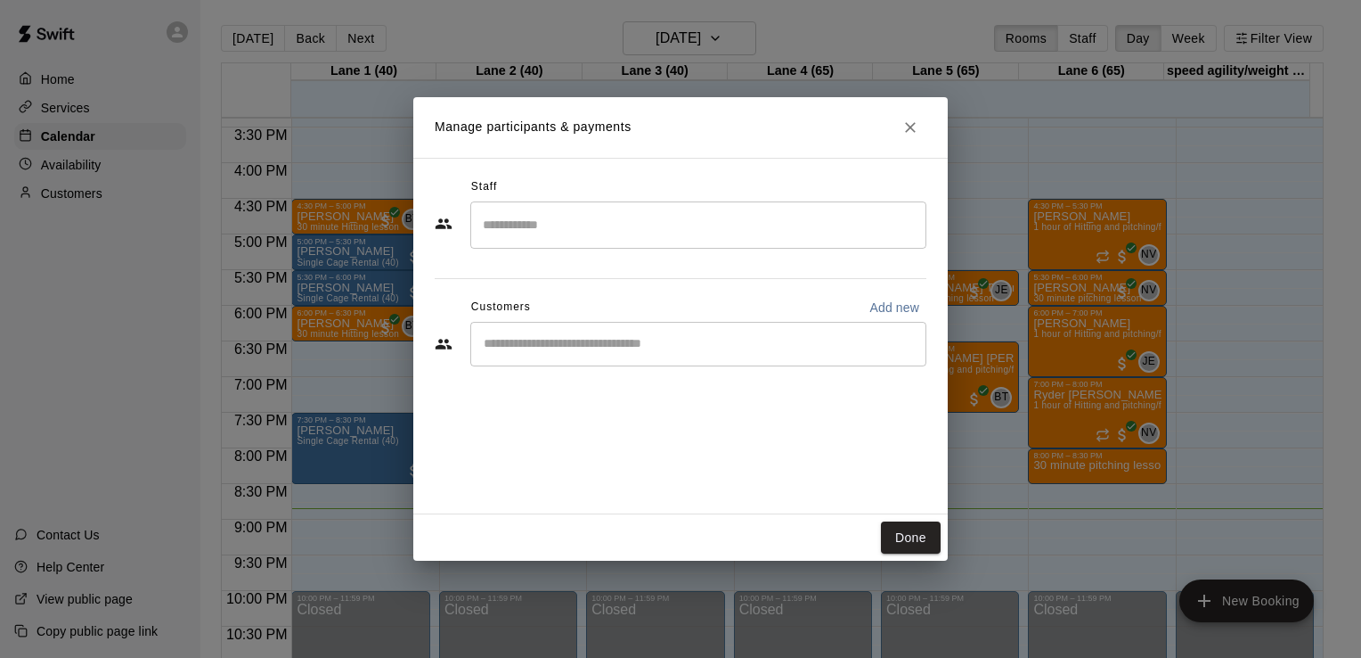
click at [680, 244] on div "​" at bounding box center [698, 224] width 456 height 47
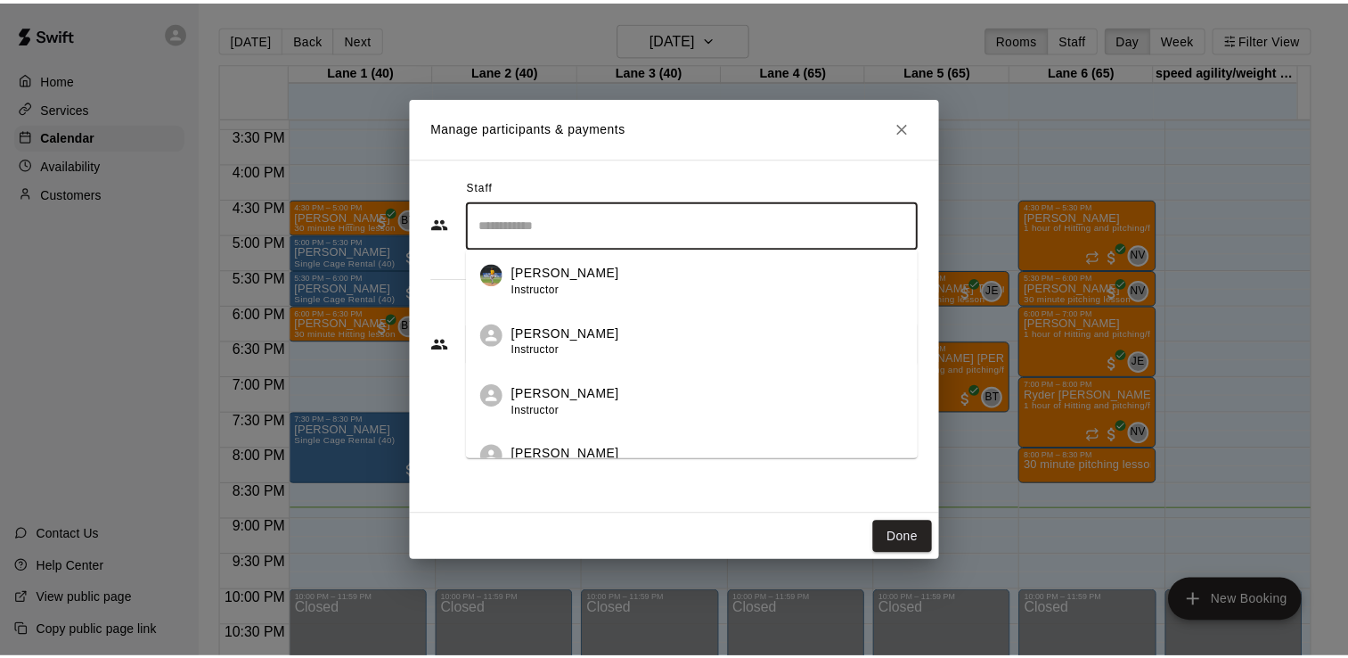
scroll to position [127, 0]
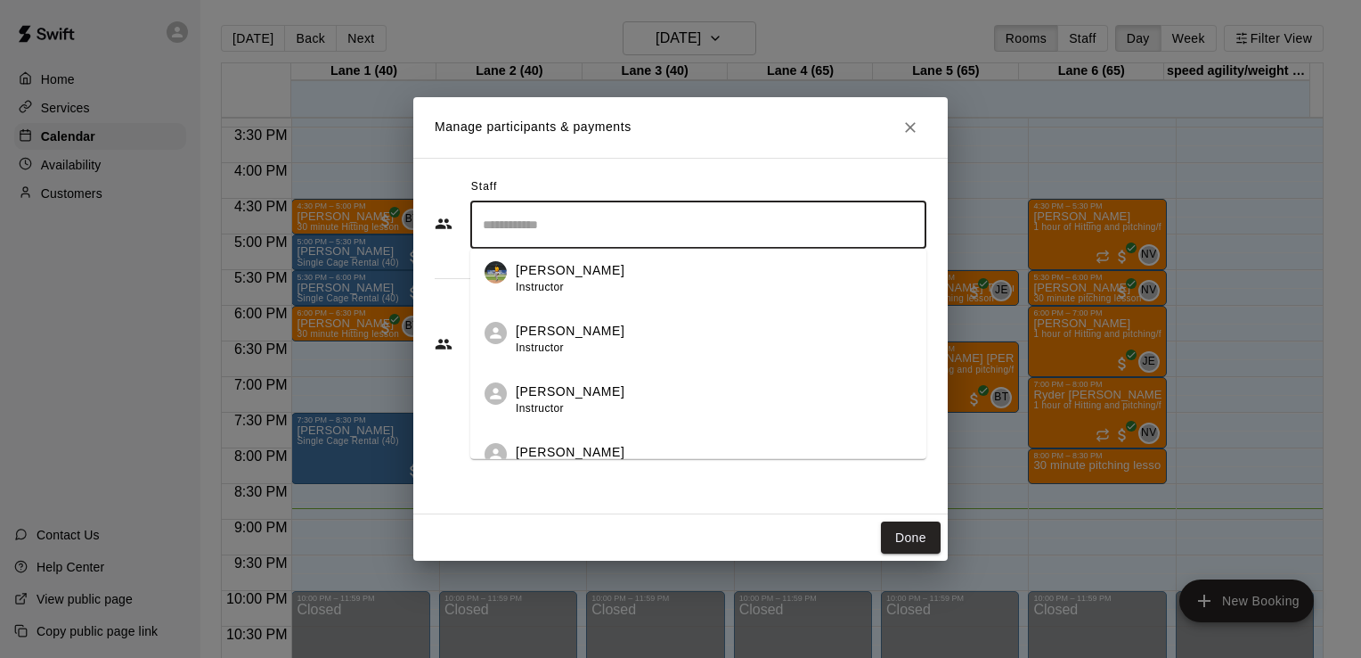
click at [659, 404] on div "[PERSON_NAME] Instructor" at bounding box center [714, 399] width 396 height 35
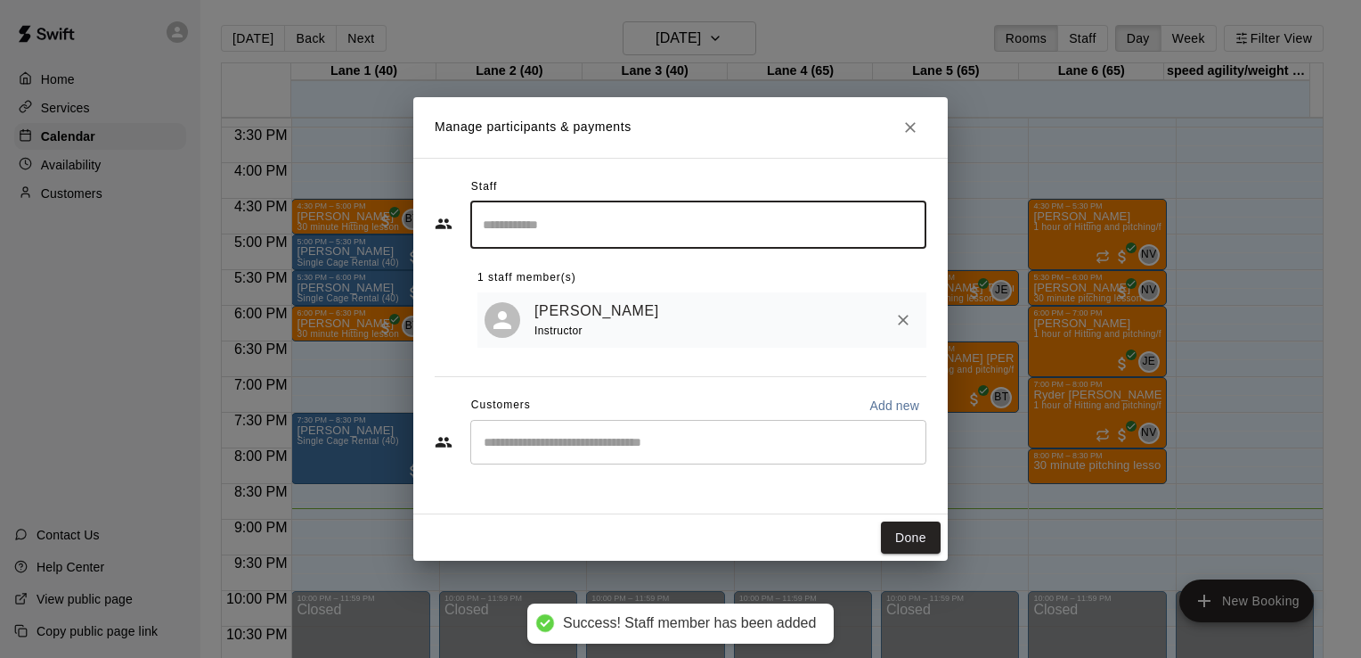
click at [631, 456] on div "​" at bounding box center [698, 442] width 456 height 45
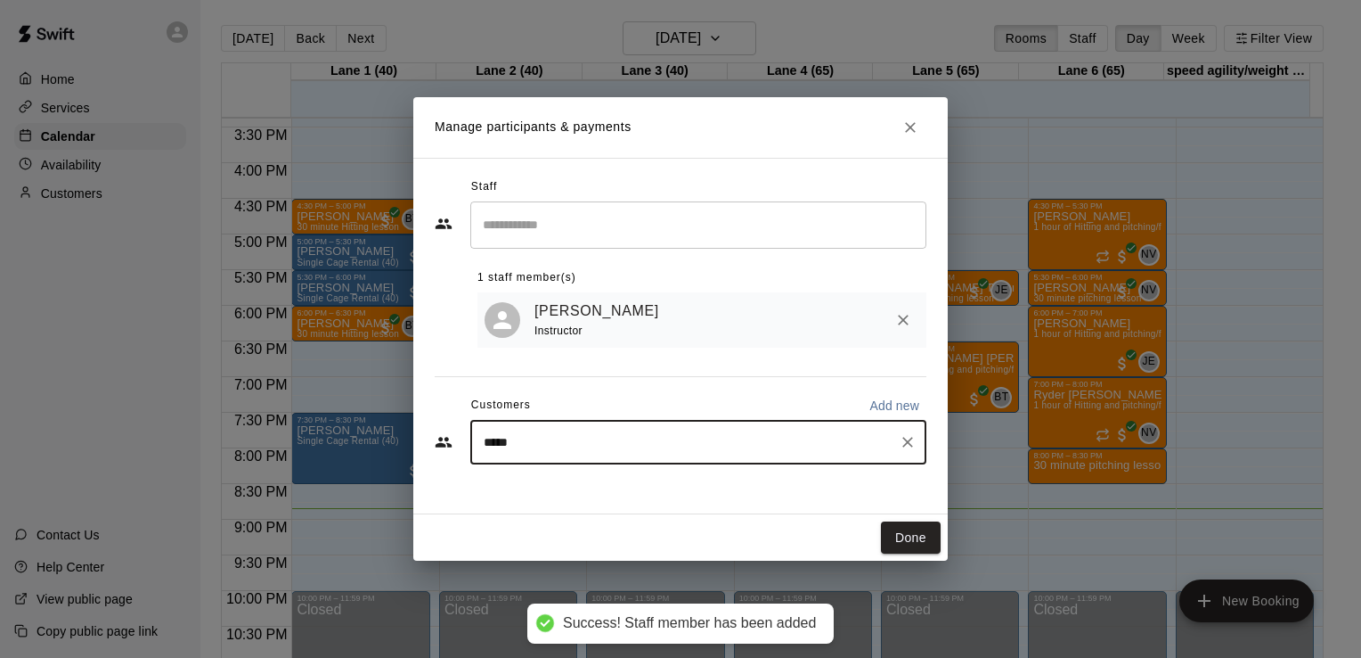
type input "******"
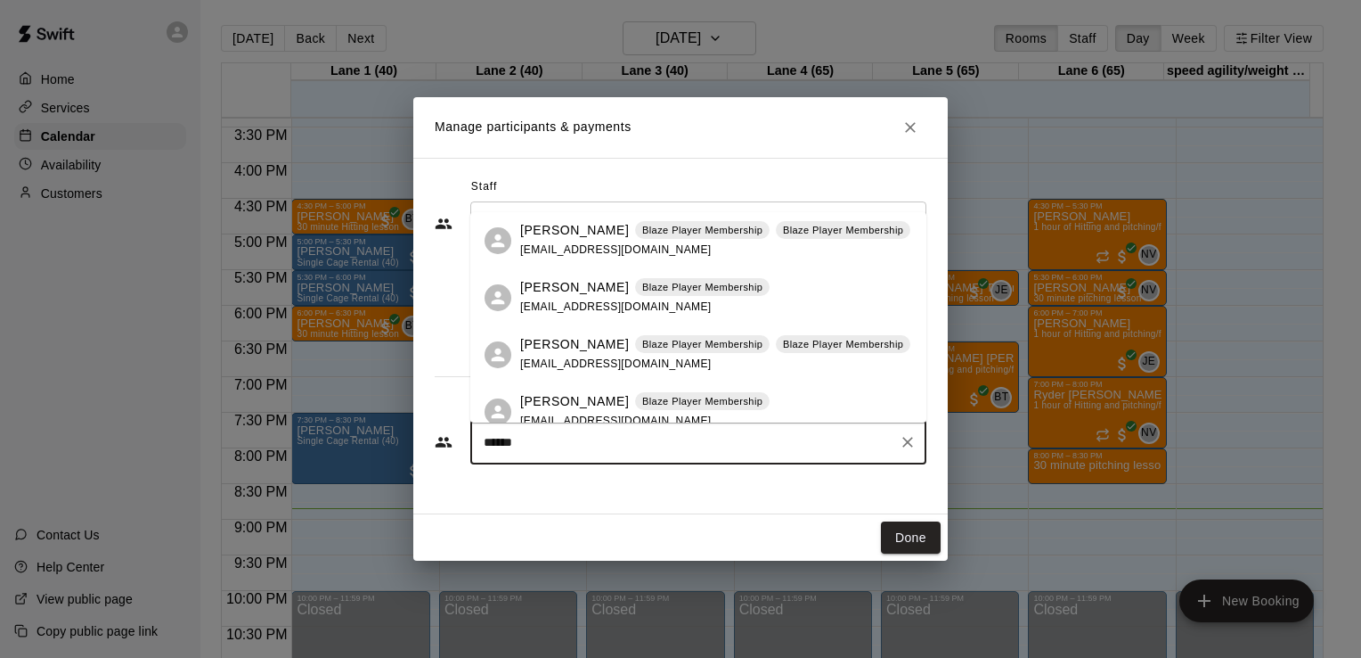
click at [643, 315] on div "[PERSON_NAME] Blaze Player Membership [EMAIL_ADDRESS][DOMAIN_NAME]" at bounding box center [644, 297] width 249 height 38
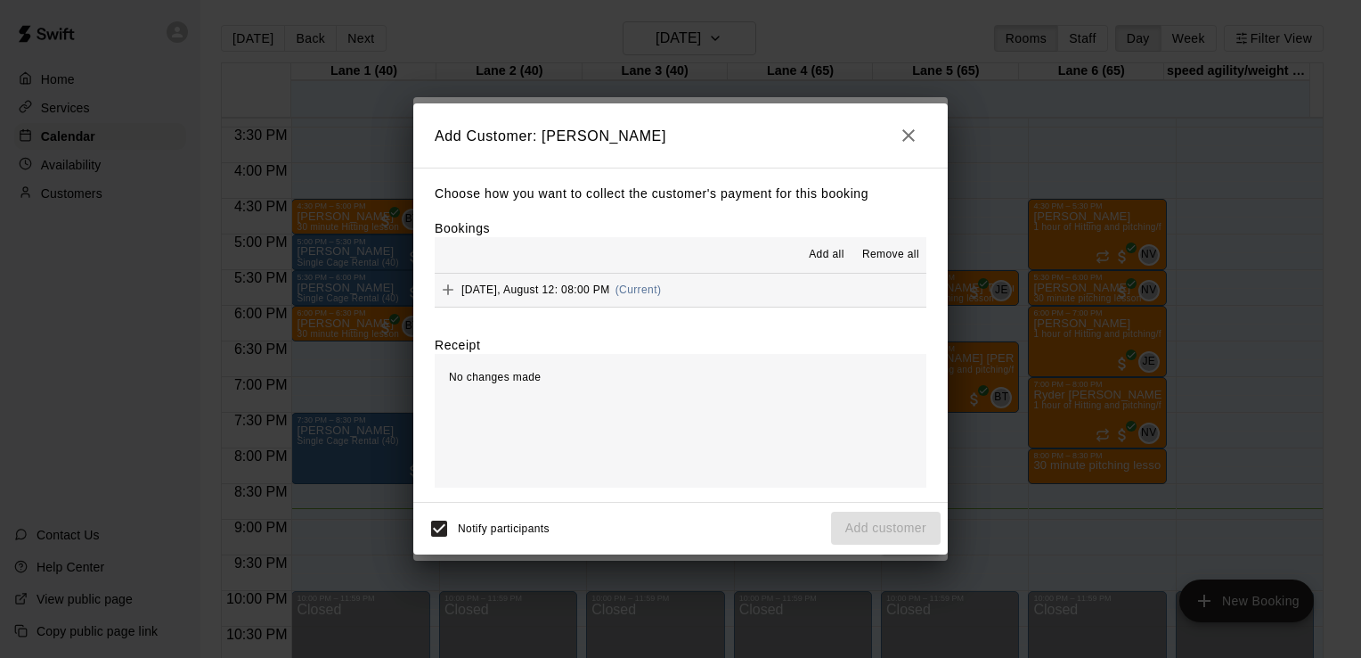
click at [747, 275] on button "[DATE], August 12: 08:00 PM (Current)" at bounding box center [681, 290] width 492 height 33
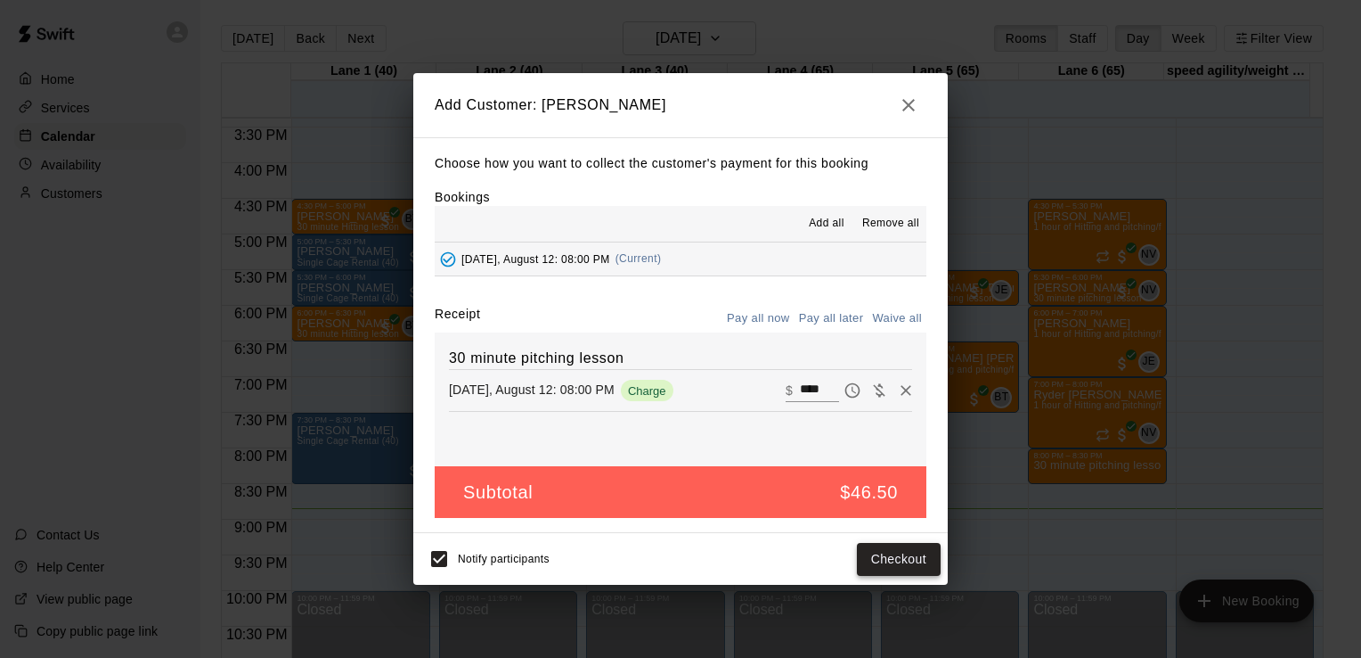
click at [880, 568] on button "Checkout" at bounding box center [899, 559] width 84 height 33
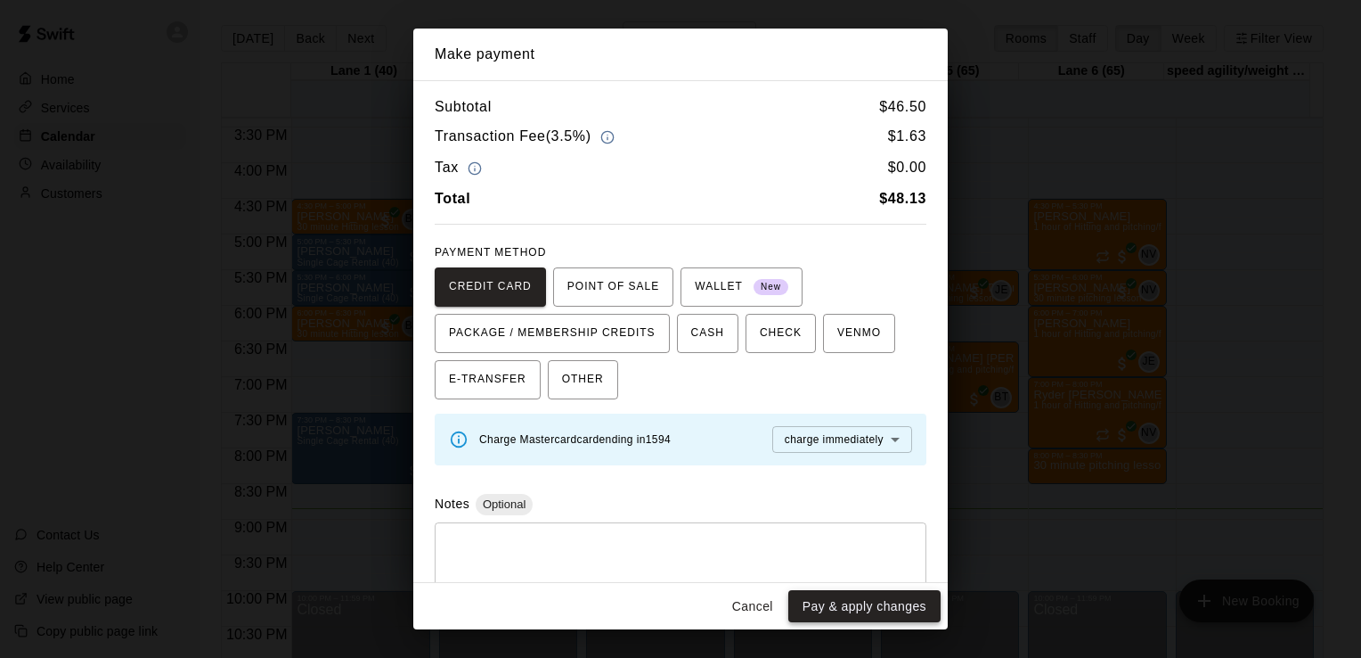
click at [861, 604] on button "Pay & apply changes" at bounding box center [864, 606] width 152 height 33
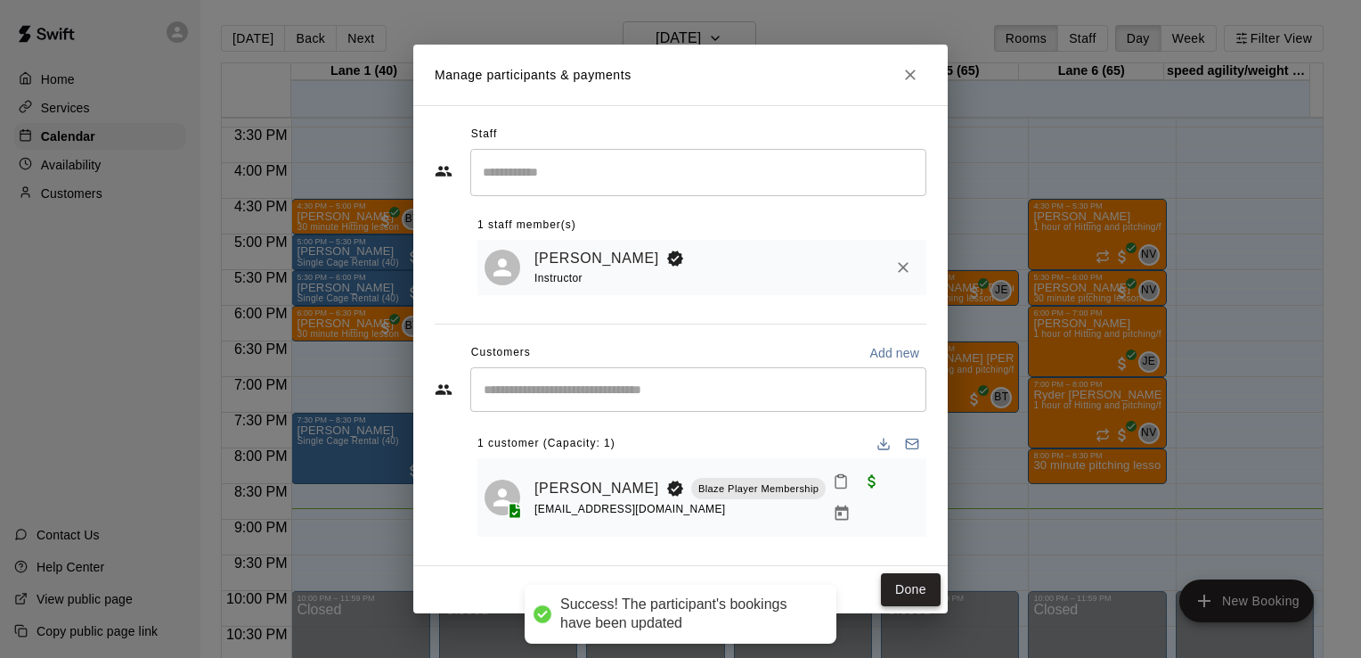
click at [905, 575] on button "Done" at bounding box center [911, 589] width 60 height 33
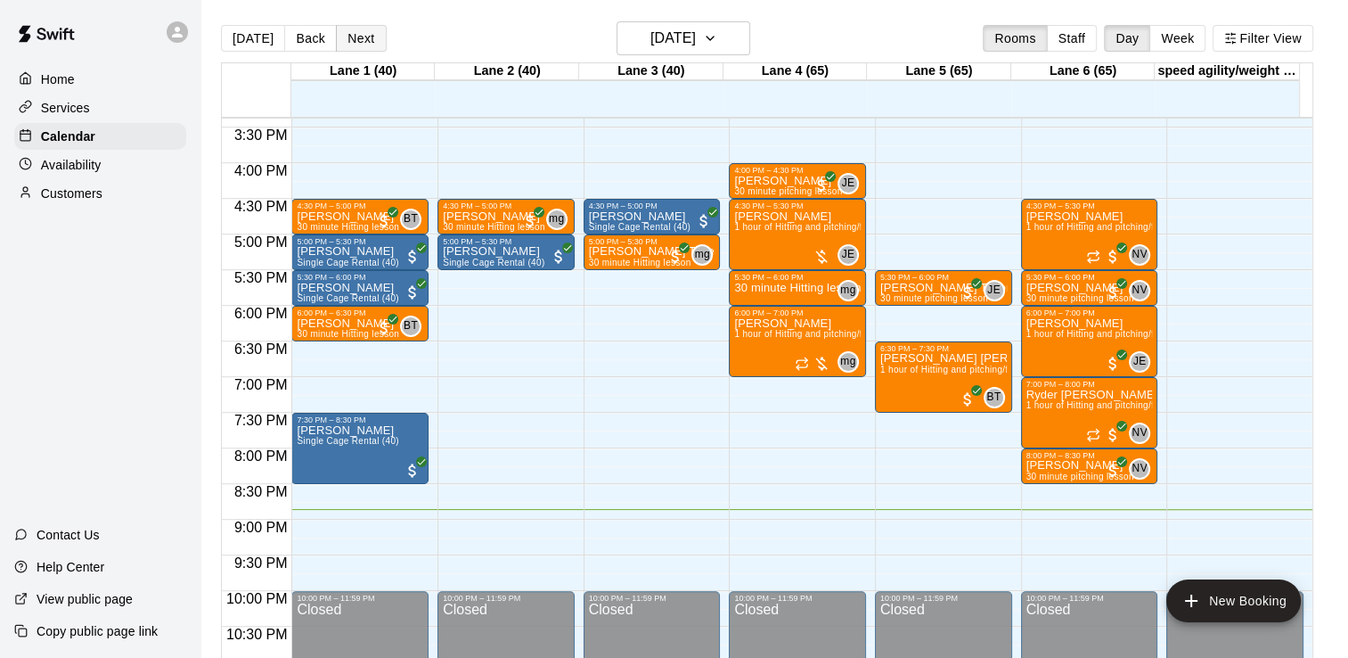
click at [358, 36] on button "Next" at bounding box center [361, 38] width 50 height 27
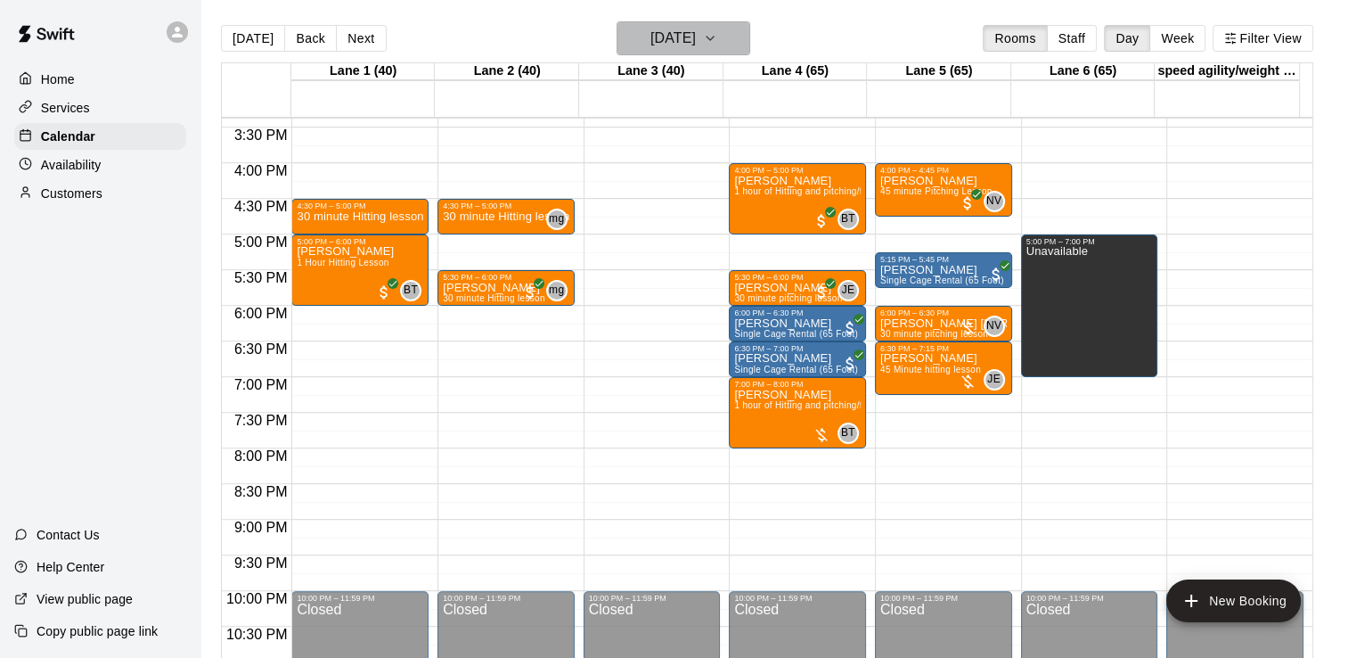
click at [650, 37] on h6 "[DATE]" at bounding box center [672, 38] width 45 height 25
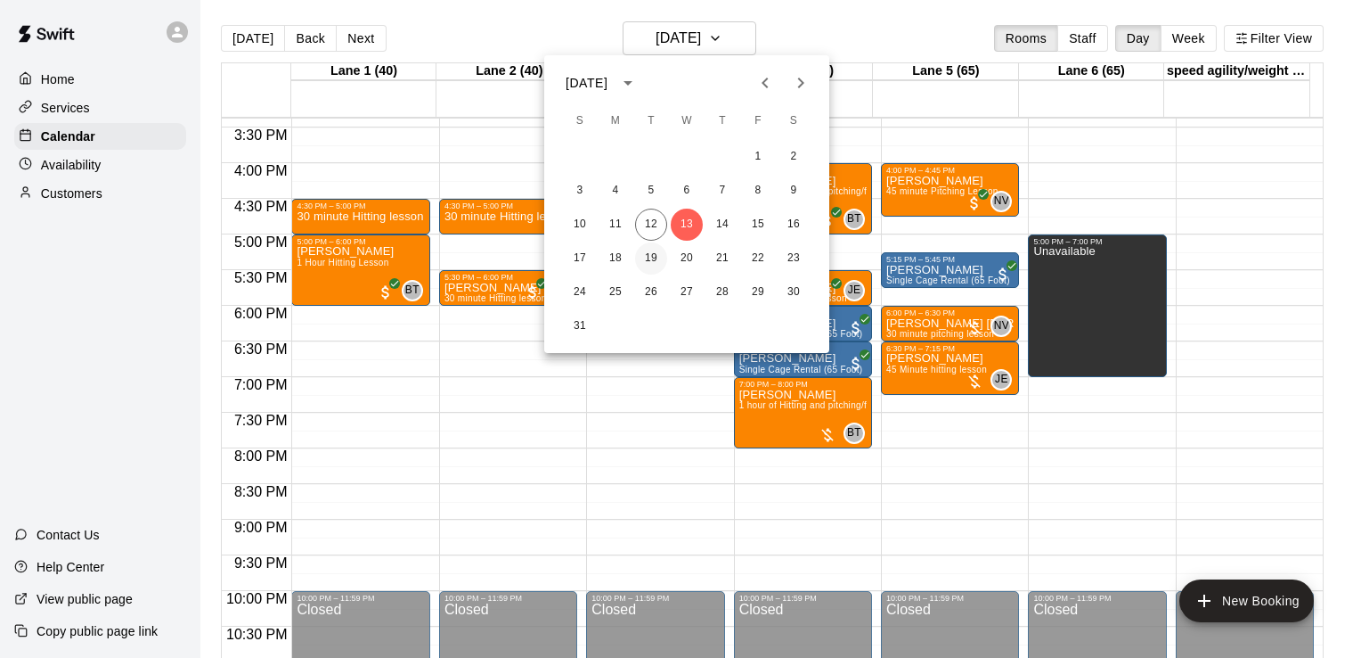
click at [650, 252] on button "19" at bounding box center [651, 258] width 32 height 32
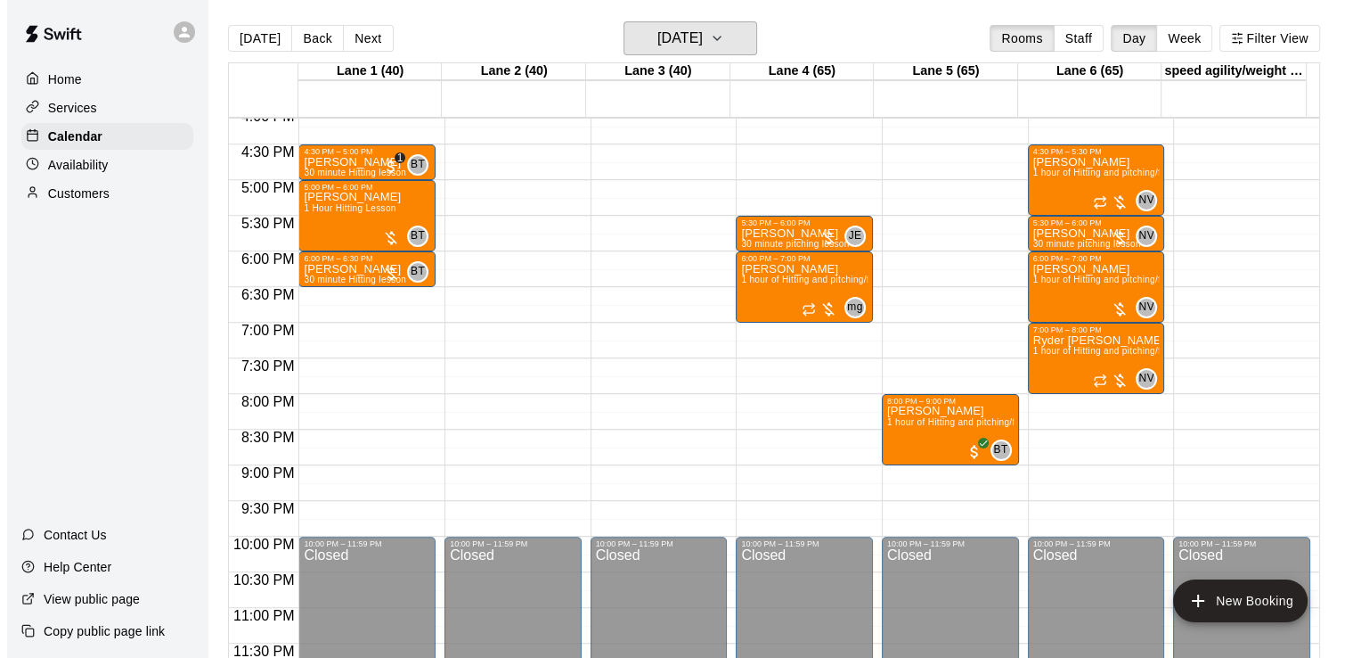
scroll to position [1147, 0]
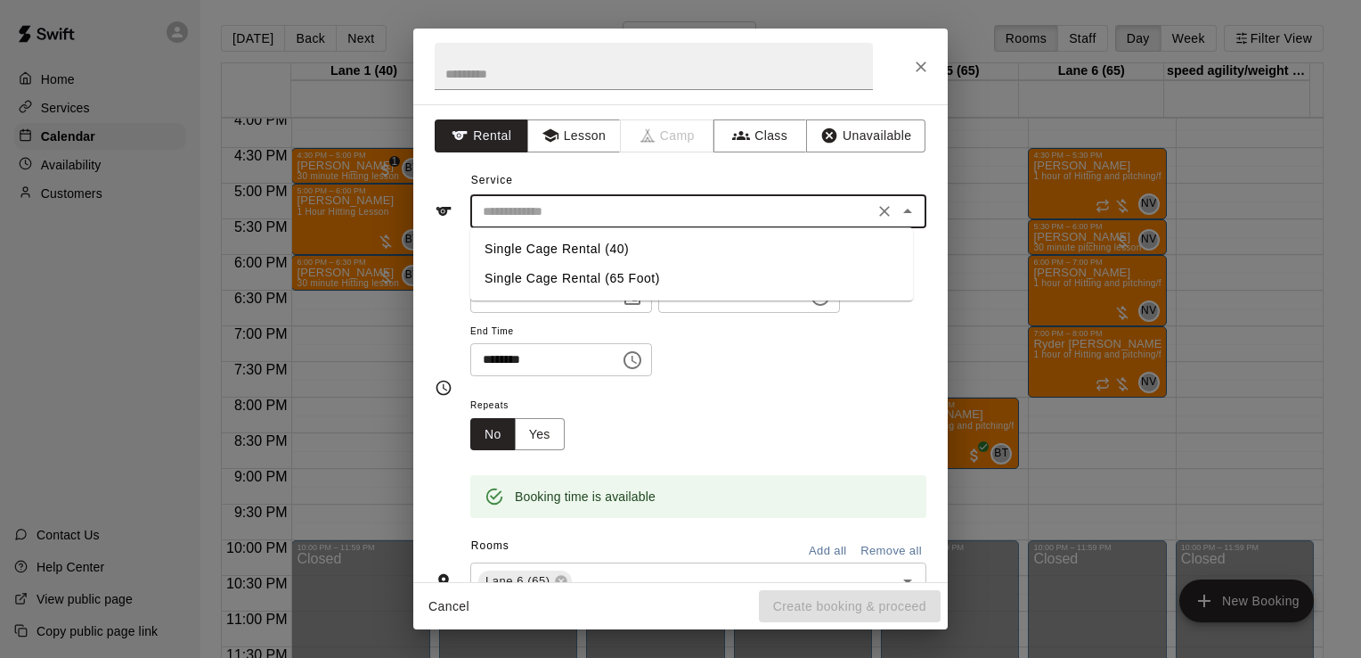
click at [711, 211] on input "text" at bounding box center [672, 211] width 393 height 22
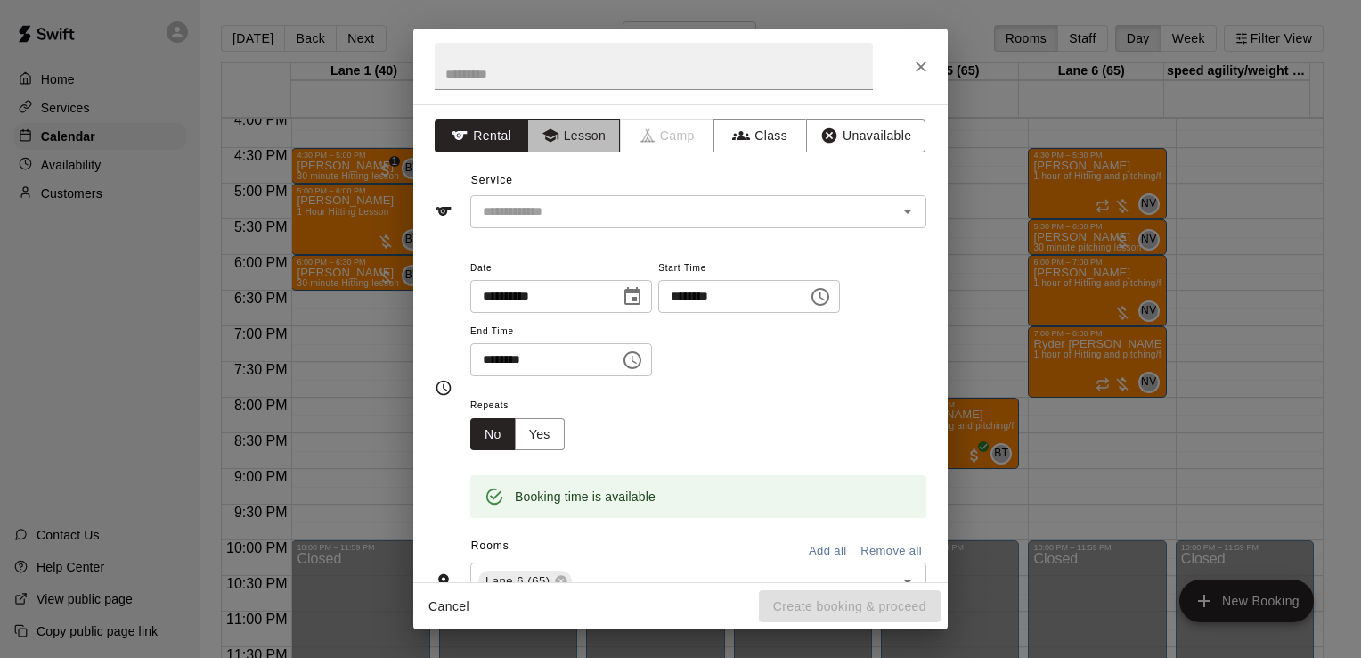
click at [568, 145] on button "Lesson" at bounding box center [574, 135] width 94 height 33
click at [597, 211] on input "text" at bounding box center [672, 211] width 393 height 22
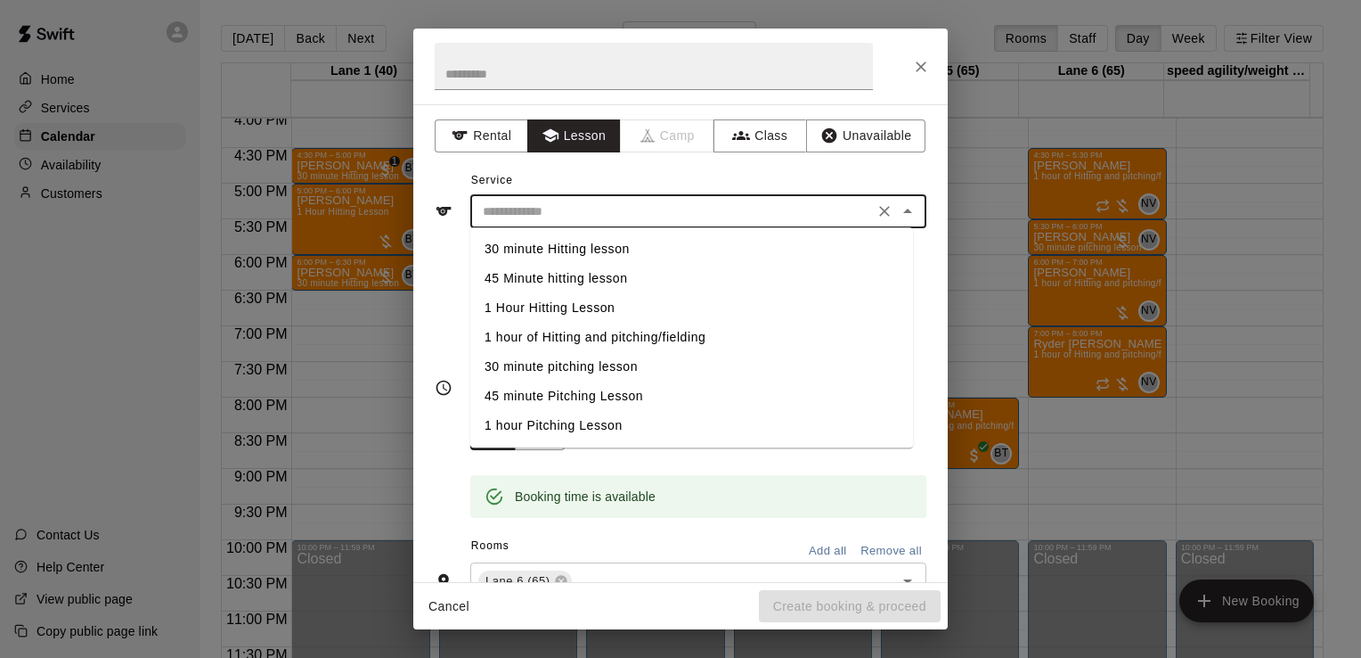
click at [600, 368] on li "30 minute pitching lesson" at bounding box center [691, 366] width 443 height 29
type input "**********"
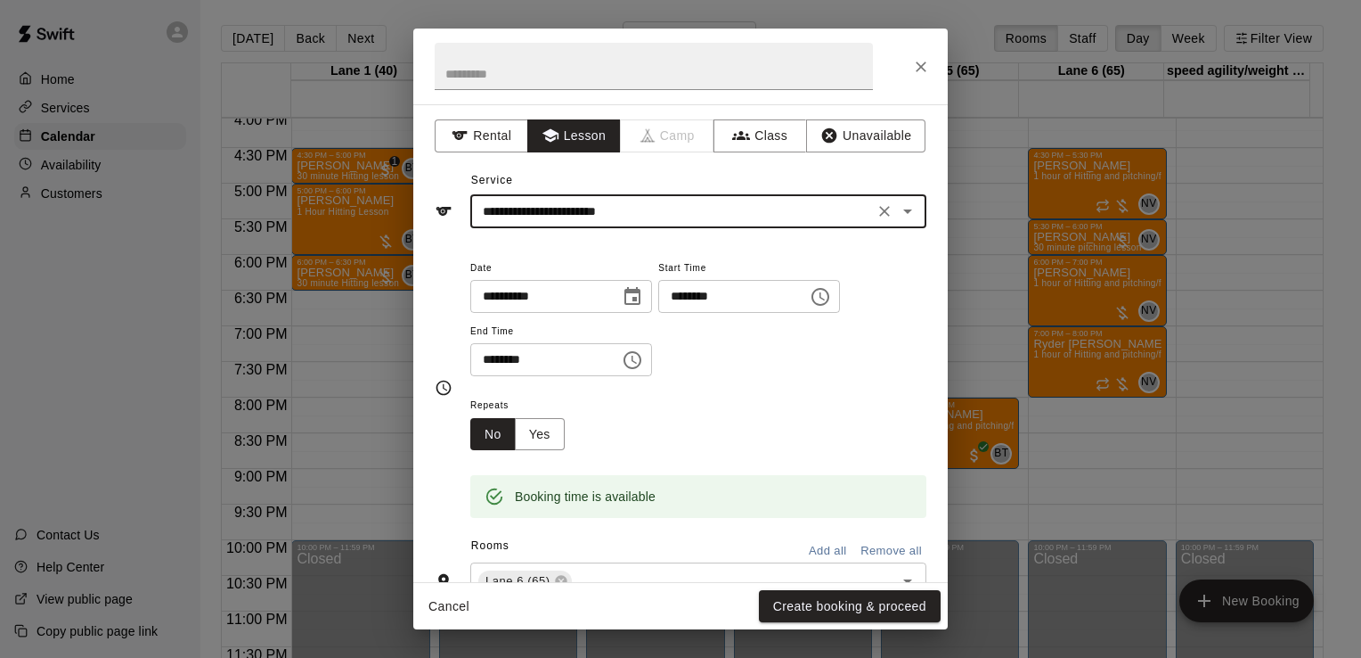
scroll to position [167, 0]
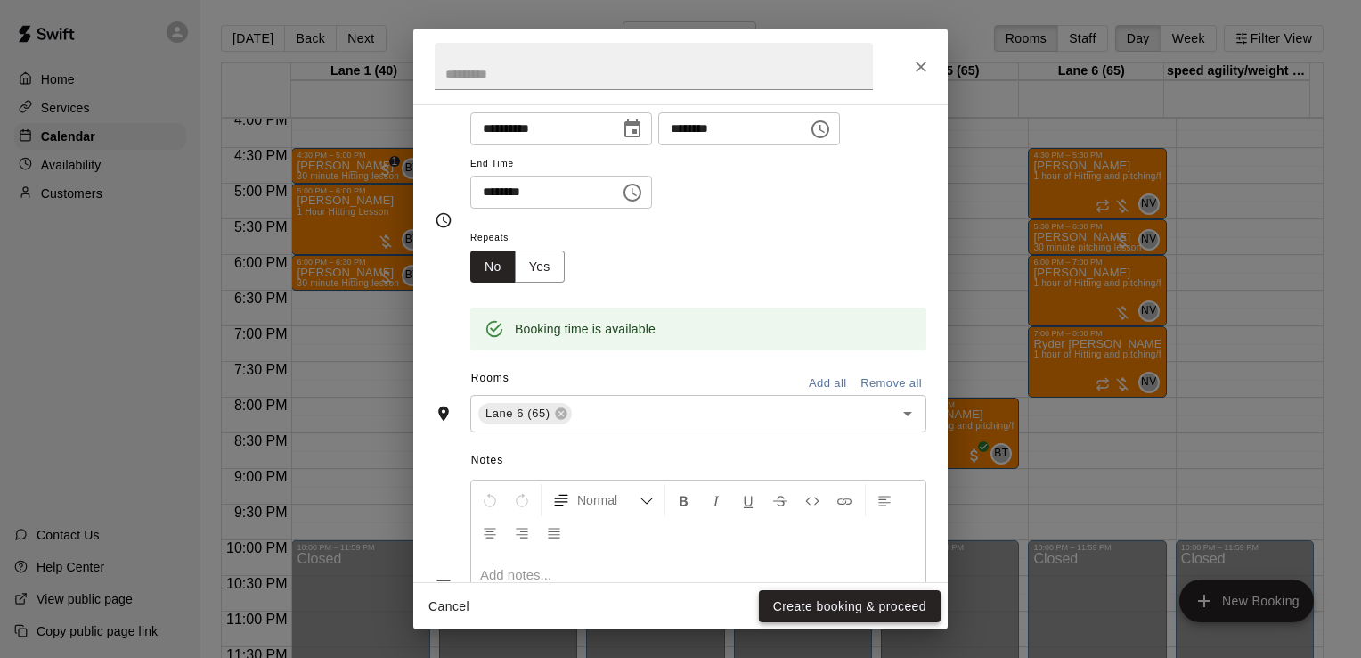
click at [780, 600] on button "Create booking & proceed" at bounding box center [850, 606] width 182 height 33
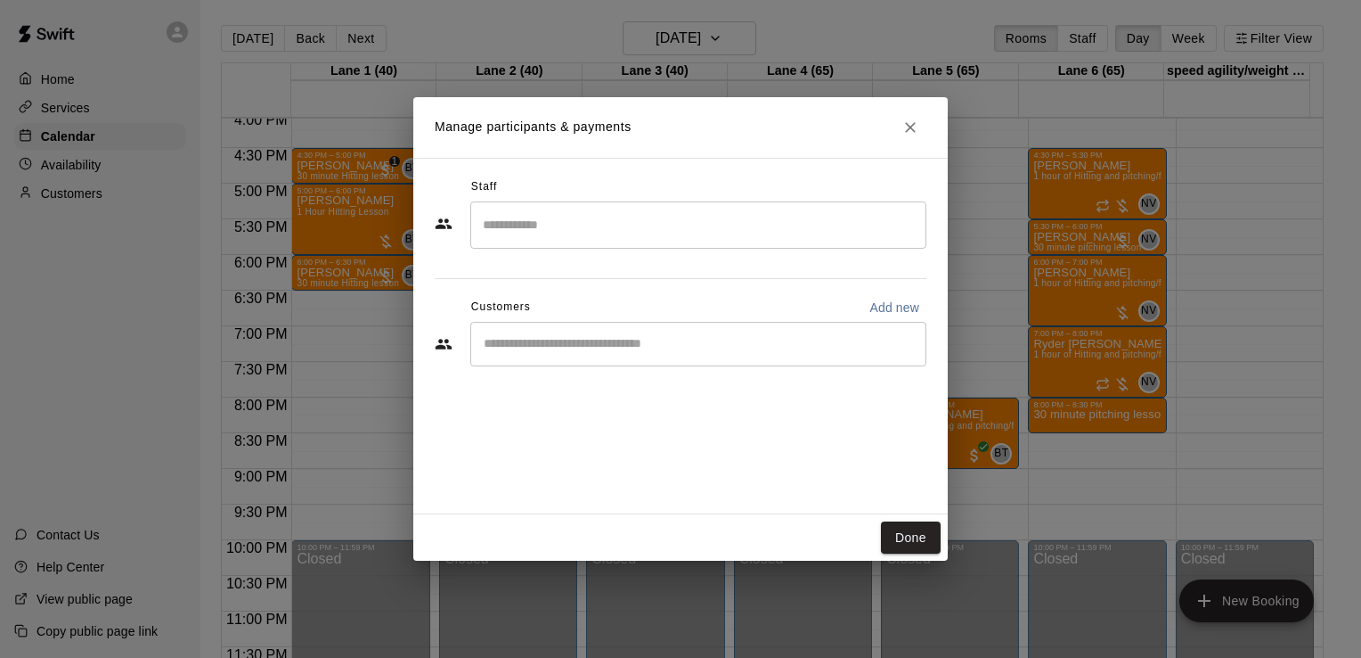
click at [713, 241] on div "​" at bounding box center [698, 224] width 456 height 47
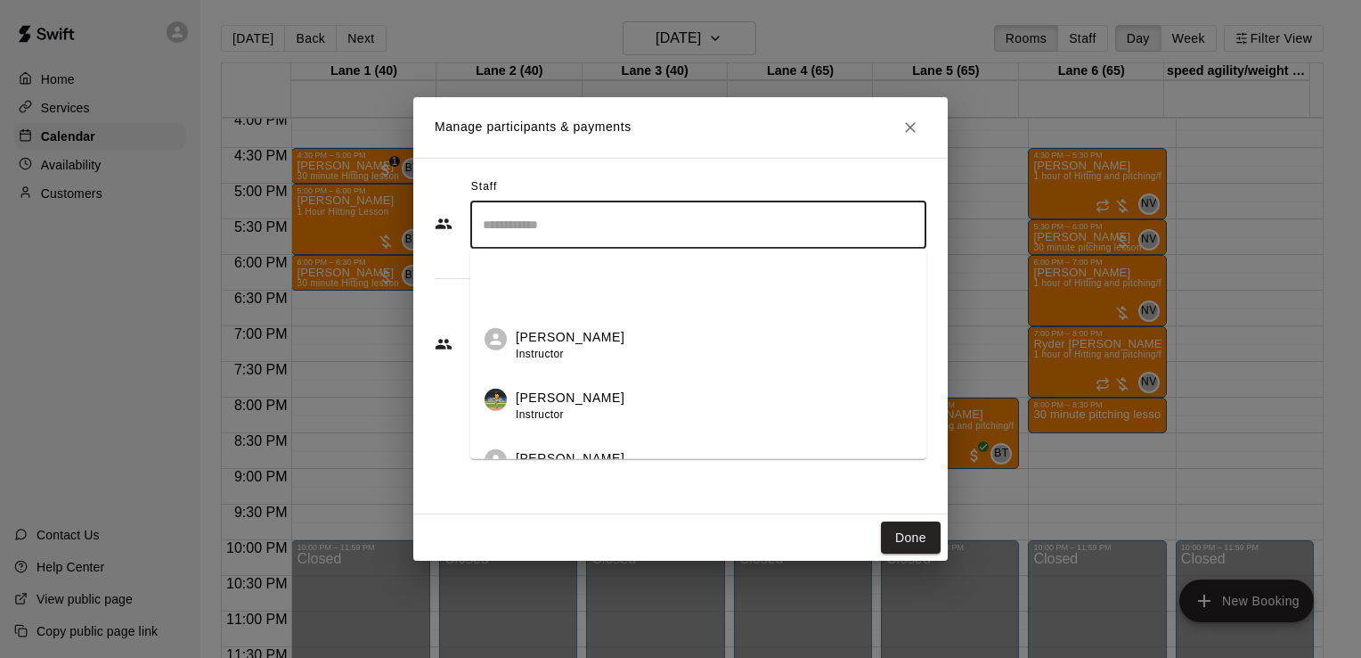
scroll to position [160, 0]
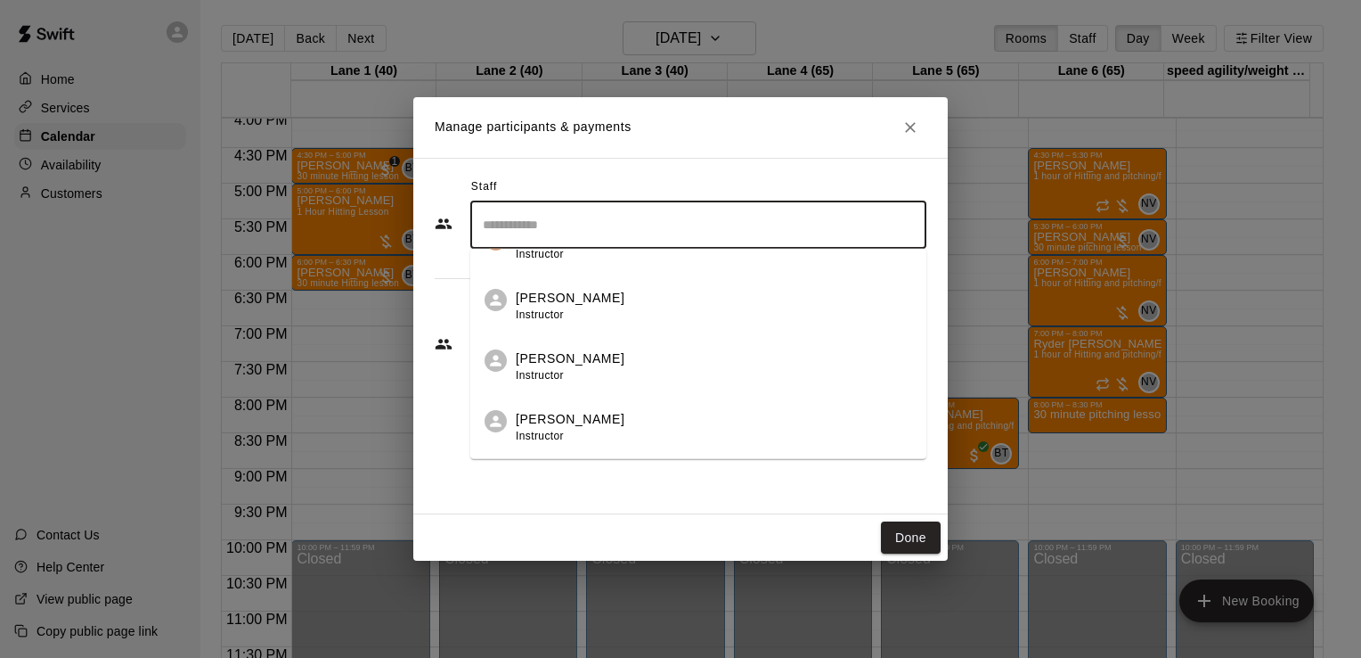
click at [709, 355] on div "[PERSON_NAME] Instructor" at bounding box center [714, 366] width 396 height 35
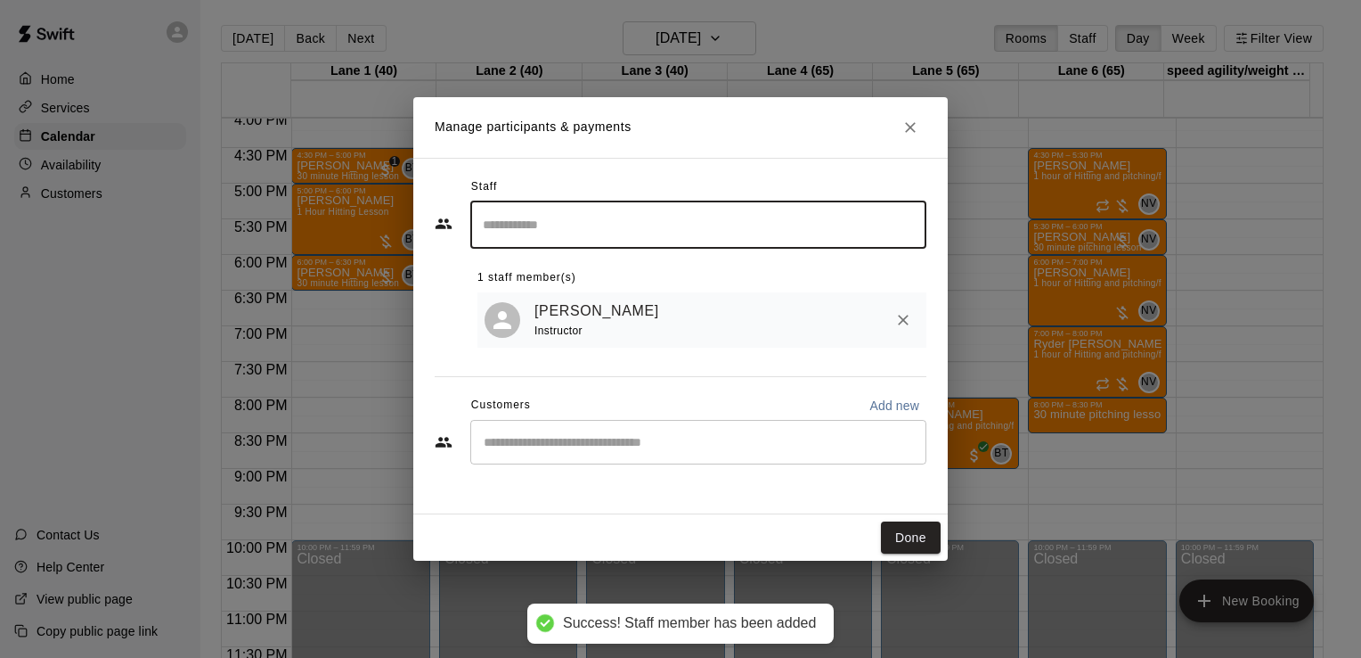
click at [706, 444] on input "Start typing to search customers..." at bounding box center [698, 442] width 440 height 18
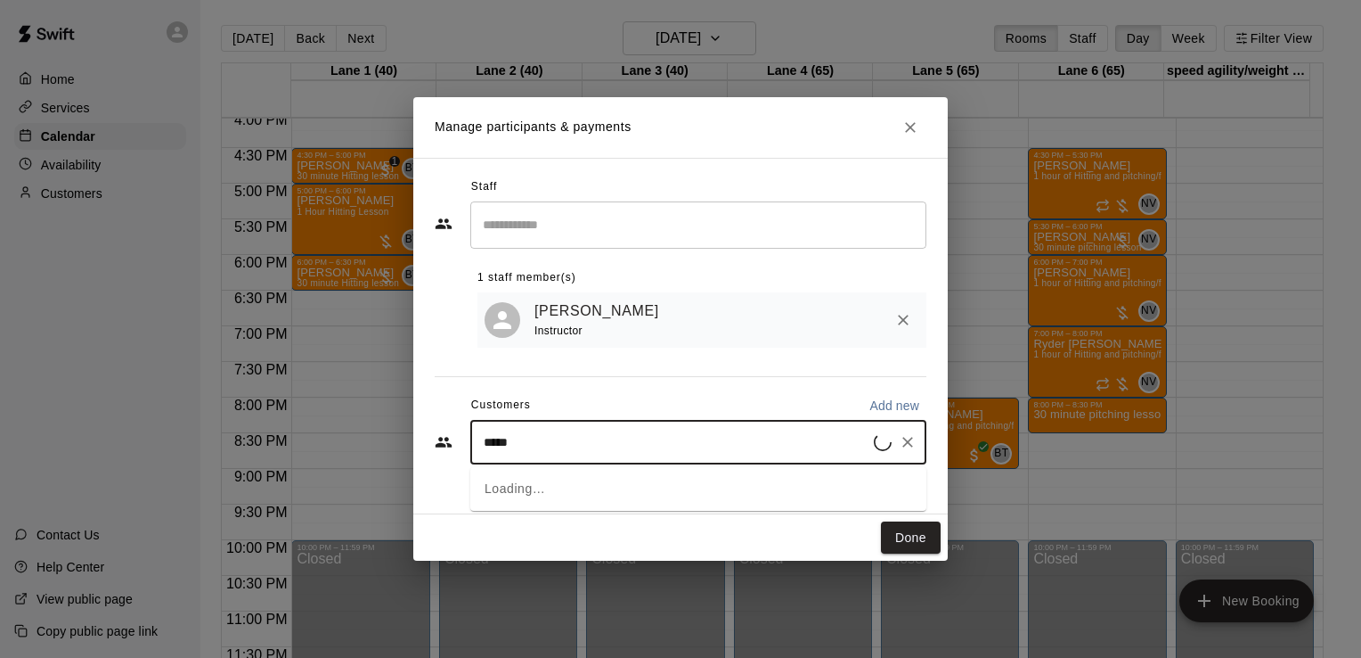
type input "******"
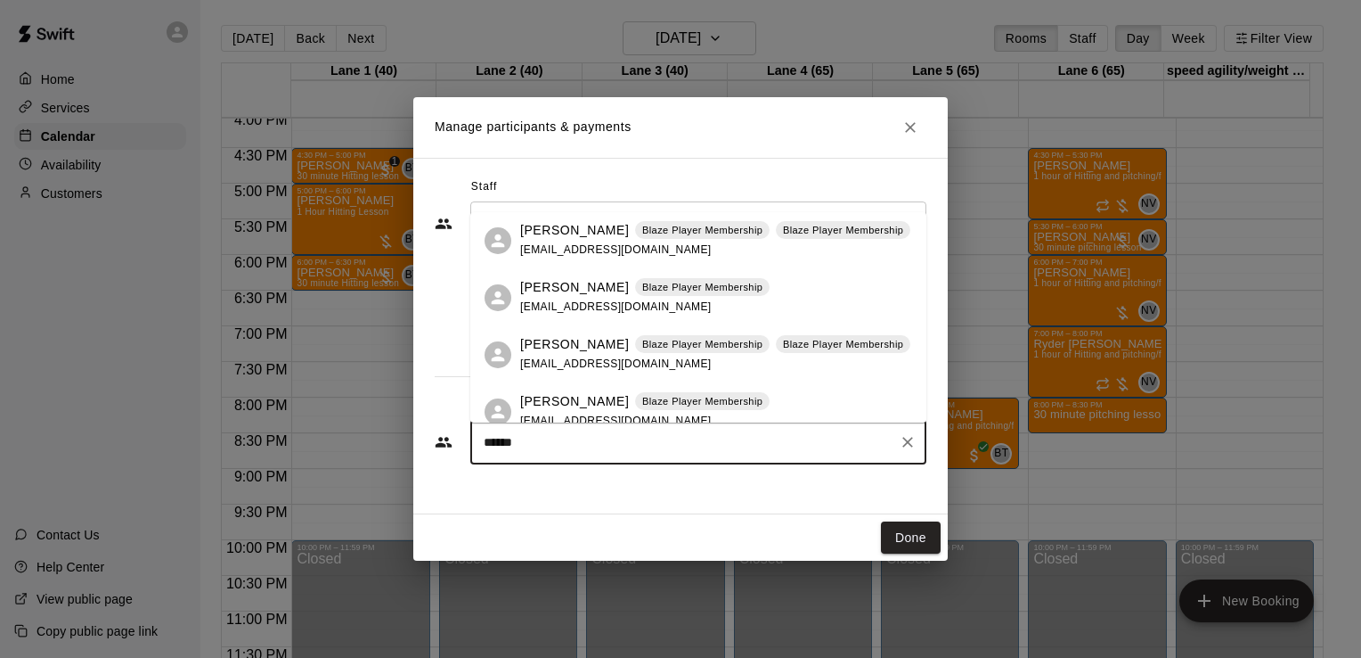
click at [679, 307] on div "[PERSON_NAME] Blaze Player Membership [EMAIL_ADDRESS][DOMAIN_NAME]" at bounding box center [644, 297] width 249 height 38
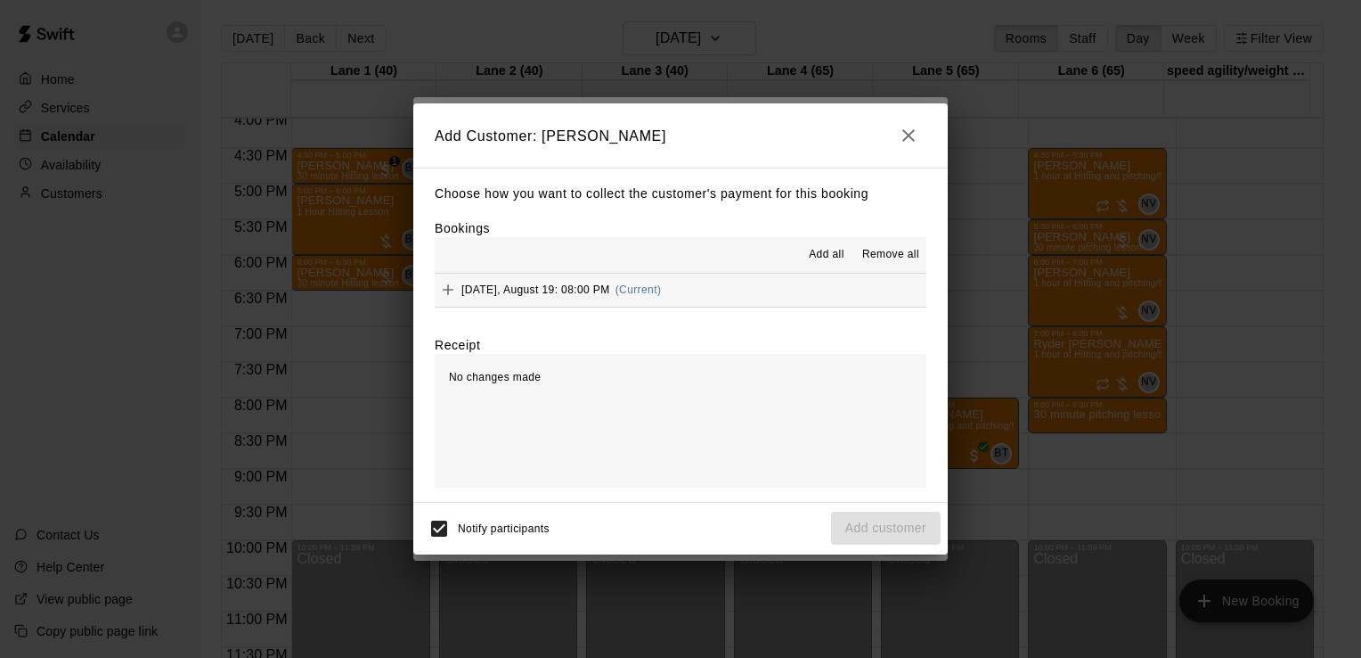
click at [755, 295] on button "[DATE], August 19: 08:00 PM (Current)" at bounding box center [681, 290] width 492 height 33
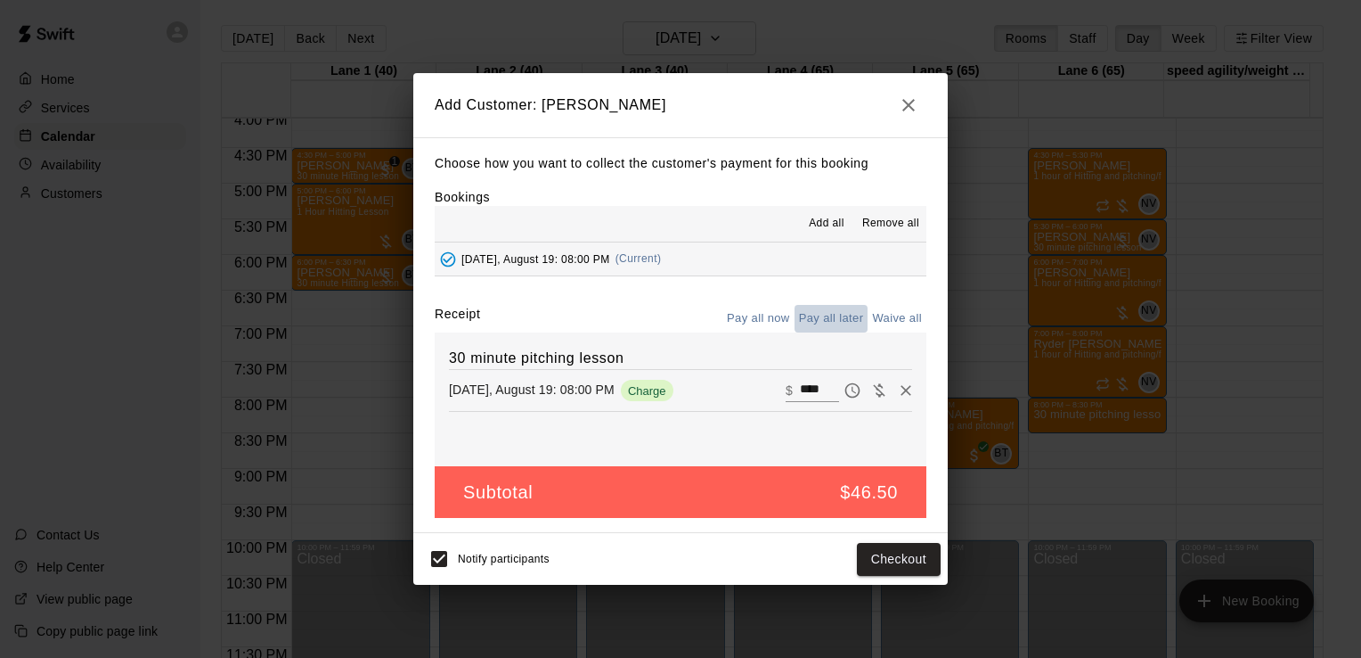
click at [820, 323] on button "Pay all later" at bounding box center [832, 319] width 74 height 28
click at [868, 558] on button "Add customer" at bounding box center [886, 559] width 110 height 33
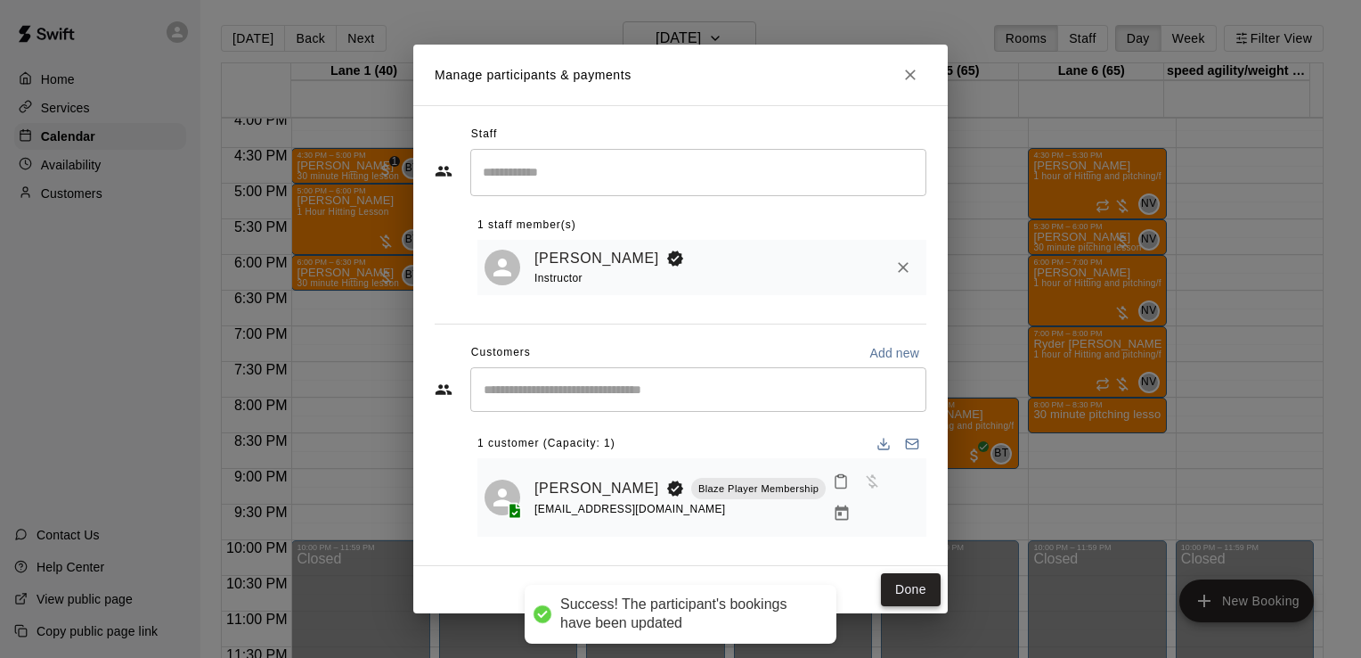
click at [903, 576] on button "Done" at bounding box center [911, 589] width 60 height 33
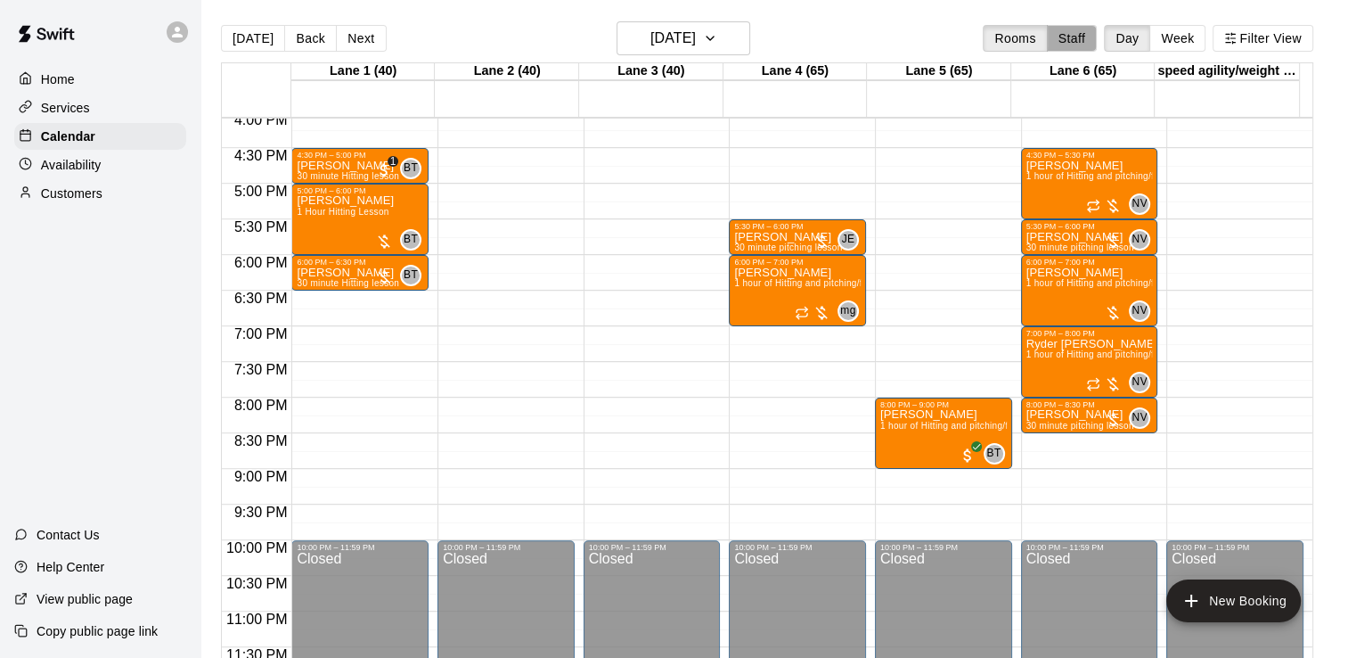
click at [1098, 37] on button "Staff" at bounding box center [1072, 38] width 51 height 27
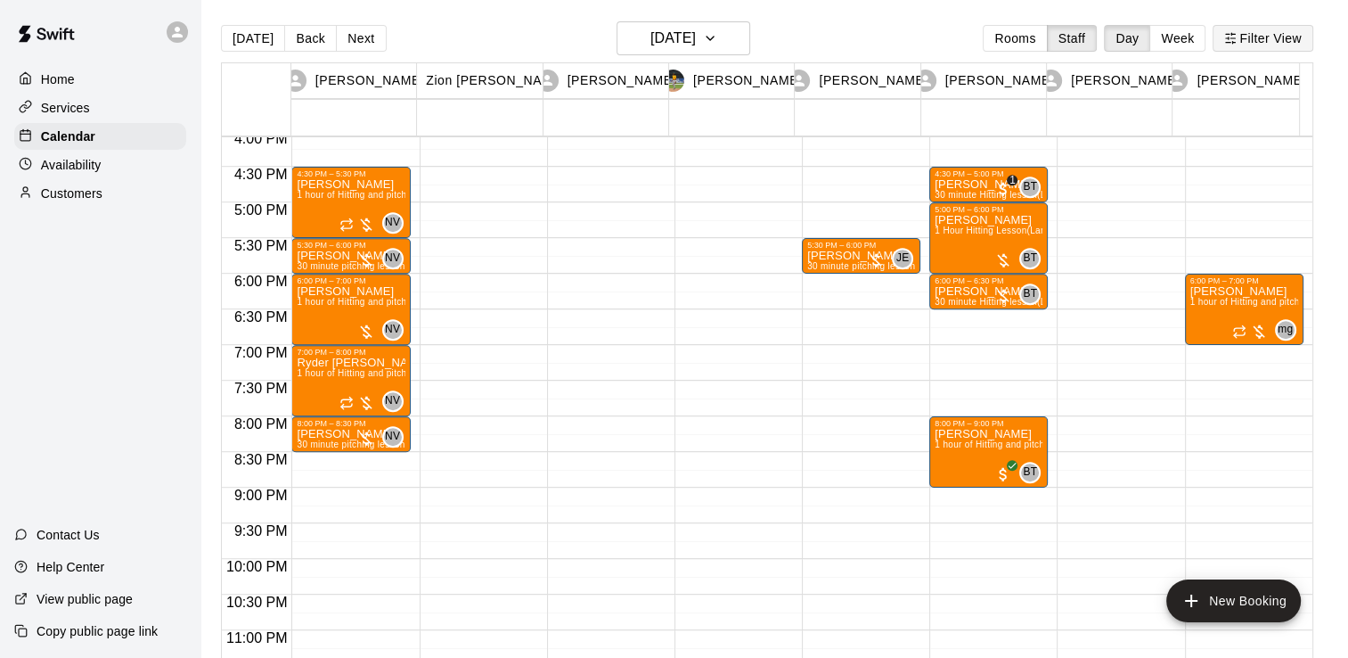
click at [1237, 41] on icon "button" at bounding box center [1230, 38] width 12 height 12
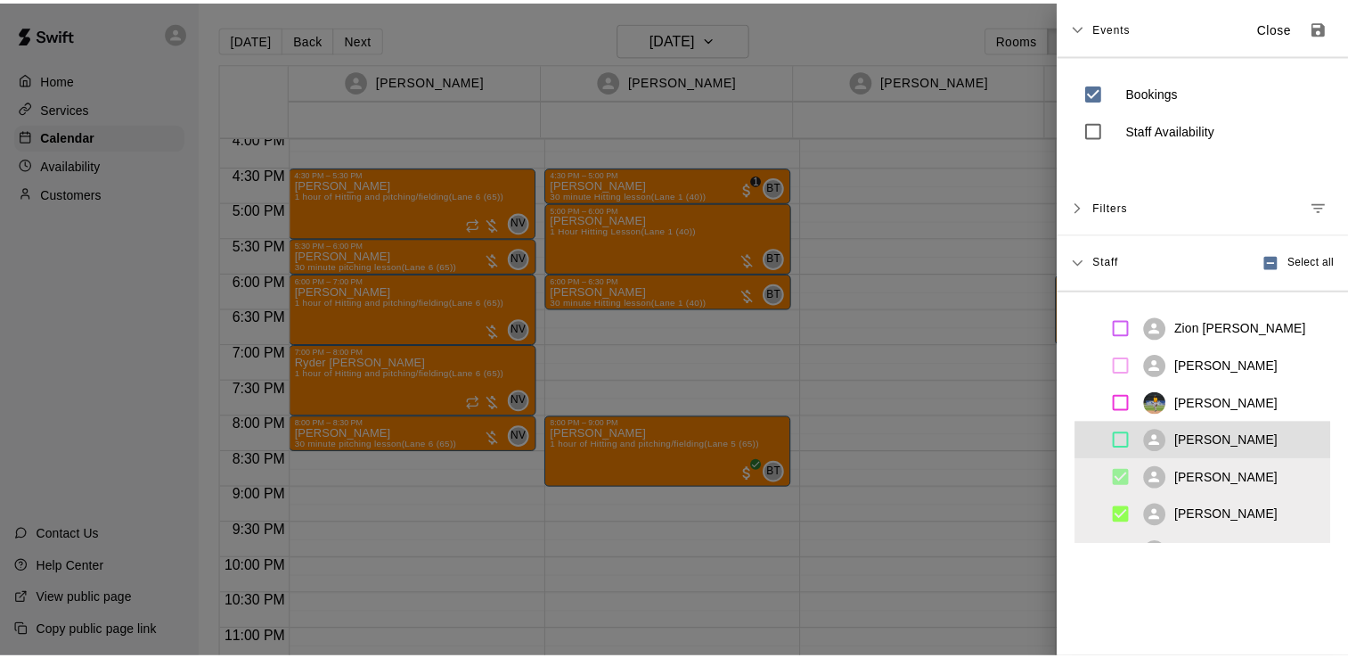
scroll to position [64, 0]
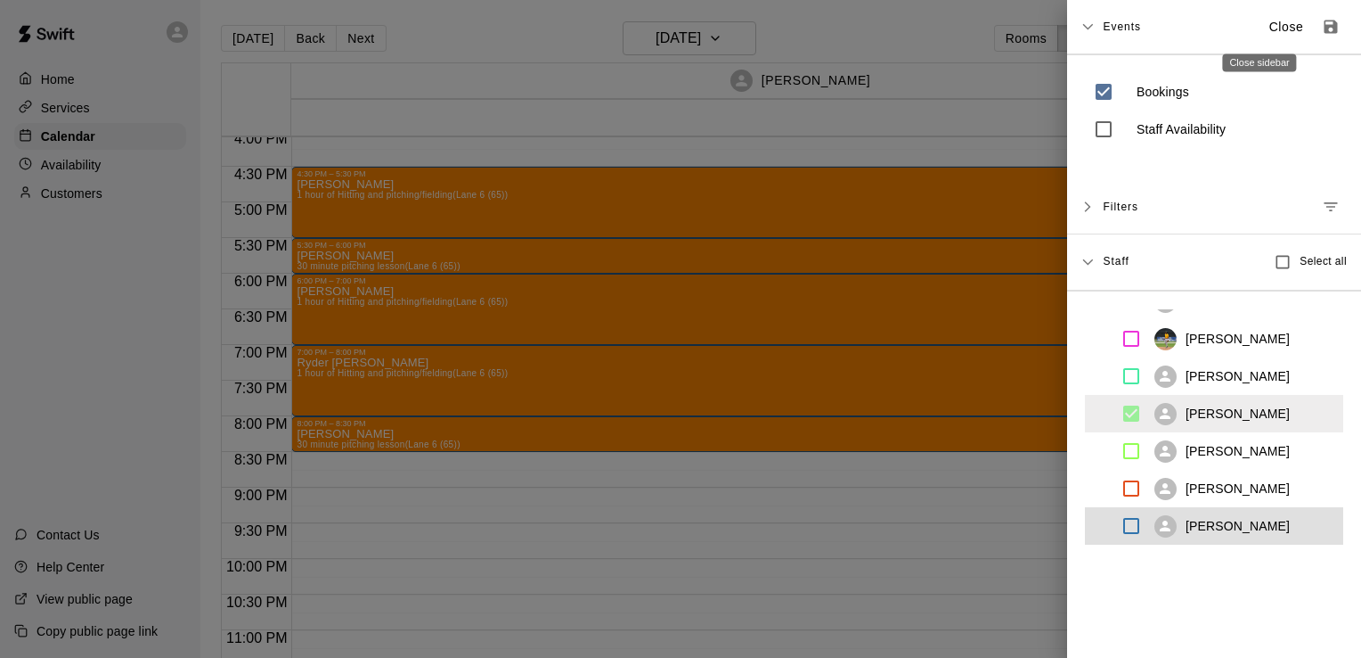
click at [1270, 31] on p "Close" at bounding box center [1287, 27] width 35 height 19
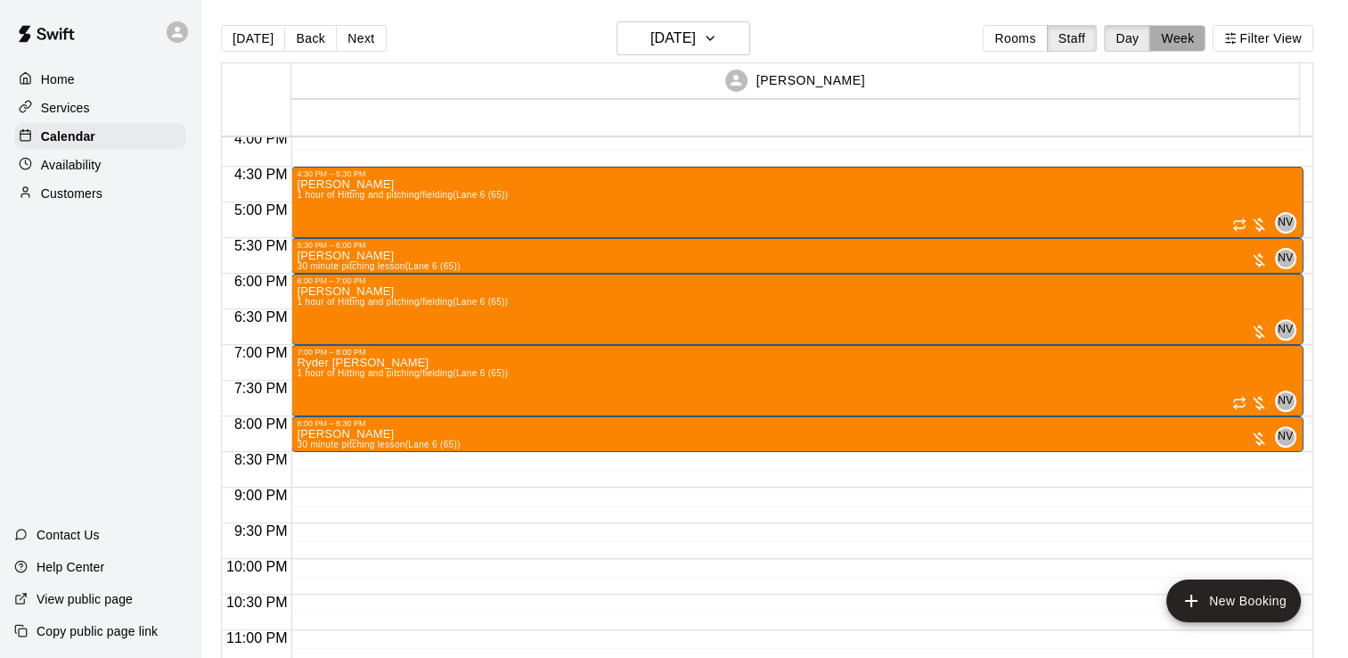
click at [1175, 48] on button "Week" at bounding box center [1177, 38] width 56 height 27
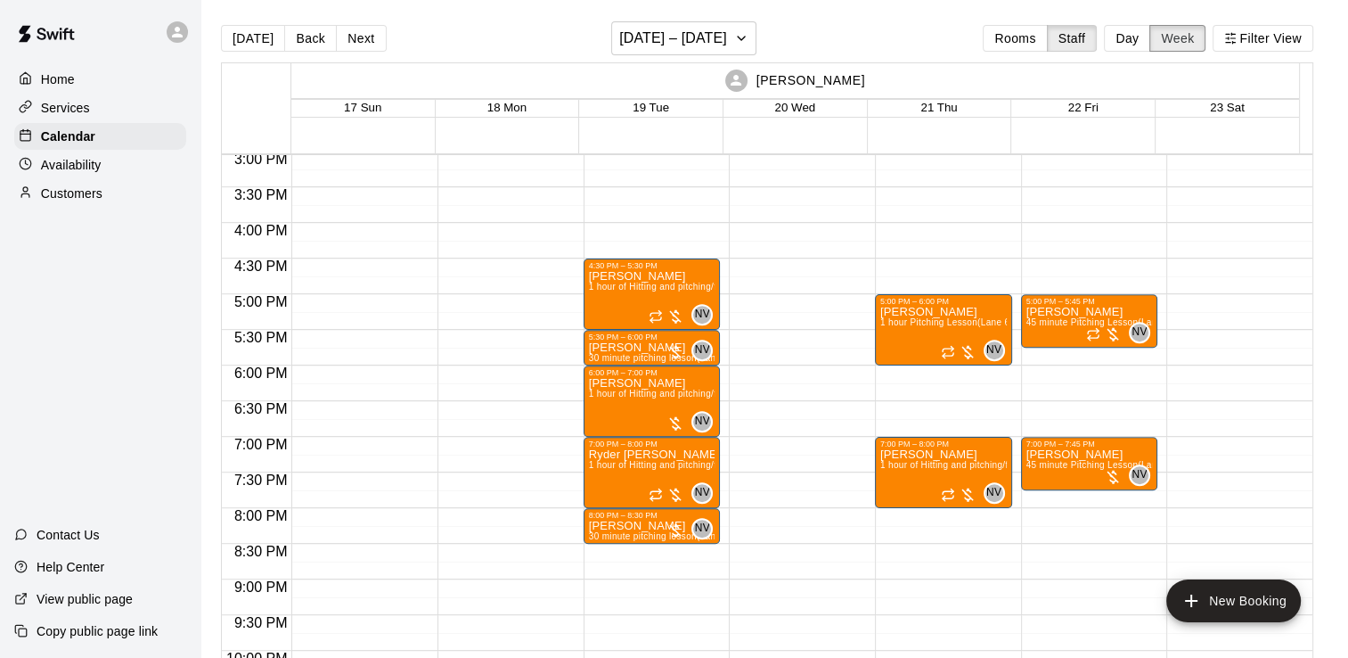
scroll to position [1072, 0]
